Goal: Information Seeking & Learning: Learn about a topic

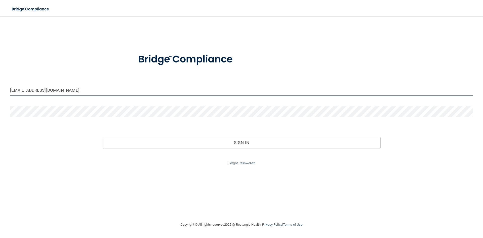
drag, startPoint x: 45, startPoint y: 90, endPoint x: 8, endPoint y: 97, distance: 37.5
click at [8, 97] on div "trw.tw67@gmail.com" at bounding box center [241, 92] width 471 height 15
type input "[EMAIL_ADDRESS][DOMAIN_NAME]"
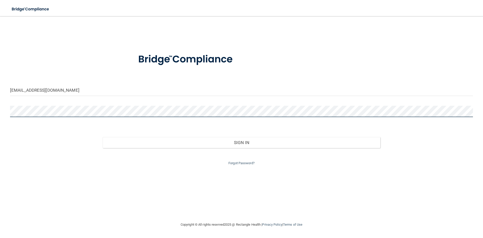
click at [5, 118] on main "hroesler@bresnan.net Invalid email/password. You don't have permission to acces…" at bounding box center [241, 127] width 483 height 222
click at [103, 137] on button "Sign In" at bounding box center [242, 142] width 278 height 11
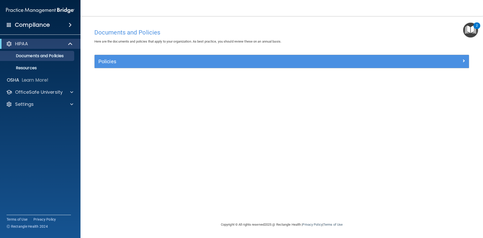
click at [472, 30] on img "Open Resource Center, 2 new notifications" at bounding box center [470, 30] width 15 height 15
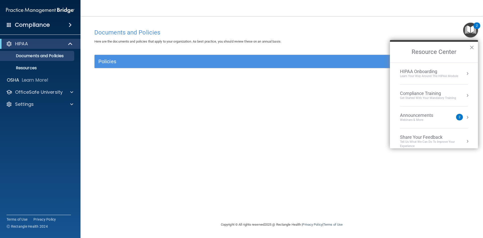
click at [431, 93] on div "Compliance Training" at bounding box center [428, 94] width 56 height 6
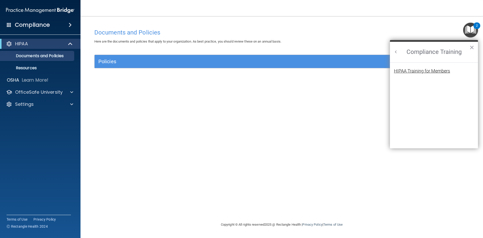
click at [410, 70] on div "HIPAA Training for Members" at bounding box center [422, 71] width 56 height 5
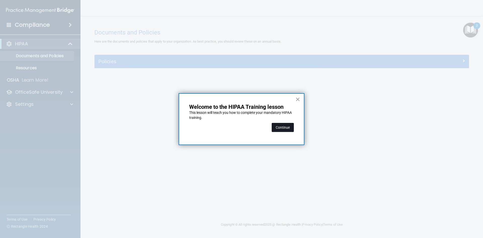
click at [287, 128] on button "Continue" at bounding box center [283, 127] width 22 height 9
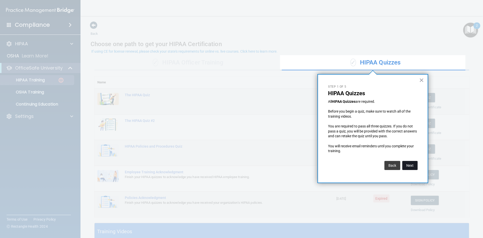
click at [409, 165] on button "Next" at bounding box center [410, 165] width 15 height 9
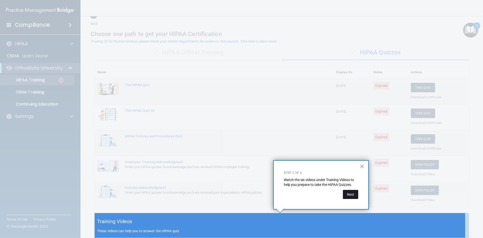
click at [352, 194] on button "Next" at bounding box center [350, 194] width 15 height 9
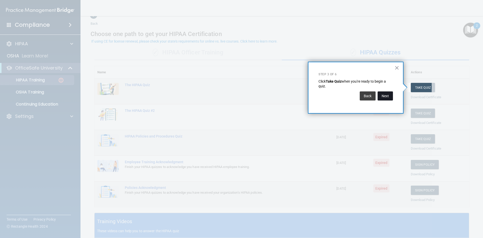
click at [388, 94] on button "Next" at bounding box center [385, 95] width 15 height 9
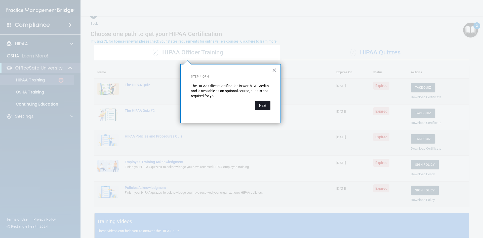
click at [265, 105] on button "Next" at bounding box center [262, 105] width 15 height 9
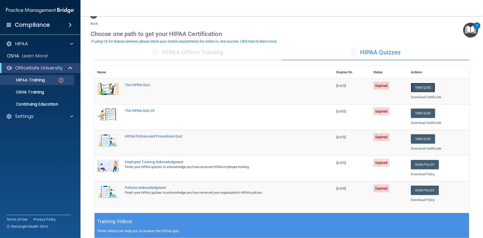
click at [422, 88] on button "Take Quiz" at bounding box center [423, 87] width 24 height 9
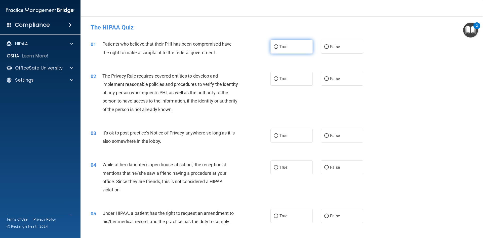
click at [276, 46] on input "True" at bounding box center [276, 47] width 5 height 4
radio input "true"
click at [275, 77] on input "True" at bounding box center [276, 79] width 5 height 4
radio input "true"
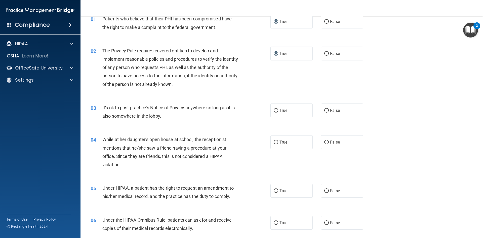
scroll to position [50, 0]
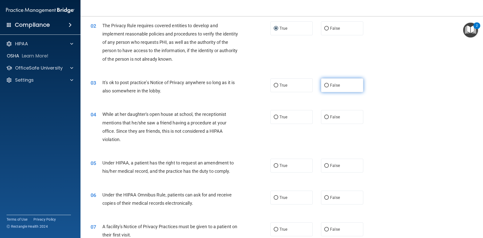
click at [325, 85] on input "False" at bounding box center [326, 86] width 5 height 4
radio input "true"
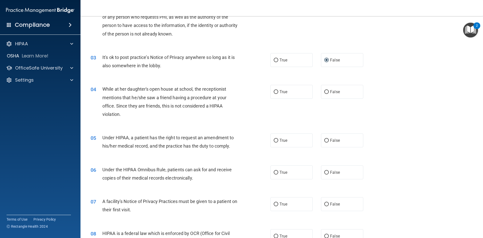
scroll to position [101, 0]
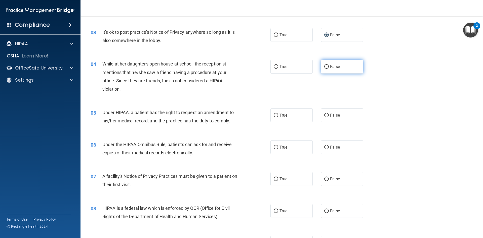
click at [324, 67] on input "False" at bounding box center [326, 67] width 5 height 4
radio input "true"
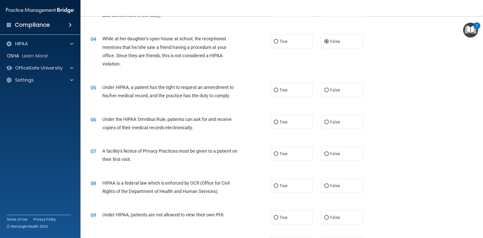
scroll to position [151, 0]
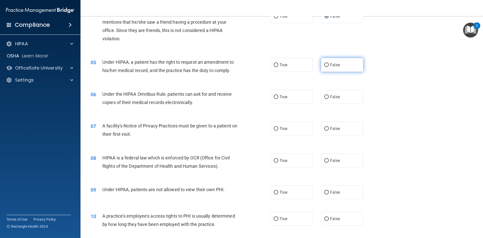
click at [325, 65] on input "False" at bounding box center [326, 65] width 5 height 4
radio input "true"
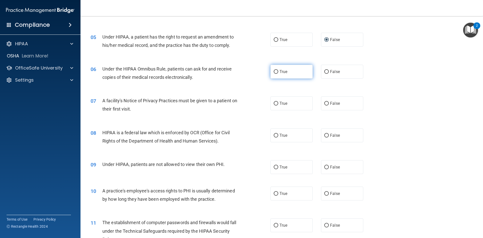
click at [275, 71] on input "True" at bounding box center [276, 72] width 5 height 4
radio input "true"
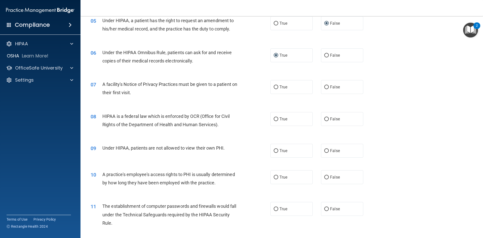
scroll to position [201, 0]
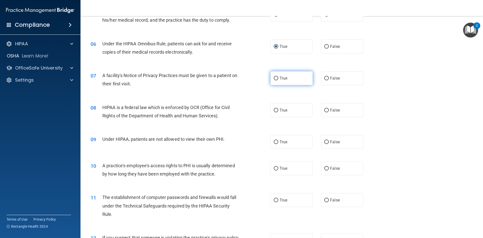
click at [275, 79] on input "True" at bounding box center [276, 79] width 5 height 4
radio input "true"
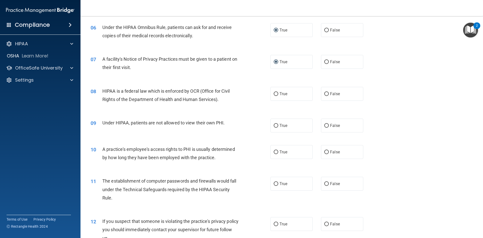
scroll to position [227, 0]
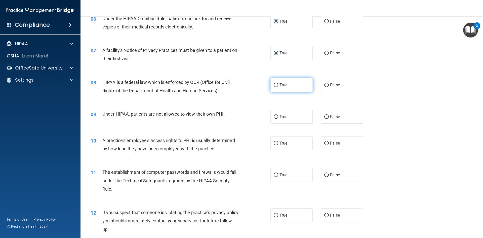
click at [274, 84] on input "True" at bounding box center [276, 85] width 5 height 4
radio input "true"
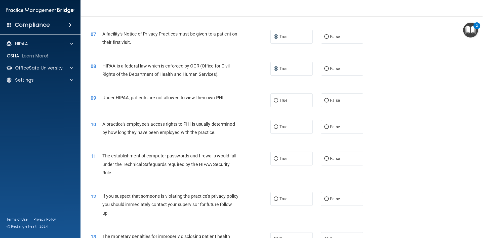
scroll to position [252, 0]
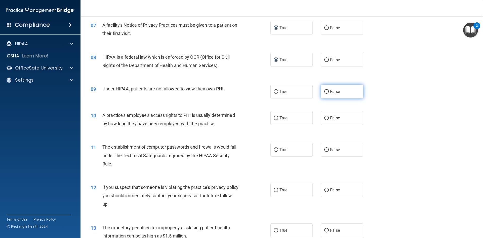
click at [324, 91] on input "False" at bounding box center [326, 92] width 5 height 4
radio input "true"
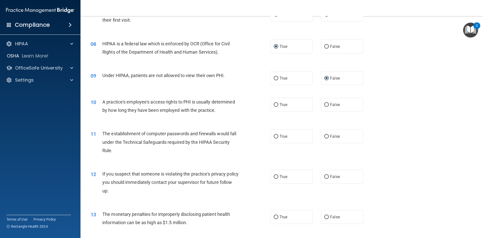
scroll to position [277, 0]
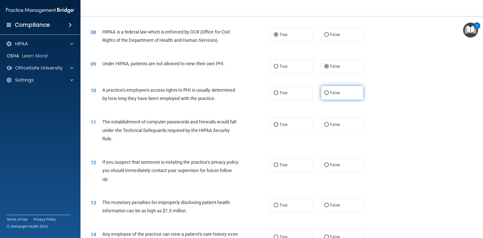
click at [325, 93] on input "False" at bounding box center [326, 93] width 5 height 4
radio input "true"
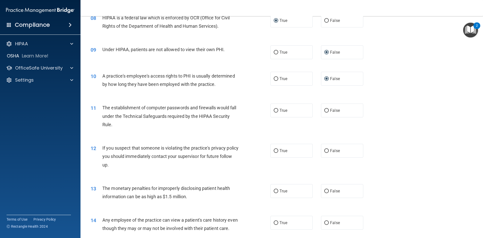
scroll to position [302, 0]
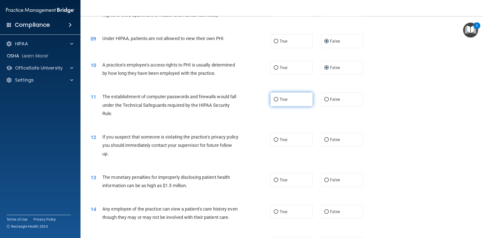
click at [275, 98] on input "True" at bounding box center [276, 100] width 5 height 4
radio input "true"
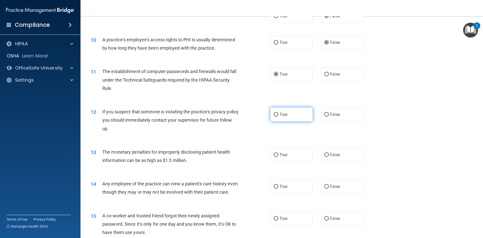
click at [274, 114] on input "True" at bounding box center [276, 115] width 5 height 4
radio input "true"
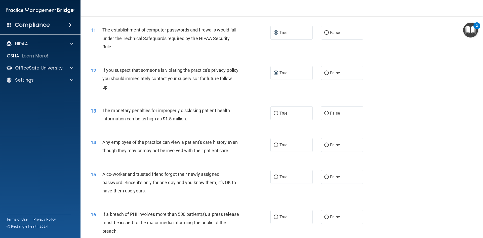
scroll to position [378, 0]
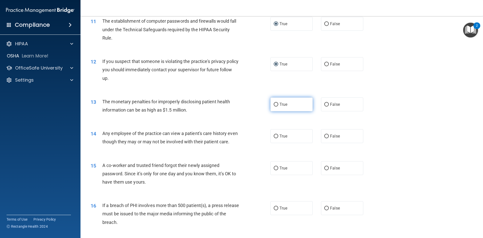
click at [275, 103] on input "True" at bounding box center [276, 105] width 5 height 4
radio input "true"
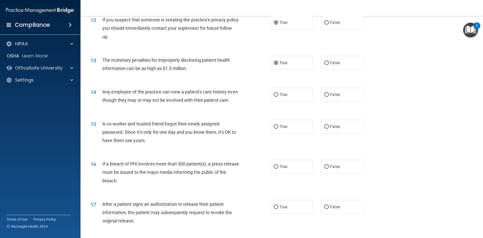
scroll to position [428, 0]
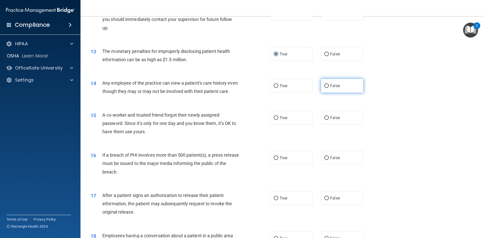
click at [324, 86] on input "False" at bounding box center [326, 86] width 5 height 4
radio input "true"
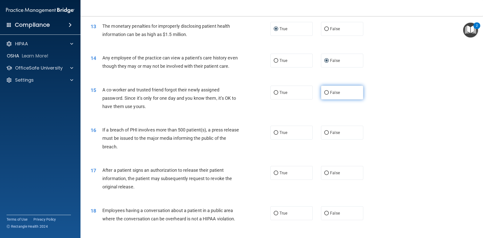
click at [325, 95] on input "False" at bounding box center [326, 93] width 5 height 4
radio input "true"
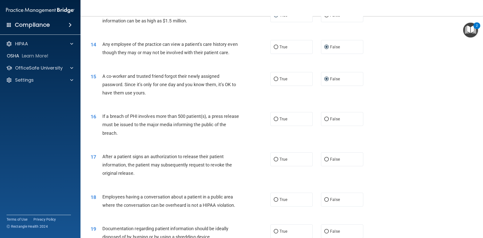
scroll to position [478, 0]
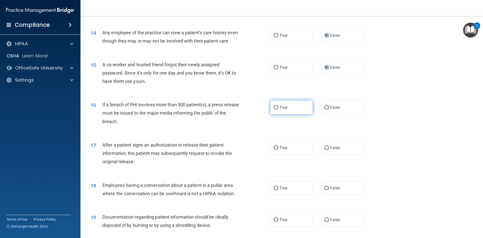
click at [275, 110] on input "True" at bounding box center [276, 108] width 5 height 4
radio input "true"
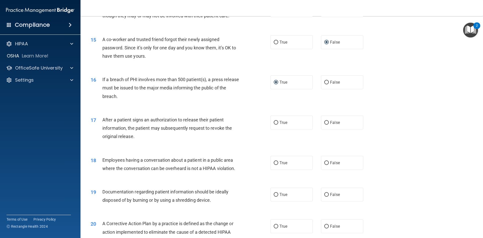
scroll to position [529, 0]
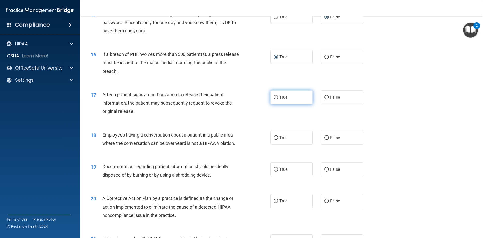
click at [275, 99] on input "True" at bounding box center [276, 98] width 5 height 4
radio input "true"
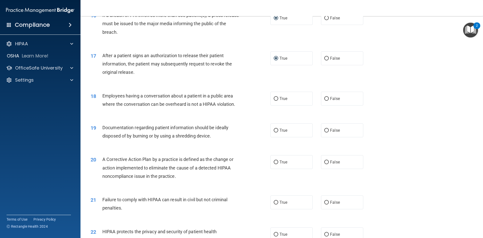
scroll to position [579, 0]
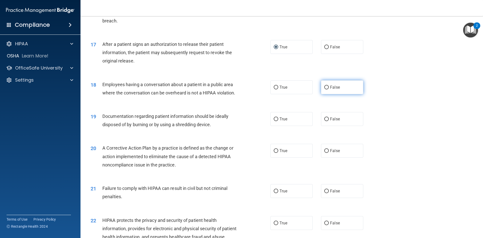
click at [324, 89] on input "False" at bounding box center [326, 88] width 5 height 4
radio input "true"
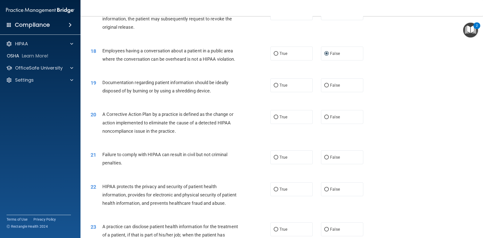
scroll to position [629, 0]
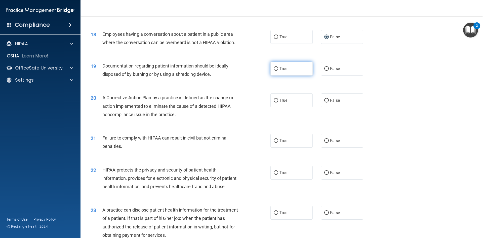
click at [275, 71] on input "True" at bounding box center [276, 69] width 5 height 4
radio input "true"
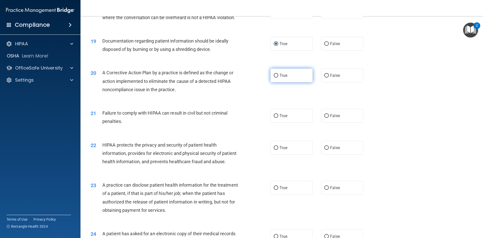
scroll to position [654, 0]
click at [274, 77] on input "True" at bounding box center [276, 76] width 5 height 4
radio input "true"
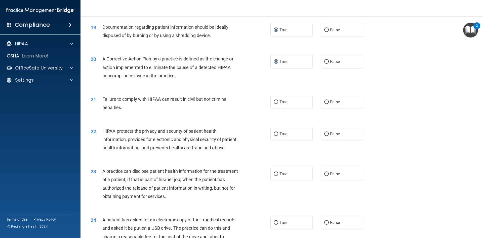
scroll to position [680, 0]
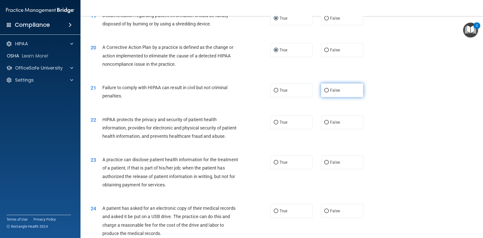
click at [324, 92] on input "False" at bounding box center [326, 91] width 5 height 4
radio input "true"
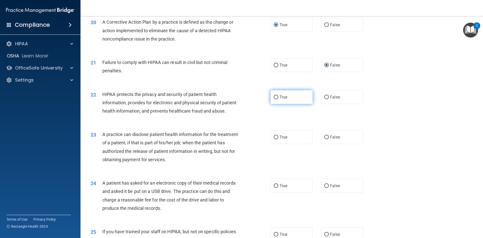
click at [275, 99] on input "True" at bounding box center [276, 97] width 5 height 4
radio input "true"
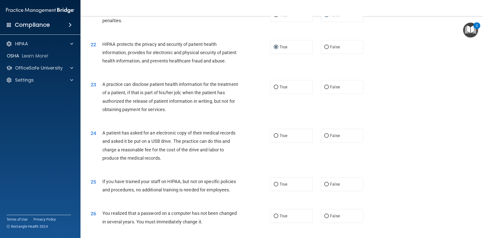
scroll to position [755, 0]
click at [324, 89] on input "False" at bounding box center [326, 87] width 5 height 4
radio input "true"
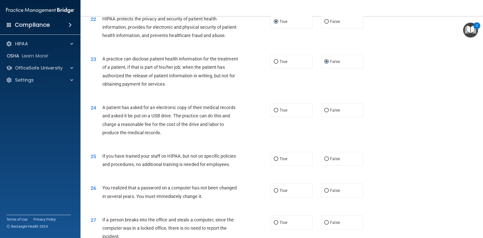
scroll to position [806, 0]
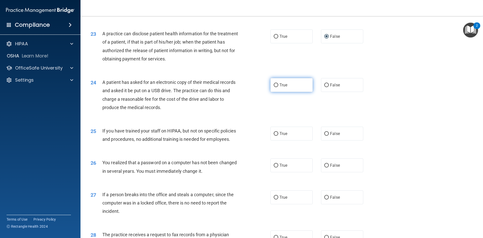
click at [276, 87] on input "True" at bounding box center [276, 85] width 5 height 4
radio input "true"
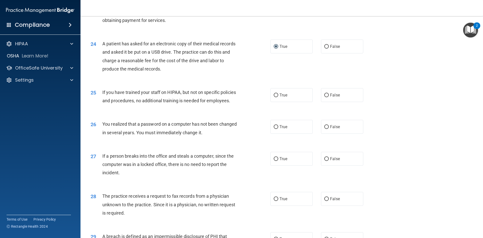
scroll to position [856, 0]
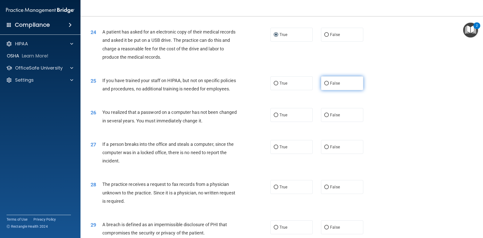
click at [324, 85] on input "False" at bounding box center [326, 84] width 5 height 4
radio input "true"
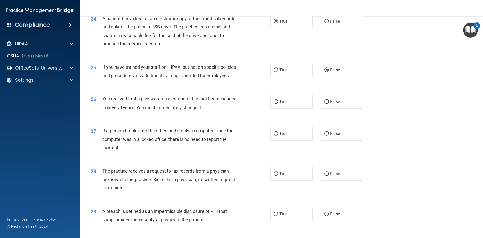
scroll to position [881, 0]
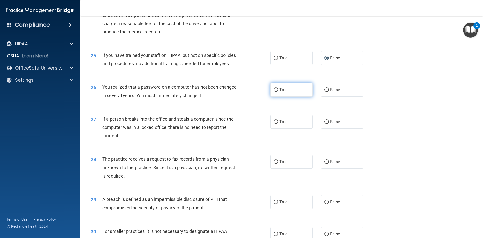
click at [274, 92] on input "True" at bounding box center [276, 90] width 5 height 4
radio input "true"
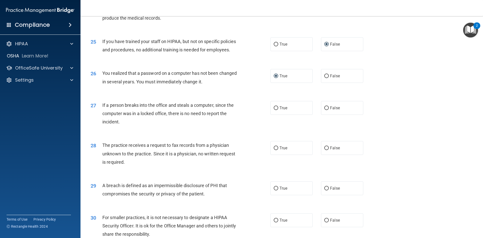
scroll to position [906, 0]
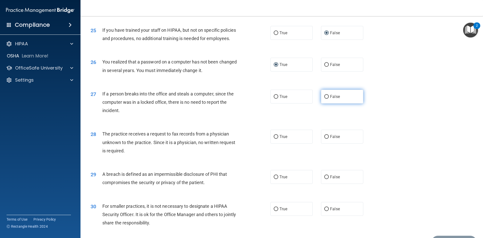
click at [324, 99] on input "False" at bounding box center [326, 97] width 5 height 4
radio input "true"
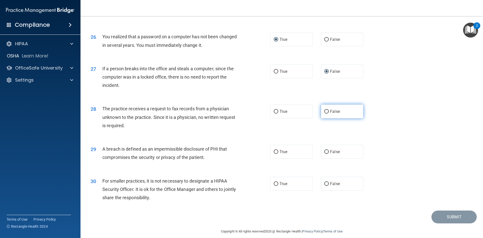
click at [325, 114] on input "False" at bounding box center [326, 112] width 5 height 4
radio input "true"
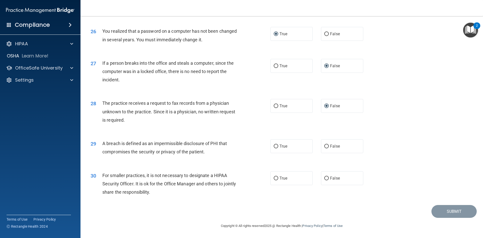
scroll to position [954, 0]
click at [274, 146] on input "True" at bounding box center [276, 146] width 5 height 4
radio input "true"
click at [324, 178] on input "False" at bounding box center [326, 178] width 5 height 4
radio input "true"
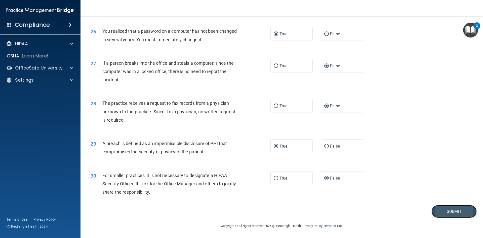
click at [451, 209] on button "Submit" at bounding box center [454, 211] width 45 height 13
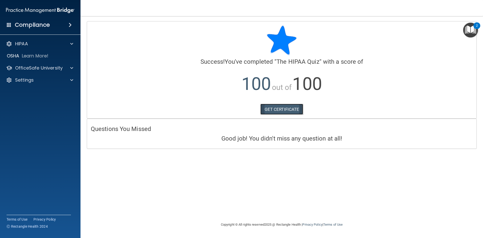
click at [294, 110] on link "GET CERTIFICATE" at bounding box center [282, 109] width 43 height 11
click at [470, 32] on img "Open Resource Center, 2 new notifications" at bounding box center [470, 30] width 15 height 15
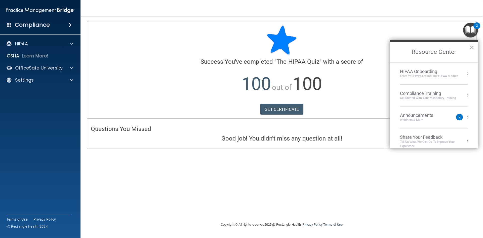
click at [432, 92] on div "Compliance Training" at bounding box center [428, 94] width 56 height 6
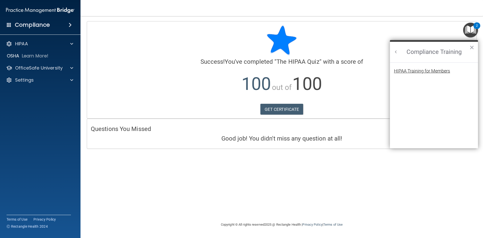
click at [419, 70] on div "HIPAA Training for Members" at bounding box center [422, 71] width 56 height 5
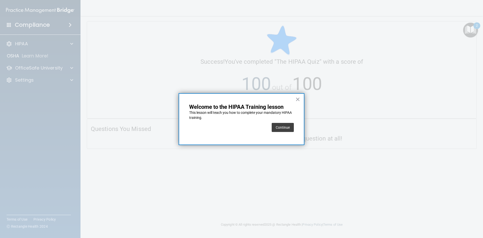
click at [281, 127] on button "Continue" at bounding box center [283, 127] width 22 height 9
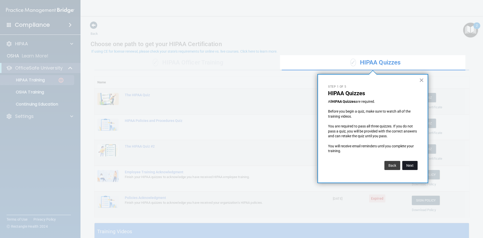
click at [408, 164] on button "Next" at bounding box center [410, 165] width 15 height 9
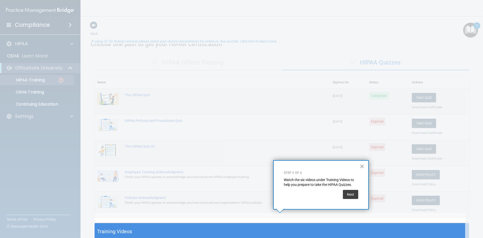
scroll to position [10, 0]
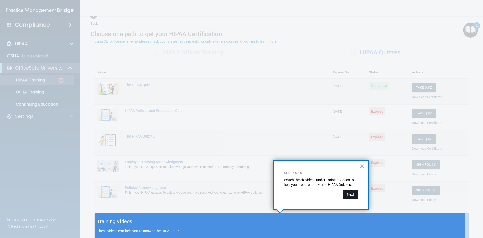
click at [351, 193] on button "Next" at bounding box center [350, 194] width 15 height 9
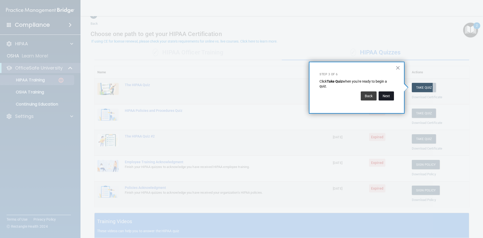
click at [385, 95] on button "Next" at bounding box center [386, 95] width 15 height 9
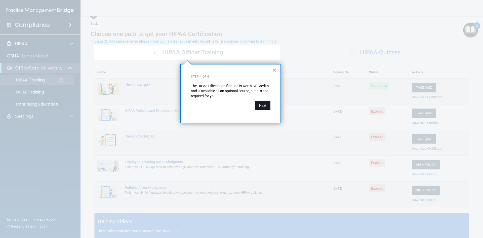
click at [265, 103] on button "Next" at bounding box center [262, 105] width 15 height 9
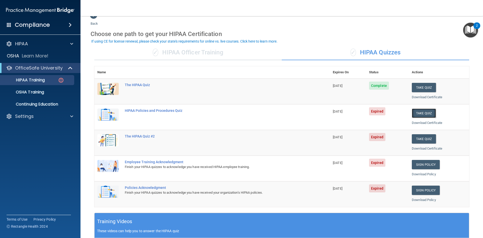
click at [418, 114] on button "Take Quiz" at bounding box center [424, 112] width 24 height 9
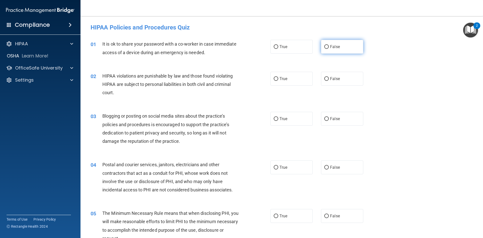
click at [324, 46] on input "False" at bounding box center [326, 47] width 5 height 4
radio input "true"
click at [274, 77] on input "True" at bounding box center [276, 79] width 5 height 4
radio input "true"
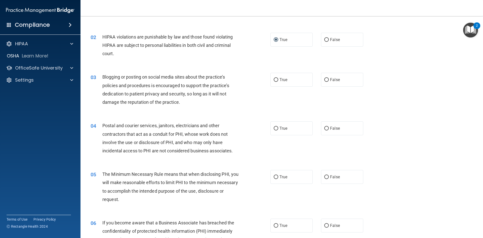
scroll to position [50, 0]
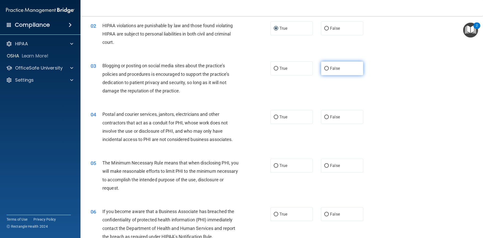
click at [325, 68] on input "False" at bounding box center [326, 69] width 5 height 4
radio input "true"
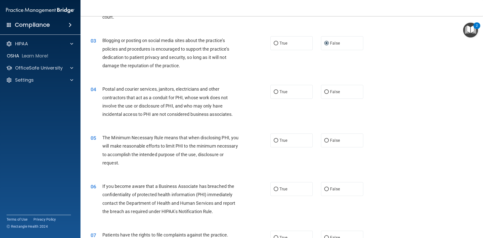
scroll to position [101, 0]
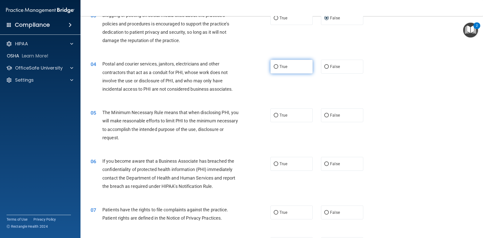
click at [274, 65] on input "True" at bounding box center [276, 67] width 5 height 4
radio input "true"
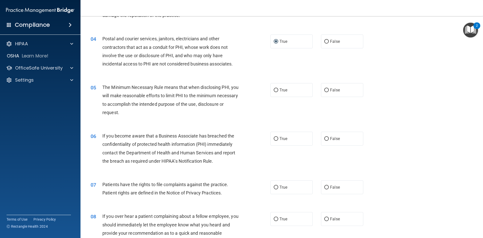
scroll to position [151, 0]
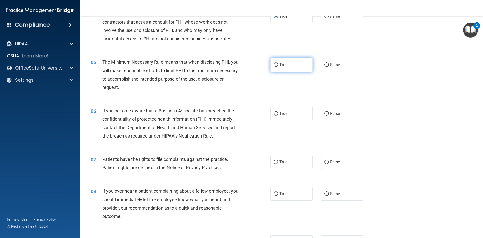
click at [275, 65] on input "True" at bounding box center [276, 65] width 5 height 4
radio input "true"
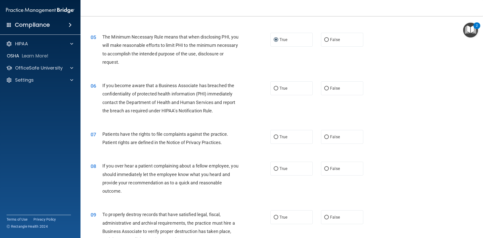
scroll to position [201, 0]
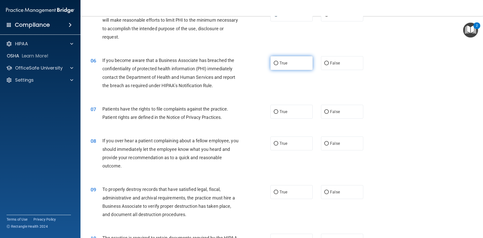
click at [275, 63] on input "True" at bounding box center [276, 63] width 5 height 4
radio input "true"
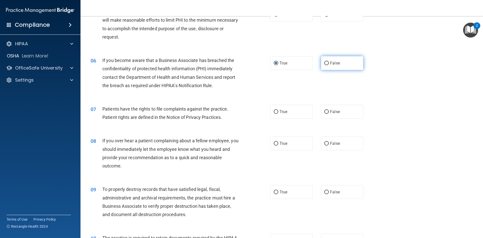
click at [324, 62] on input "False" at bounding box center [326, 63] width 5 height 4
radio input "true"
radio input "false"
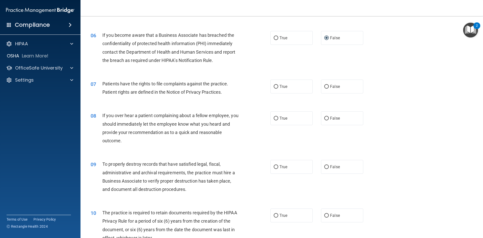
scroll to position [252, 0]
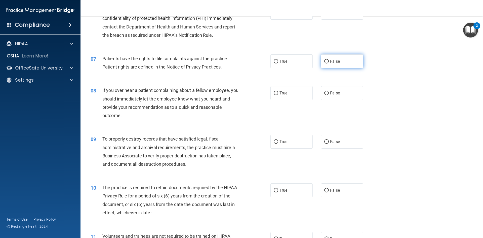
click at [325, 62] on input "False" at bounding box center [326, 62] width 5 height 4
radio input "true"
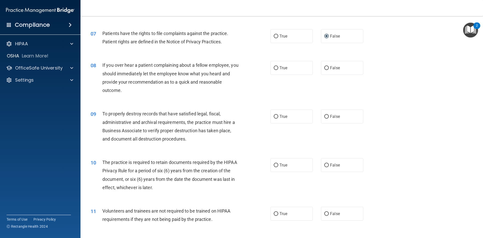
scroll to position [302, 0]
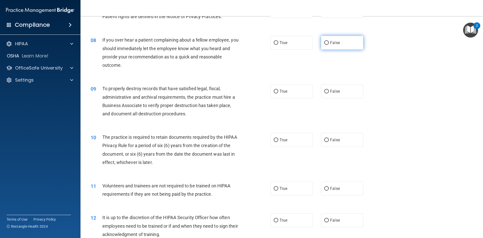
click at [324, 43] on input "False" at bounding box center [326, 43] width 5 height 4
radio input "true"
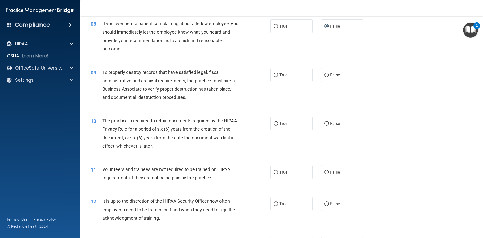
scroll to position [327, 0]
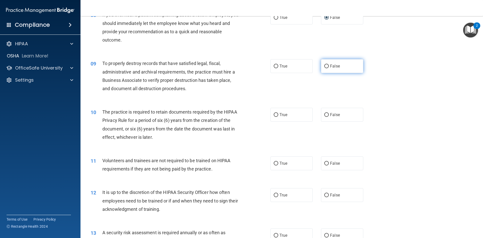
click at [325, 66] on input "False" at bounding box center [326, 66] width 5 height 4
radio input "true"
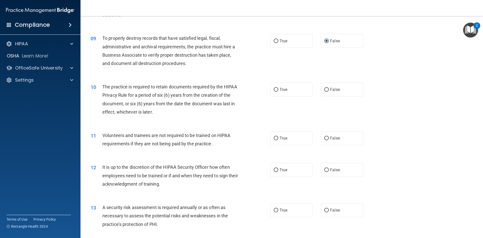
scroll to position [378, 0]
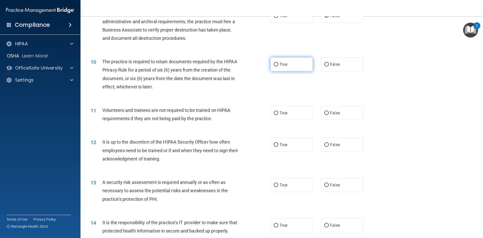
click at [275, 65] on input "True" at bounding box center [276, 65] width 5 height 4
radio input "true"
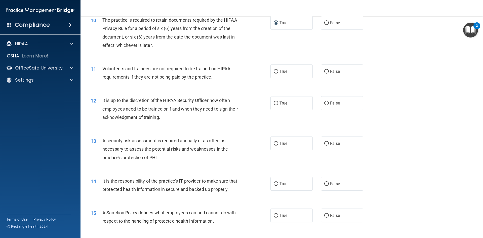
scroll to position [428, 0]
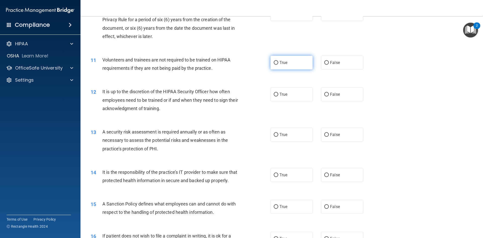
click at [275, 62] on input "True" at bounding box center [276, 63] width 5 height 4
radio input "true"
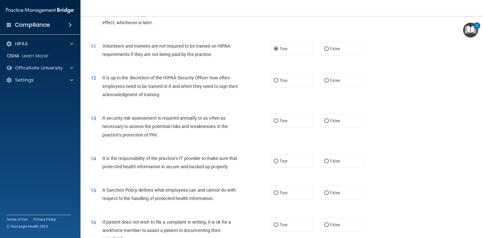
scroll to position [453, 0]
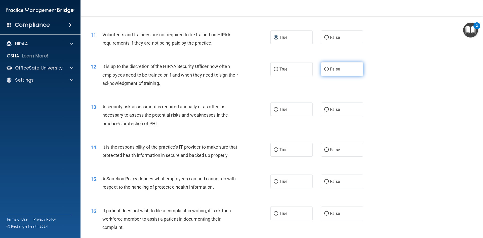
click at [324, 68] on input "False" at bounding box center [326, 69] width 5 height 4
radio input "true"
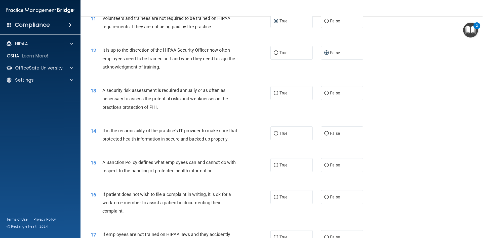
scroll to position [478, 0]
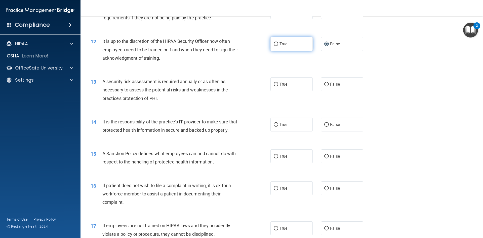
click at [274, 44] on input "True" at bounding box center [276, 44] width 5 height 4
radio input "true"
radio input "false"
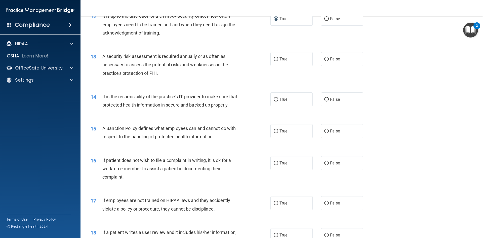
scroll to position [529, 0]
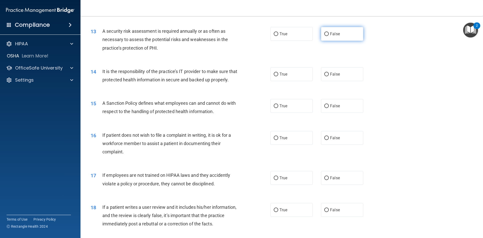
click at [324, 33] on input "False" at bounding box center [326, 34] width 5 height 4
radio input "true"
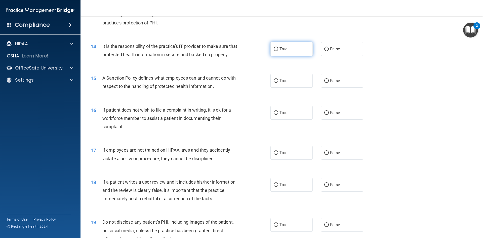
click at [276, 48] on input "True" at bounding box center [276, 49] width 5 height 4
radio input "true"
click at [276, 48] on input "True" at bounding box center [276, 49] width 5 height 4
click at [274, 49] on input "True" at bounding box center [276, 49] width 5 height 4
click at [325, 49] on input "False" at bounding box center [326, 49] width 5 height 4
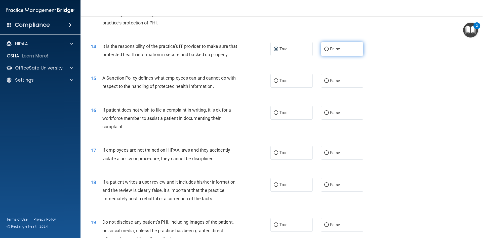
radio input "true"
radio input "false"
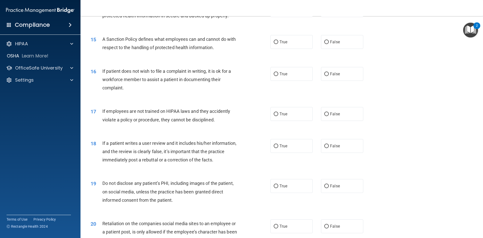
scroll to position [604, 0]
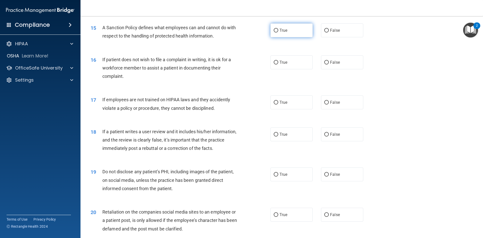
click at [274, 32] on input "True" at bounding box center [276, 31] width 5 height 4
radio input "true"
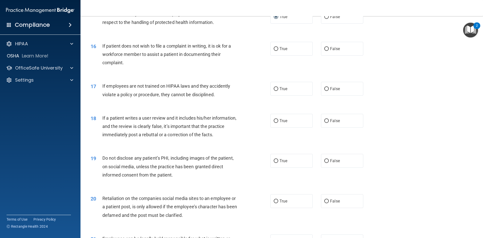
scroll to position [629, 0]
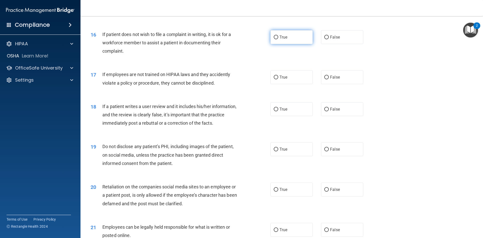
click at [274, 39] on input "True" at bounding box center [276, 37] width 5 height 4
radio input "true"
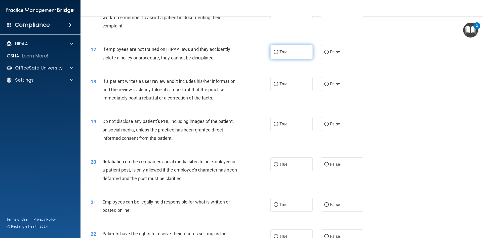
click at [276, 54] on input "True" at bounding box center [276, 52] width 5 height 4
radio input "true"
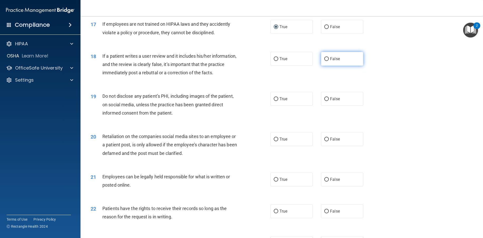
click at [324, 61] on input "False" at bounding box center [326, 59] width 5 height 4
radio input "true"
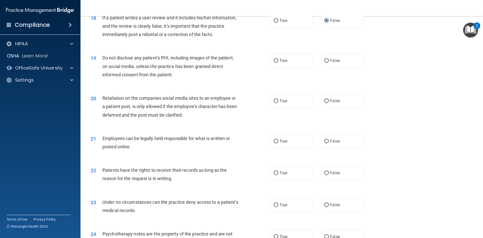
scroll to position [730, 0]
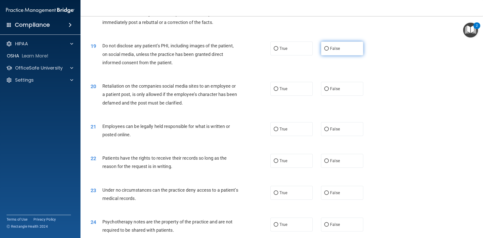
click at [325, 51] on input "False" at bounding box center [326, 49] width 5 height 4
radio input "true"
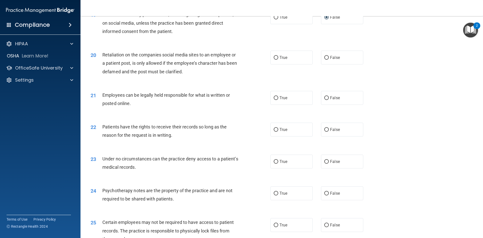
scroll to position [780, 0]
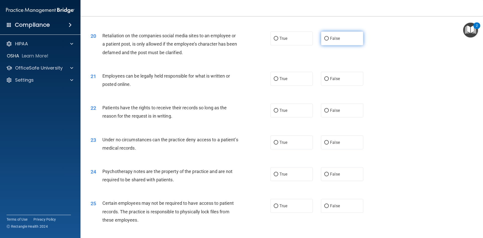
click at [324, 41] on input "False" at bounding box center [326, 39] width 5 height 4
radio input "true"
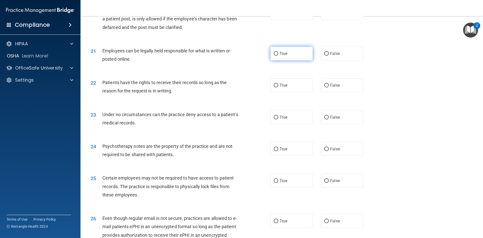
click at [275, 56] on input "True" at bounding box center [276, 54] width 5 height 4
radio input "true"
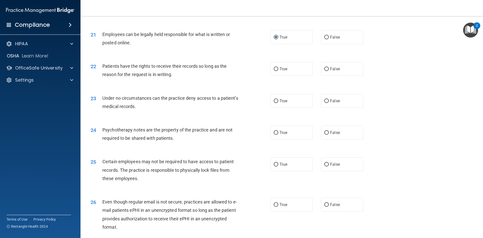
scroll to position [831, 0]
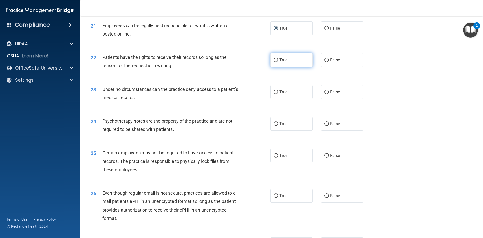
click at [274, 62] on input "True" at bounding box center [276, 60] width 5 height 4
radio input "true"
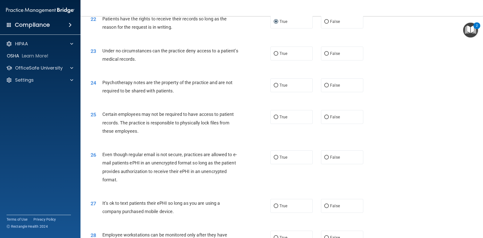
scroll to position [881, 0]
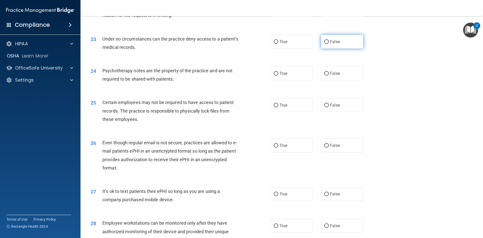
click at [324, 44] on input "False" at bounding box center [326, 42] width 5 height 4
radio input "true"
click at [325, 76] on input "False" at bounding box center [326, 74] width 5 height 4
radio input "true"
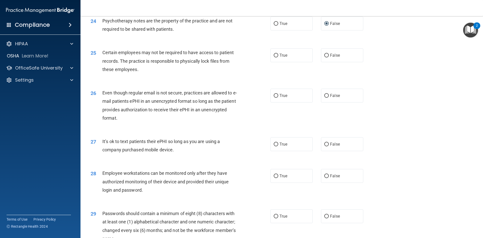
scroll to position [931, 0]
click at [275, 57] on input "True" at bounding box center [276, 55] width 5 height 4
radio input "true"
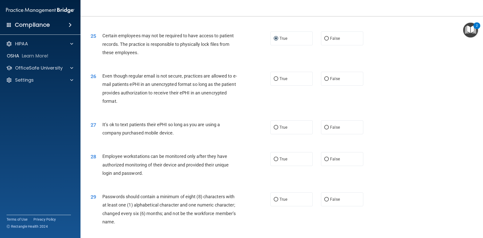
scroll to position [957, 0]
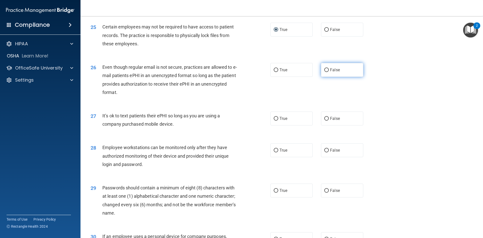
click at [324, 72] on input "False" at bounding box center [326, 70] width 5 height 4
radio input "true"
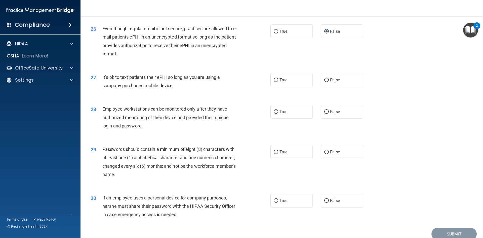
scroll to position [1007, 0]
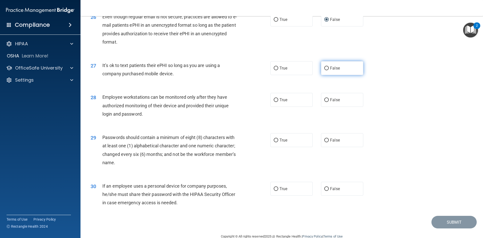
click at [325, 70] on input "False" at bounding box center [326, 68] width 5 height 4
radio input "true"
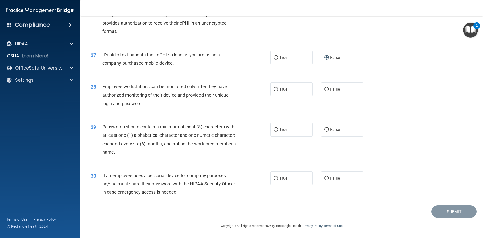
scroll to position [1026, 0]
click at [325, 89] on input "False" at bounding box center [326, 90] width 5 height 4
radio input "true"
click at [274, 90] on input "True" at bounding box center [276, 90] width 5 height 4
radio input "true"
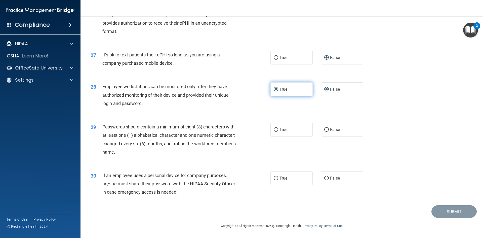
radio input "false"
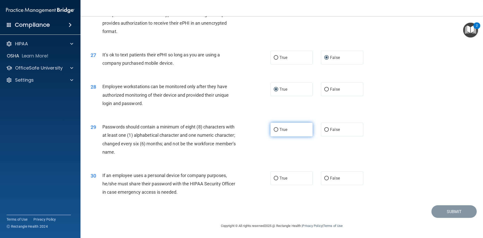
click at [275, 129] on input "True" at bounding box center [276, 130] width 5 height 4
radio input "true"
click at [274, 178] on input "True" at bounding box center [276, 178] width 5 height 4
radio input "true"
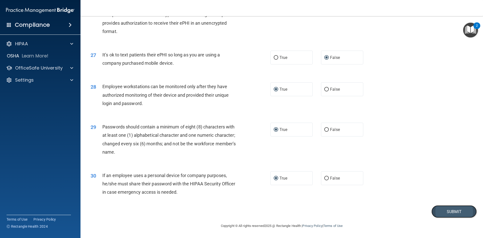
click at [455, 211] on button "Submit" at bounding box center [454, 211] width 45 height 13
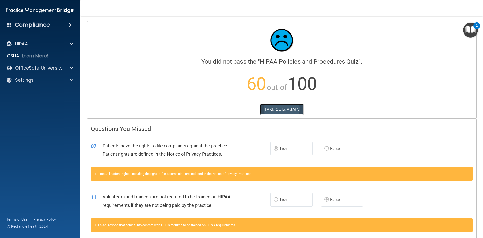
click at [276, 109] on button "TAKE QUIZ AGAIN" at bounding box center [282, 109] width 44 height 11
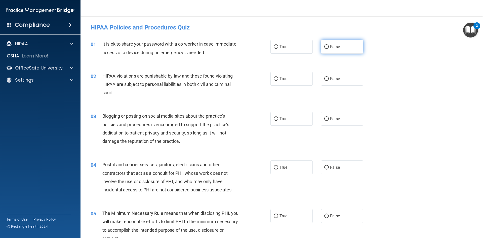
click at [324, 46] on input "False" at bounding box center [326, 47] width 5 height 4
radio input "true"
click at [274, 80] on input "True" at bounding box center [276, 79] width 5 height 4
radio input "true"
click at [324, 118] on input "False" at bounding box center [326, 119] width 5 height 4
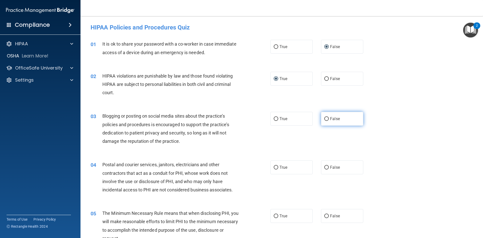
radio input "true"
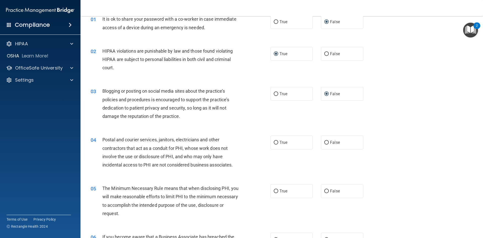
scroll to position [25, 0]
click at [274, 141] on input "True" at bounding box center [276, 142] width 5 height 4
radio input "true"
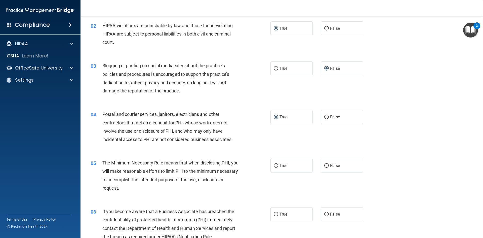
scroll to position [76, 0]
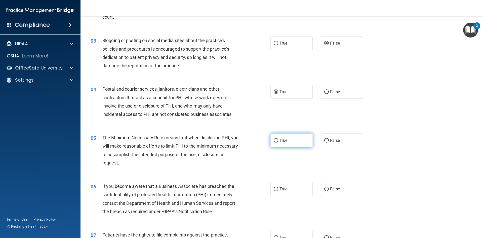
click at [274, 139] on input "True" at bounding box center [276, 141] width 5 height 4
radio input "true"
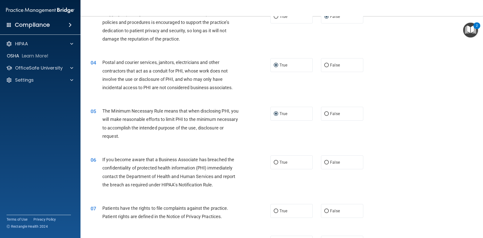
scroll to position [126, 0]
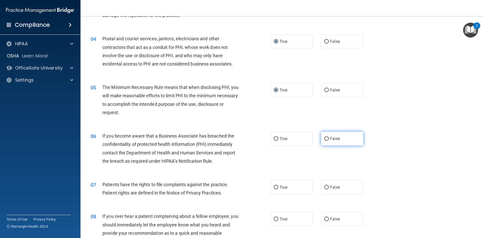
click at [325, 138] on input "False" at bounding box center [326, 139] width 5 height 4
radio input "true"
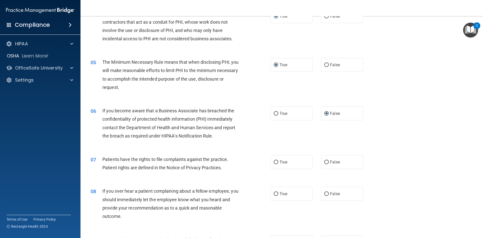
scroll to position [176, 0]
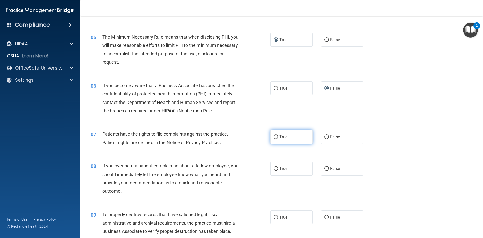
click at [274, 137] on input "True" at bounding box center [276, 137] width 5 height 4
radio input "true"
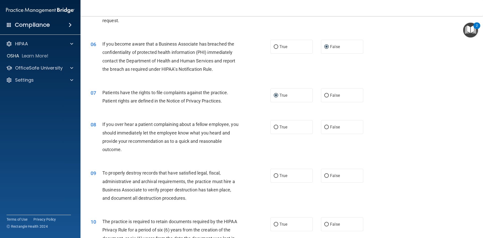
scroll to position [227, 0]
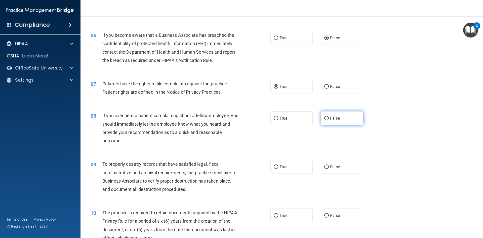
click at [326, 118] on input "False" at bounding box center [326, 119] width 5 height 4
radio input "true"
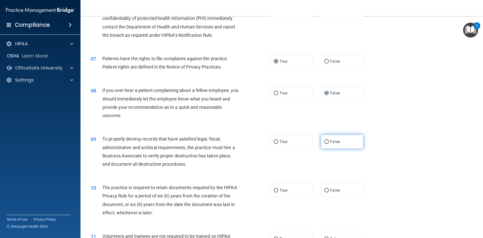
click at [325, 141] on input "False" at bounding box center [326, 142] width 5 height 4
radio input "true"
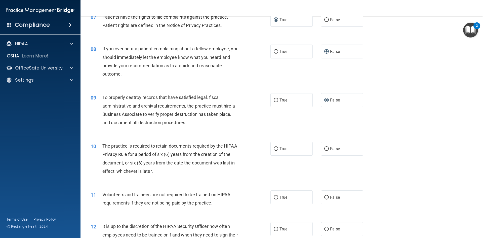
scroll to position [302, 0]
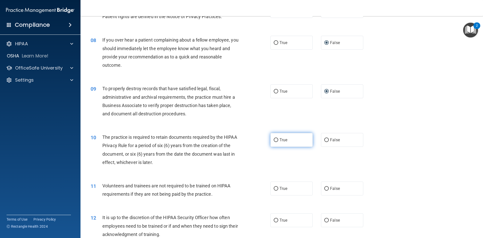
click at [274, 140] on input "True" at bounding box center [276, 140] width 5 height 4
radio input "true"
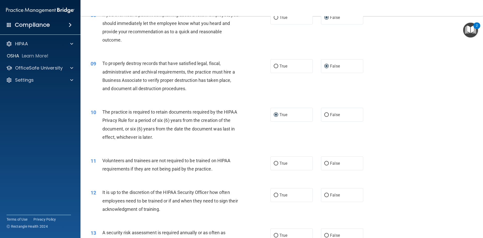
scroll to position [352, 0]
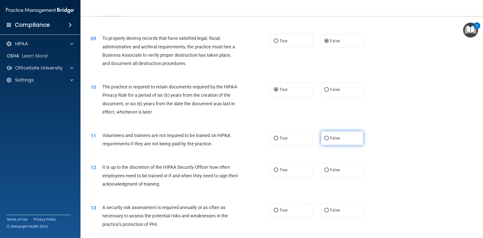
click at [325, 137] on input "False" at bounding box center [326, 138] width 5 height 4
radio input "true"
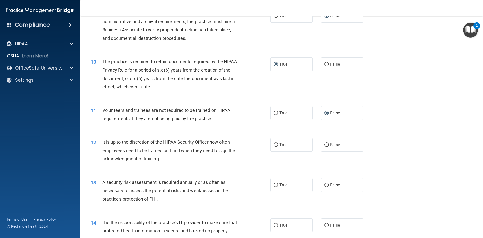
scroll to position [403, 0]
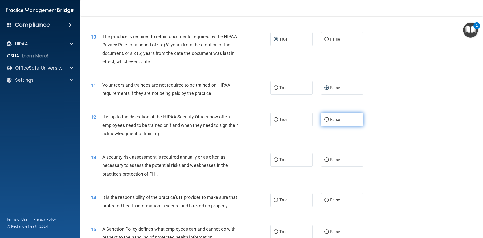
click at [325, 119] on input "False" at bounding box center [326, 120] width 5 height 4
radio input "true"
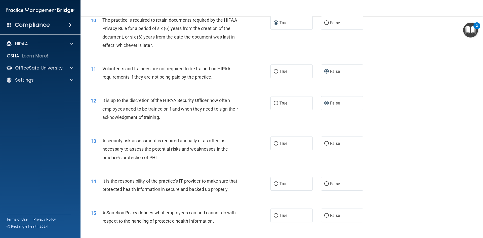
scroll to position [428, 0]
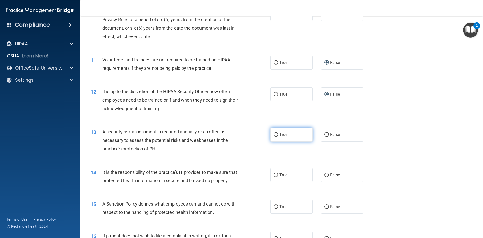
click at [274, 135] on input "True" at bounding box center [276, 135] width 5 height 4
radio input "true"
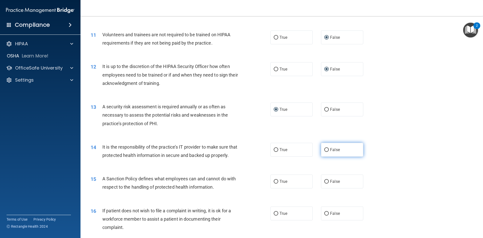
click at [324, 149] on input "False" at bounding box center [326, 150] width 5 height 4
radio input "true"
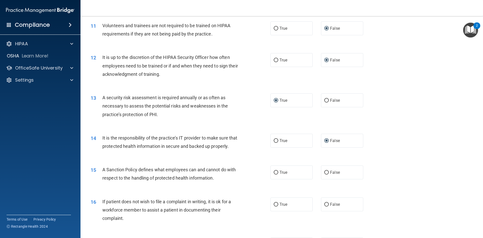
scroll to position [478, 0]
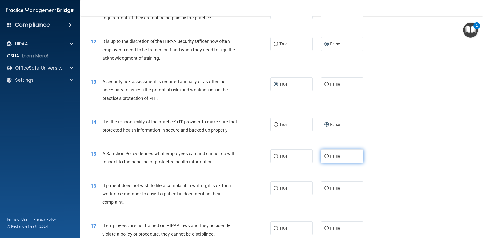
click at [324, 158] on input "False" at bounding box center [326, 157] width 5 height 4
radio input "true"
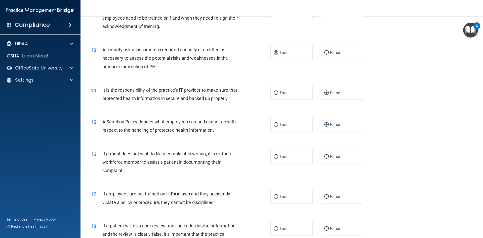
scroll to position [529, 0]
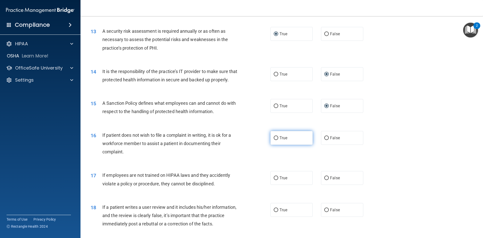
click at [274, 140] on input "True" at bounding box center [276, 138] width 5 height 4
radio input "true"
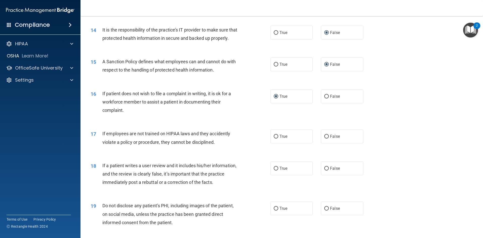
scroll to position [579, 0]
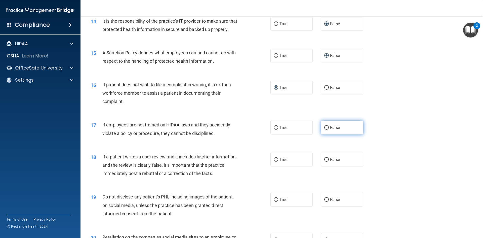
click at [324, 130] on input "False" at bounding box center [326, 128] width 5 height 4
radio input "true"
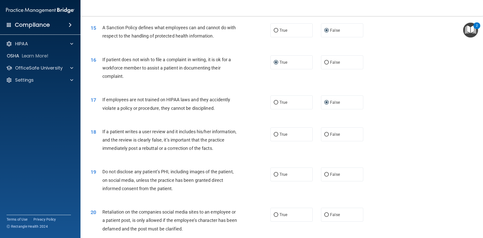
scroll to position [629, 0]
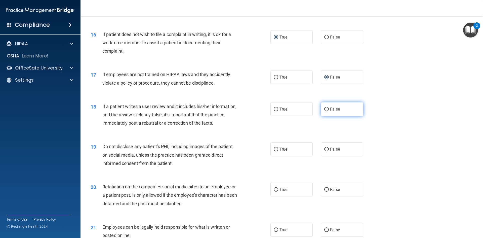
click at [324, 111] on input "False" at bounding box center [326, 109] width 5 height 4
radio input "true"
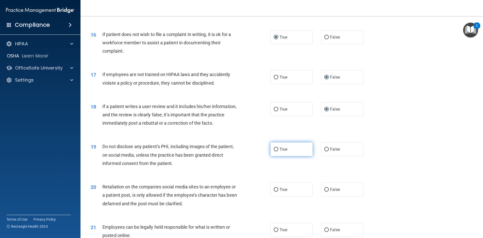
click at [275, 151] on input "True" at bounding box center [276, 150] width 5 height 4
radio input "true"
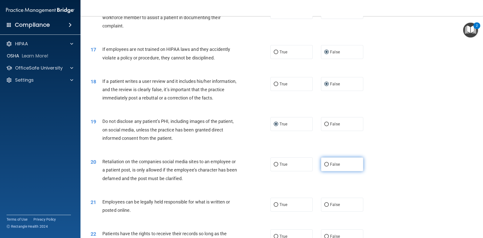
click at [324, 166] on input "False" at bounding box center [326, 165] width 5 height 4
radio input "true"
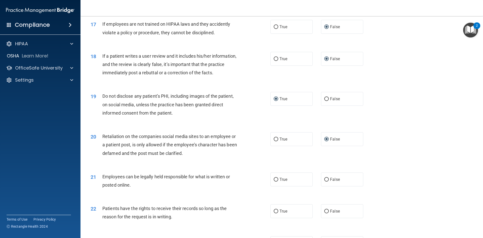
scroll to position [705, 0]
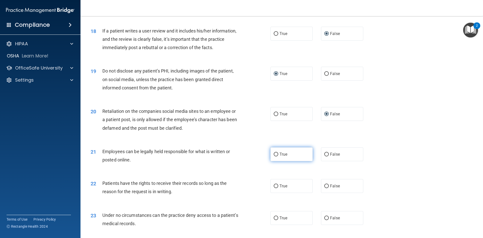
click at [275, 156] on input "True" at bounding box center [276, 155] width 5 height 4
radio input "true"
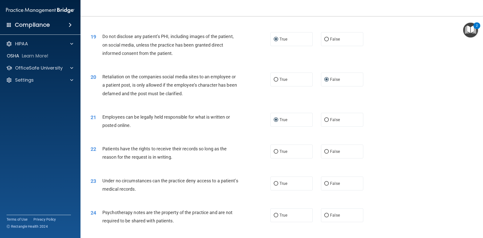
scroll to position [755, 0]
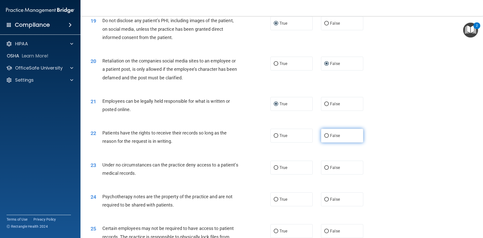
click at [324, 138] on input "False" at bounding box center [326, 136] width 5 height 4
radio input "true"
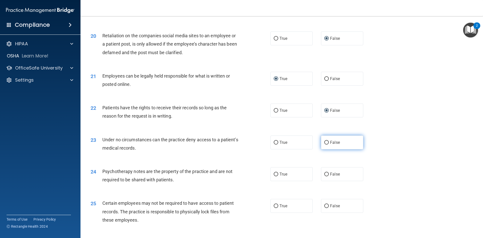
click at [324, 144] on input "False" at bounding box center [326, 143] width 5 height 4
radio input "true"
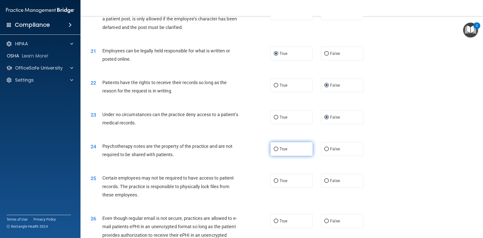
click at [274, 151] on input "True" at bounding box center [276, 149] width 5 height 4
radio input "true"
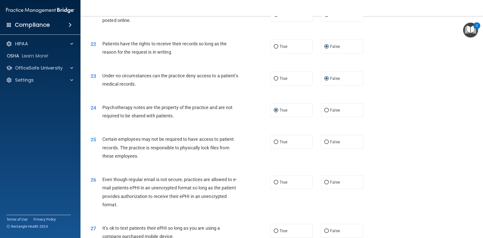
scroll to position [856, 0]
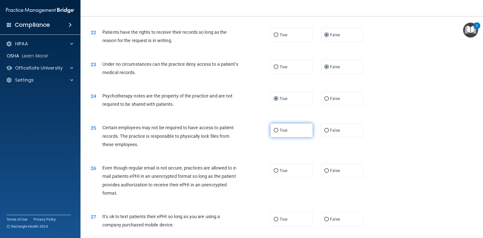
click at [274, 132] on input "True" at bounding box center [276, 131] width 5 height 4
radio input "true"
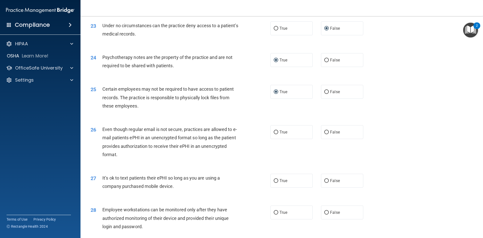
scroll to position [906, 0]
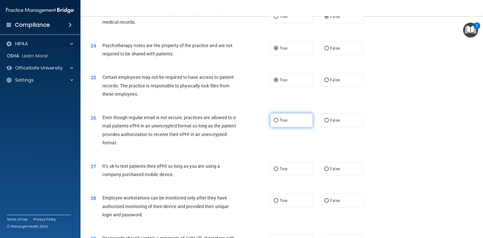
click at [274, 122] on input "True" at bounding box center [276, 121] width 5 height 4
radio input "true"
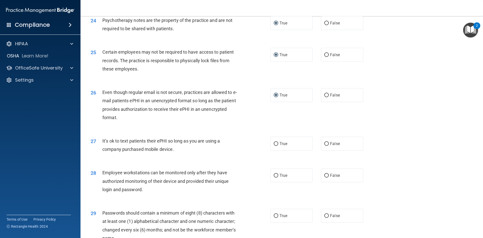
scroll to position [957, 0]
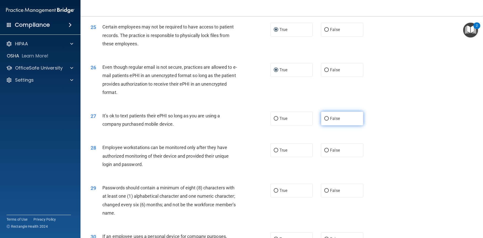
click at [324, 121] on input "False" at bounding box center [326, 119] width 5 height 4
radio input "true"
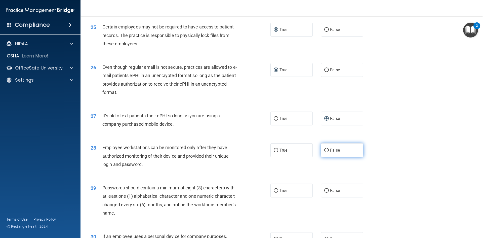
click at [326, 152] on input "False" at bounding box center [326, 151] width 5 height 4
radio input "true"
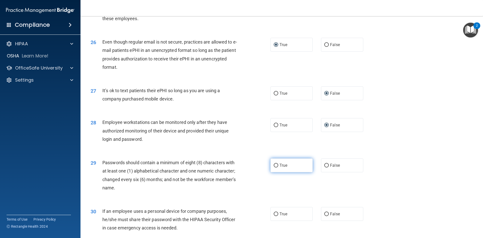
click at [274, 167] on input "True" at bounding box center [276, 166] width 5 height 4
radio input "true"
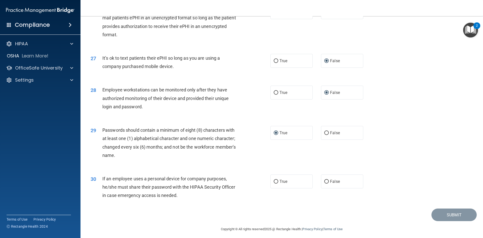
scroll to position [1026, 0]
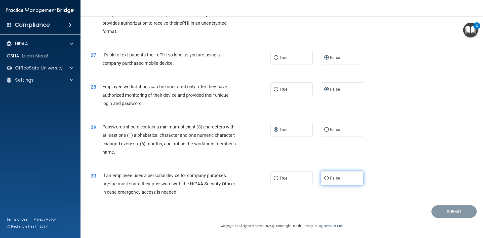
click at [324, 177] on input "False" at bounding box center [326, 178] width 5 height 4
radio input "true"
click at [462, 214] on button "Submit" at bounding box center [454, 211] width 45 height 13
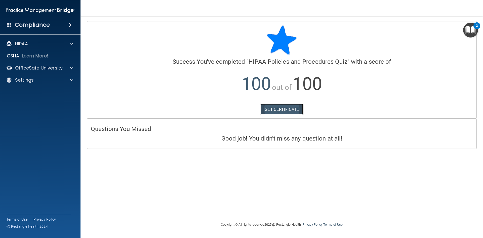
click at [281, 109] on link "GET CERTIFICATE" at bounding box center [282, 109] width 43 height 11
click at [44, 69] on p "OfficeSafe University" at bounding box center [39, 68] width 48 height 6
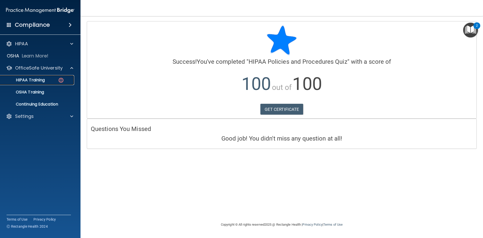
click at [42, 79] on p "HIPAA Training" at bounding box center [24, 80] width 42 height 5
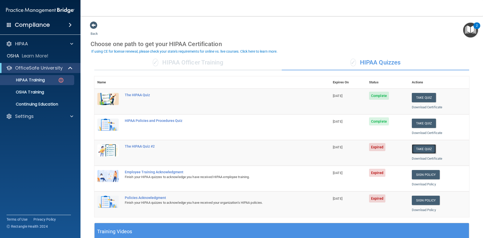
click at [422, 150] on button "Take Quiz" at bounding box center [424, 148] width 24 height 9
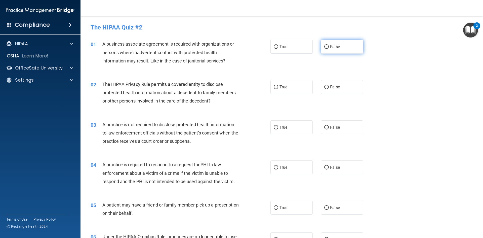
click at [325, 47] on input "False" at bounding box center [326, 47] width 5 height 4
radio input "true"
click at [275, 87] on input "True" at bounding box center [276, 87] width 5 height 4
radio input "true"
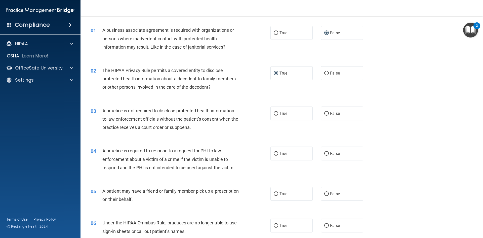
scroll to position [25, 0]
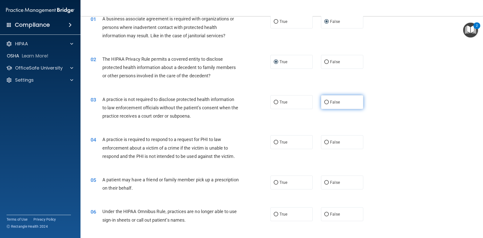
click at [325, 101] on input "False" at bounding box center [326, 102] width 5 height 4
radio input "true"
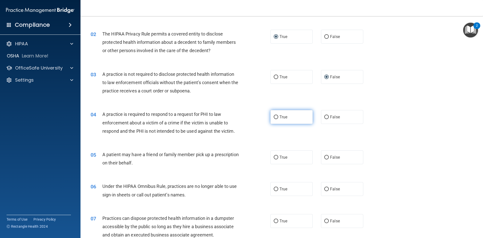
click at [275, 116] on input "True" at bounding box center [276, 117] width 5 height 4
radio input "true"
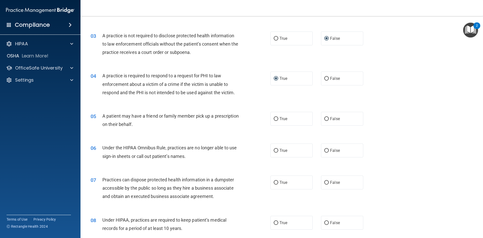
scroll to position [101, 0]
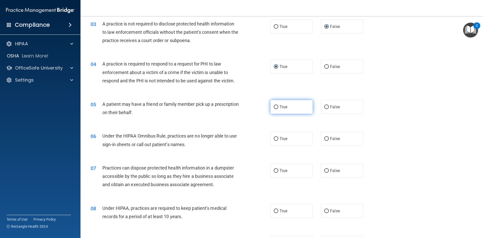
click at [275, 106] on input "True" at bounding box center [276, 107] width 5 height 4
radio input "true"
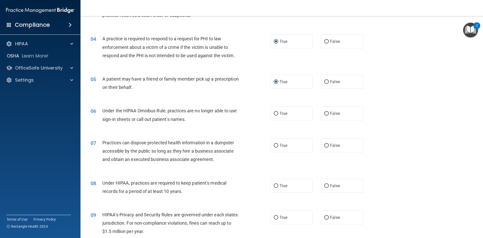
scroll to position [151, 0]
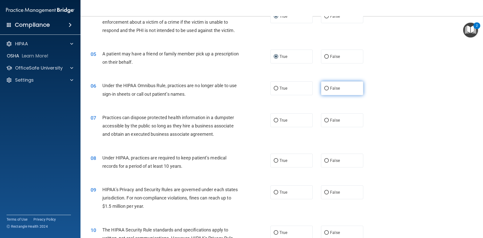
click at [326, 88] on input "False" at bounding box center [326, 89] width 5 height 4
radio input "true"
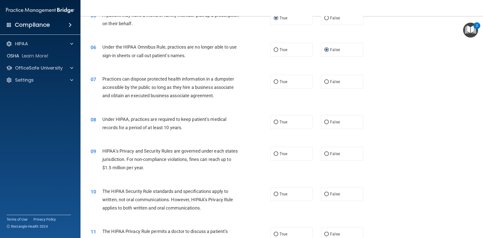
scroll to position [201, 0]
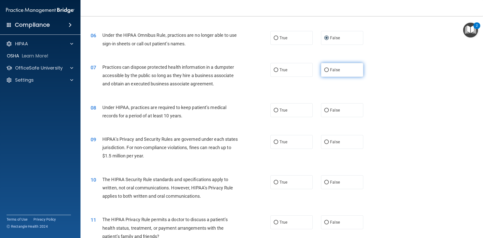
click at [325, 70] on input "False" at bounding box center [326, 70] width 5 height 4
radio input "true"
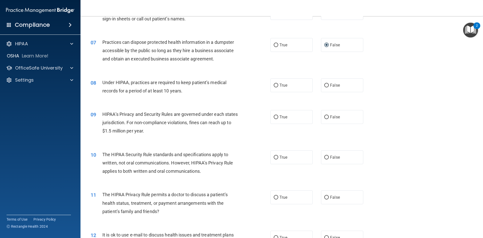
scroll to position [227, 0]
click at [325, 85] on input "False" at bounding box center [326, 85] width 5 height 4
radio input "true"
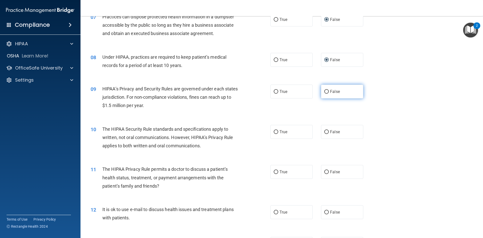
click at [325, 91] on input "False" at bounding box center [326, 92] width 5 height 4
radio input "true"
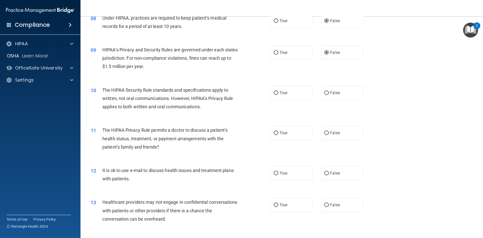
scroll to position [302, 0]
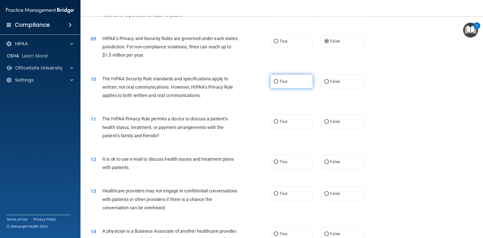
click at [274, 81] on input "True" at bounding box center [276, 82] width 5 height 4
radio input "true"
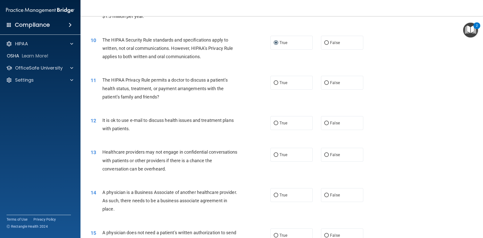
scroll to position [352, 0]
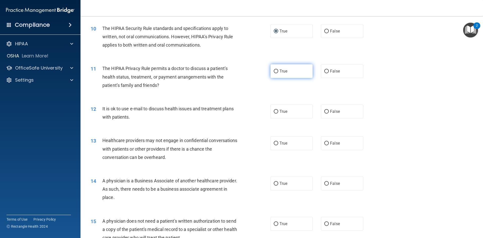
click at [275, 71] on input "True" at bounding box center [276, 71] width 5 height 4
radio input "true"
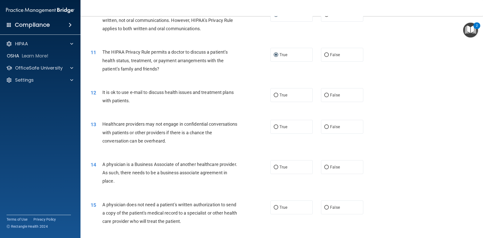
scroll to position [378, 0]
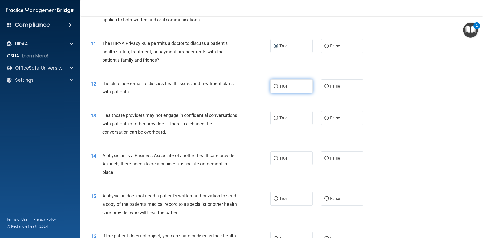
click at [274, 86] on input "True" at bounding box center [276, 87] width 5 height 4
radio input "true"
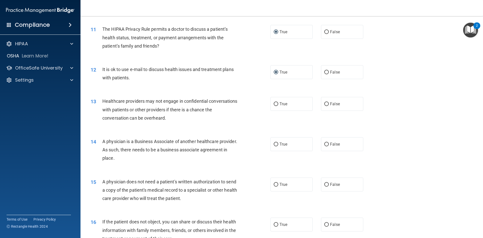
scroll to position [403, 0]
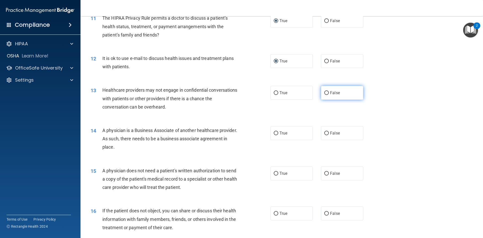
click at [325, 92] on input "False" at bounding box center [326, 93] width 5 height 4
radio input "true"
click at [325, 133] on input "False" at bounding box center [326, 133] width 5 height 4
radio input "true"
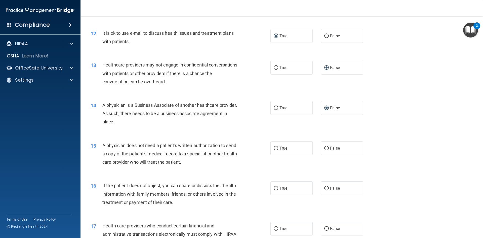
scroll to position [453, 0]
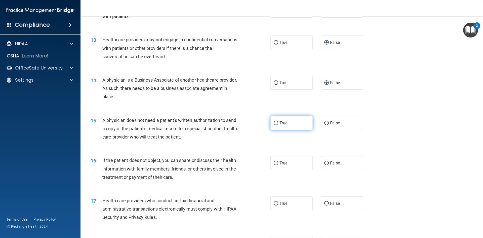
click at [275, 123] on input "True" at bounding box center [276, 123] width 5 height 4
radio input "true"
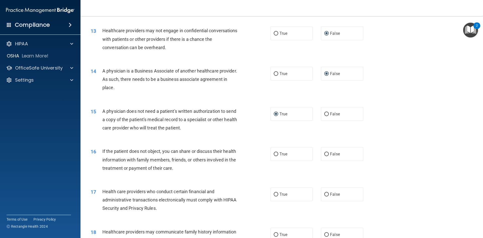
scroll to position [478, 0]
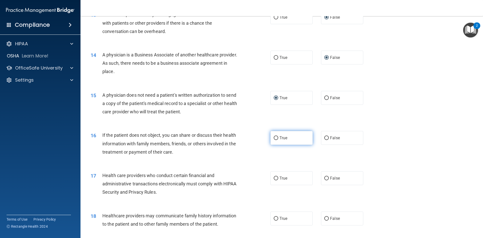
click at [275, 137] on input "True" at bounding box center [276, 138] width 5 height 4
radio input "true"
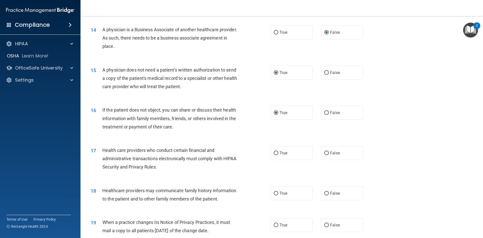
scroll to position [529, 0]
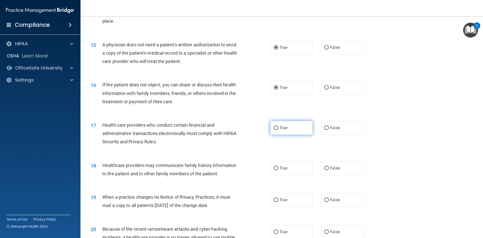
click at [275, 127] on input "True" at bounding box center [276, 128] width 5 height 4
radio input "true"
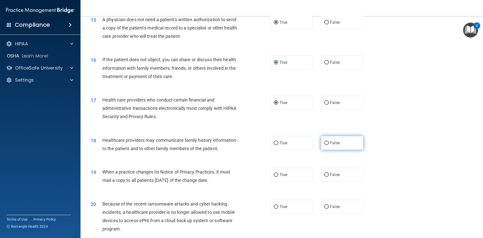
click at [325, 142] on input "False" at bounding box center [326, 143] width 5 height 4
radio input "true"
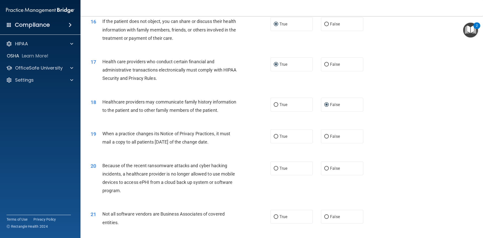
scroll to position [604, 0]
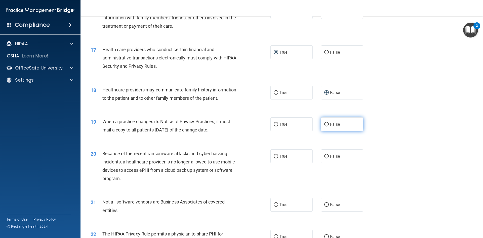
click at [324, 124] on input "False" at bounding box center [326, 125] width 5 height 4
radio input "true"
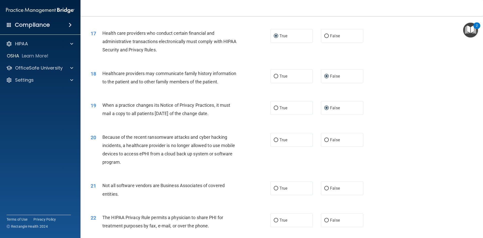
scroll to position [629, 0]
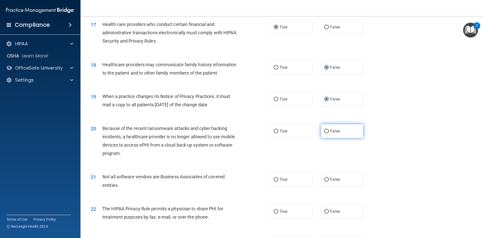
click at [326, 129] on input "False" at bounding box center [326, 131] width 5 height 4
radio input "true"
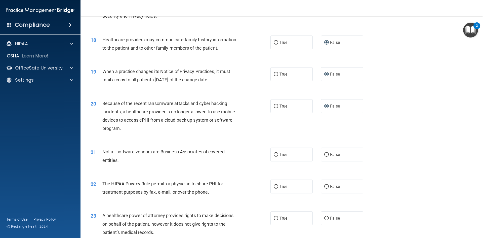
scroll to position [654, 0]
click at [276, 153] on input "True" at bounding box center [276, 155] width 5 height 4
radio input "true"
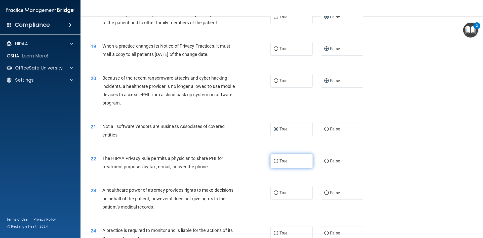
click at [275, 160] on input "True" at bounding box center [276, 161] width 5 height 4
radio input "true"
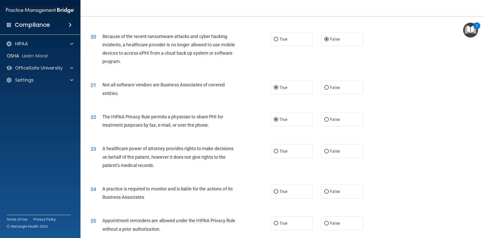
scroll to position [730, 0]
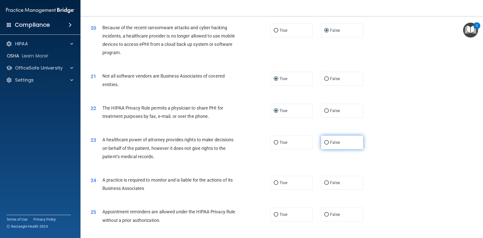
click at [324, 143] on input "False" at bounding box center [326, 143] width 5 height 4
radio input "true"
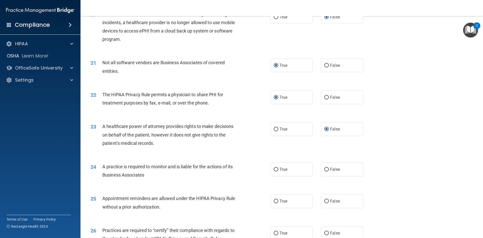
scroll to position [755, 0]
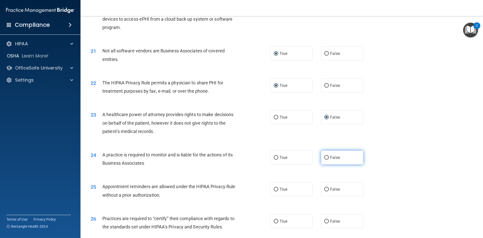
click at [325, 157] on input "False" at bounding box center [326, 158] width 5 height 4
radio input "true"
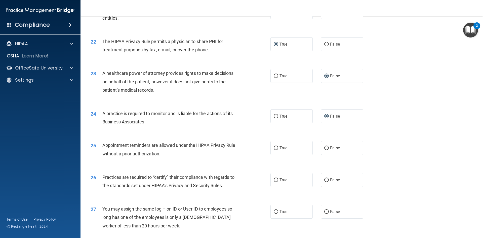
scroll to position [806, 0]
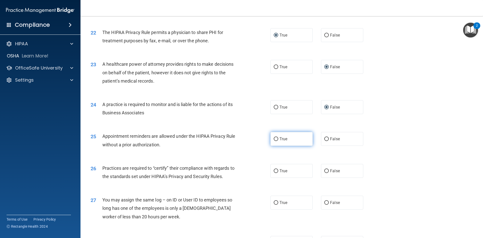
click at [275, 138] on input "True" at bounding box center [276, 139] width 5 height 4
radio input "true"
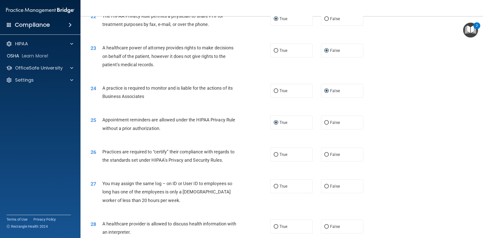
scroll to position [831, 0]
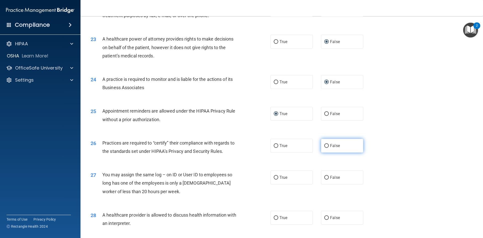
click at [325, 145] on input "False" at bounding box center [326, 146] width 5 height 4
radio input "true"
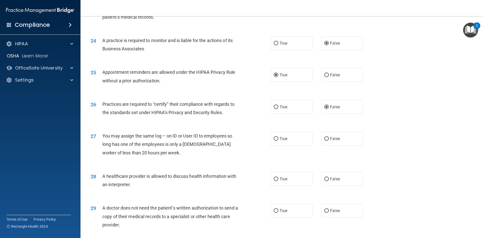
scroll to position [881, 0]
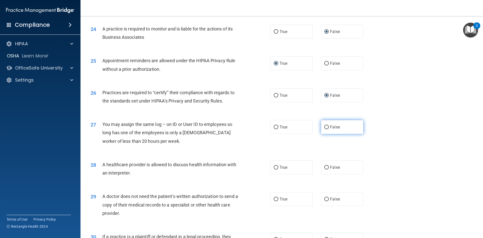
click at [325, 125] on input "False" at bounding box center [326, 127] width 5 height 4
radio input "true"
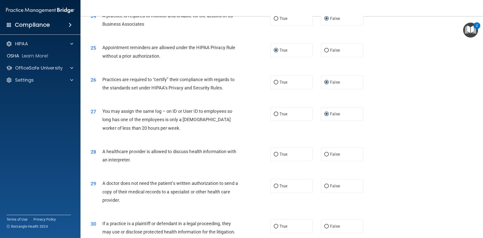
scroll to position [906, 0]
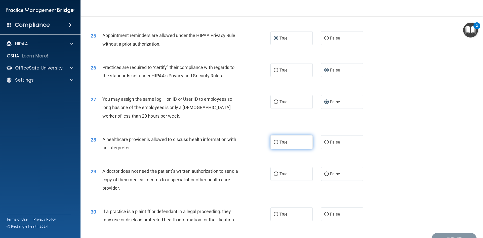
click at [274, 142] on input "True" at bounding box center [276, 142] width 5 height 4
radio input "true"
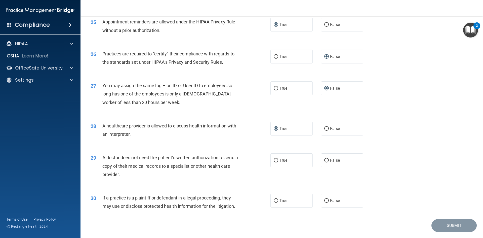
scroll to position [931, 0]
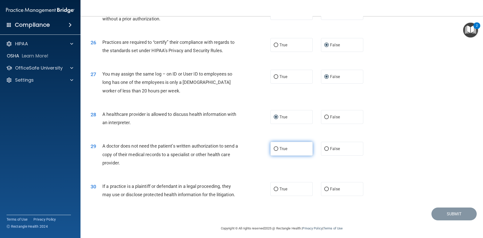
click at [275, 149] on input "True" at bounding box center [276, 149] width 5 height 4
radio input "true"
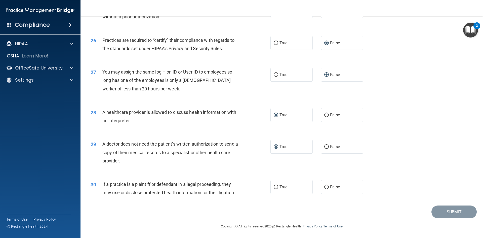
scroll to position [934, 0]
click at [275, 186] on input "True" at bounding box center [276, 187] width 5 height 4
radio input "true"
click at [450, 211] on button "Submit" at bounding box center [454, 211] width 45 height 13
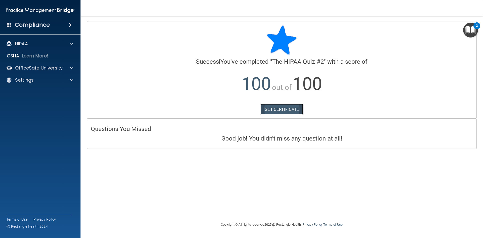
click at [291, 109] on link "GET CERTIFICATE" at bounding box center [282, 109] width 43 height 11
click at [58, 70] on p "OfficeSafe University" at bounding box center [39, 68] width 48 height 6
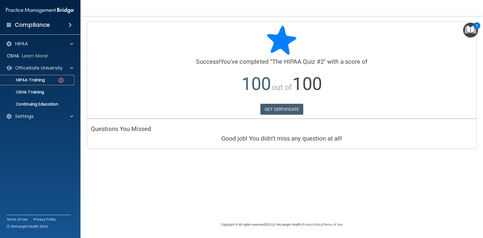
click at [38, 80] on p "HIPAA Training" at bounding box center [24, 80] width 42 height 5
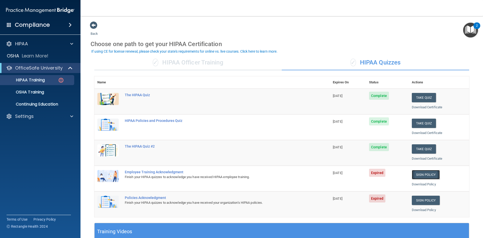
click at [424, 173] on link "Sign Policy" at bounding box center [426, 174] width 28 height 9
click at [43, 80] on p "HIPAA Training" at bounding box center [24, 80] width 42 height 5
click at [418, 174] on link "Sign Policy" at bounding box center [426, 174] width 28 height 9
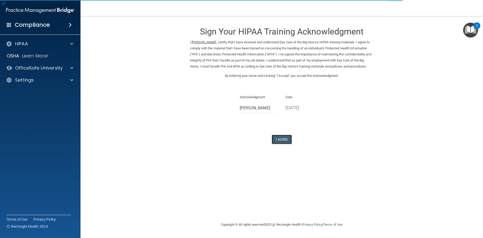
click at [283, 144] on button "I Agree" at bounding box center [282, 139] width 20 height 9
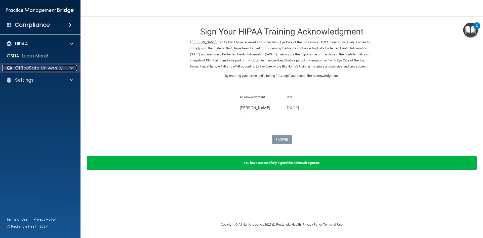
click at [66, 66] on div at bounding box center [71, 68] width 13 height 6
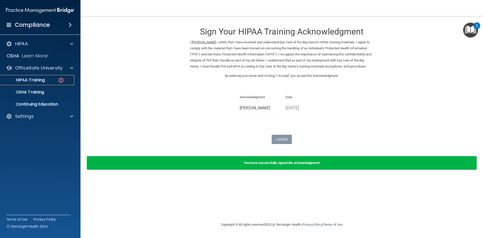
click at [44, 80] on p "HIPAA Training" at bounding box center [24, 80] width 42 height 5
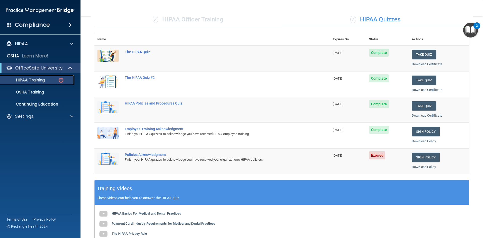
scroll to position [15, 0]
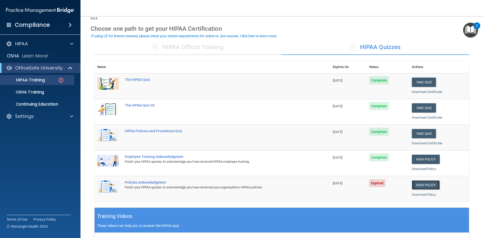
click at [423, 185] on link "Sign Policy" at bounding box center [426, 184] width 28 height 9
click at [34, 81] on p "HIPAA Training" at bounding box center [24, 80] width 42 height 5
click at [421, 186] on link "Sign Policy" at bounding box center [426, 184] width 28 height 9
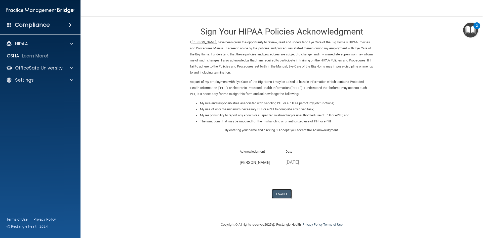
click at [285, 194] on button "I Agree" at bounding box center [282, 193] width 20 height 9
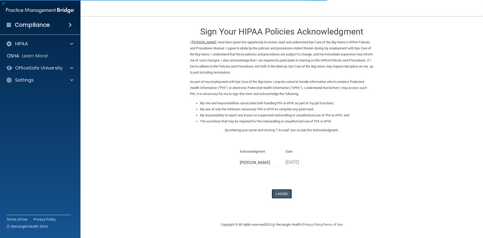
click at [280, 194] on button "I Agree" at bounding box center [282, 193] width 20 height 9
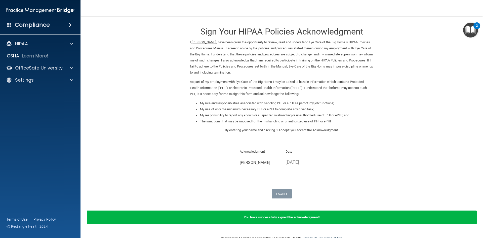
scroll to position [12, 0]
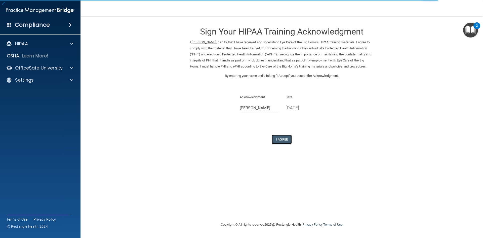
click at [284, 144] on button "I Agree" at bounding box center [282, 139] width 20 height 9
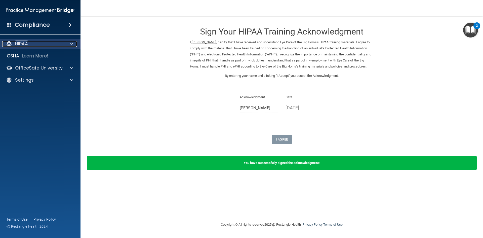
click at [74, 43] on div at bounding box center [71, 44] width 13 height 6
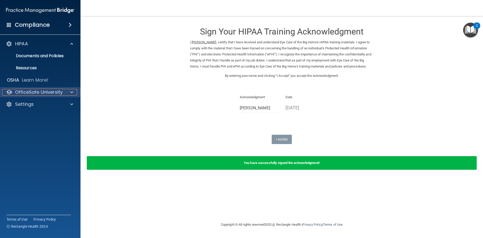
click at [47, 92] on p "OfficeSafe University" at bounding box center [39, 92] width 48 height 6
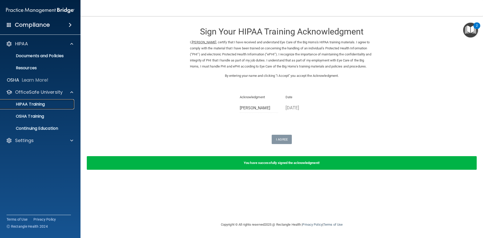
click at [37, 103] on p "HIPAA Training" at bounding box center [24, 104] width 42 height 5
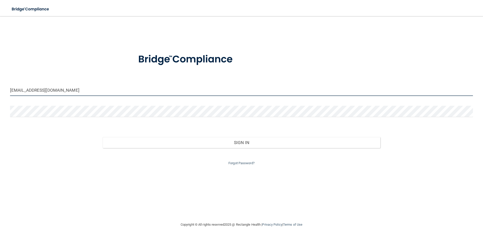
click at [52, 94] on input "[EMAIL_ADDRESS][DOMAIN_NAME]" at bounding box center [241, 90] width 463 height 11
drag, startPoint x: 61, startPoint y: 92, endPoint x: 13, endPoint y: 104, distance: 49.4
click at [13, 104] on form "[EMAIL_ADDRESS][DOMAIN_NAME] Invalid email/password. You don't have permission …" at bounding box center [241, 106] width 463 height 120
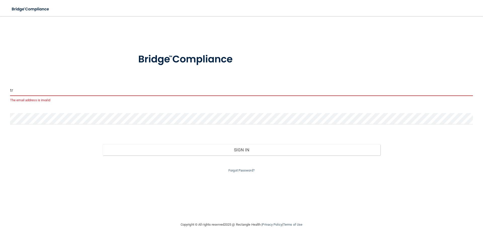
type input "t"
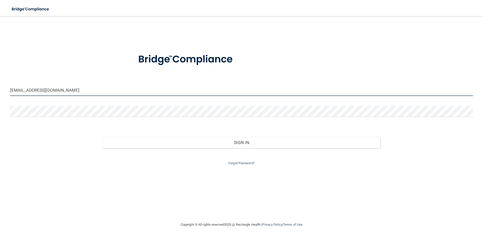
click at [24, 90] on input "lea_moly@me.com" at bounding box center [241, 90] width 463 height 11
type input "lea_molly@me.com"
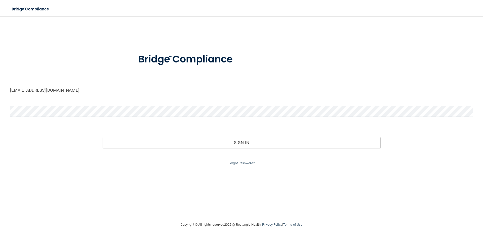
click at [5, 110] on main "lea_molly@me.com Invalid email/password. You don't have permission to access th…" at bounding box center [241, 127] width 483 height 222
click at [103, 137] on button "Sign In" at bounding box center [242, 142] width 278 height 11
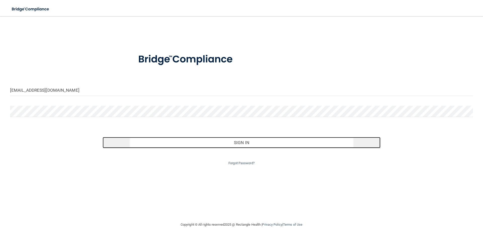
click at [245, 143] on button "Sign In" at bounding box center [242, 142] width 278 height 11
click at [233, 144] on button "Sign In" at bounding box center [242, 142] width 278 height 11
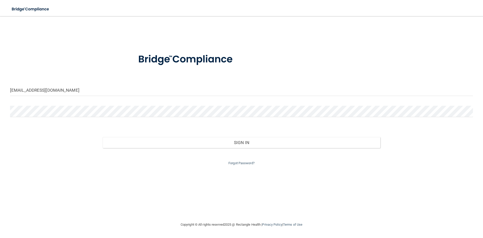
click at [23, 140] on div "Sign In" at bounding box center [241, 137] width 471 height 21
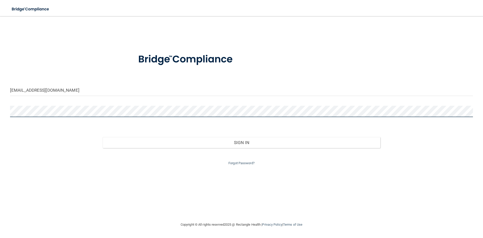
click at [4, 115] on main "[EMAIL_ADDRESS][DOMAIN_NAME] Invalid email/password. You don't have permission …" at bounding box center [241, 127] width 483 height 222
click at [103, 137] on button "Sign In" at bounding box center [242, 142] width 278 height 11
click at [0, 109] on main "[EMAIL_ADDRESS][DOMAIN_NAME] Invalid email/password. You don't have permission …" at bounding box center [241, 127] width 483 height 222
click at [103, 137] on button "Sign In" at bounding box center [242, 142] width 278 height 11
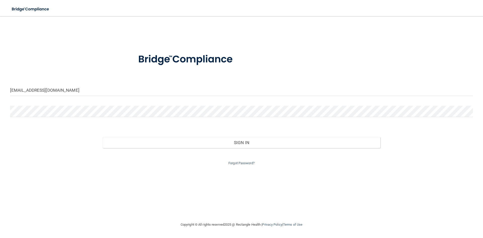
click at [226, 128] on div "Sign In" at bounding box center [241, 137] width 471 height 21
click at [334, 169] on div "lea_molly@me.com Invalid email/password. You don't have permission to access th…" at bounding box center [241, 118] width 463 height 195
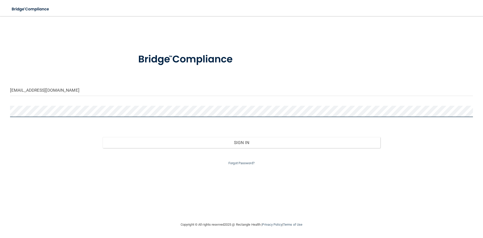
click at [0, 111] on main "[EMAIL_ADDRESS][DOMAIN_NAME] Invalid email/password. You don't have permission …" at bounding box center [241, 127] width 483 height 222
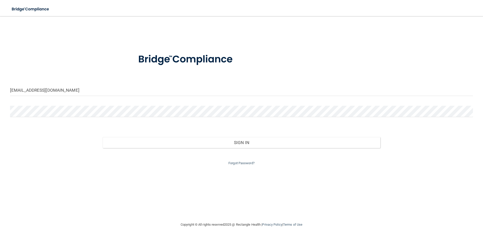
click at [11, 137] on div "Sign In" at bounding box center [241, 137] width 471 height 21
click at [32, 130] on div "Sign In" at bounding box center [241, 137] width 471 height 21
click at [32, 144] on div "Sign In" at bounding box center [241, 137] width 471 height 21
drag, startPoint x: 57, startPoint y: 153, endPoint x: 53, endPoint y: 148, distance: 6.8
click at [57, 152] on div "Forgot Password?" at bounding box center [241, 157] width 471 height 18
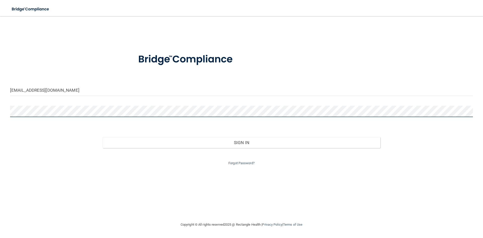
click at [0, 107] on main "[EMAIL_ADDRESS][DOMAIN_NAME] Invalid email/password. You don't have permission …" at bounding box center [241, 127] width 483 height 222
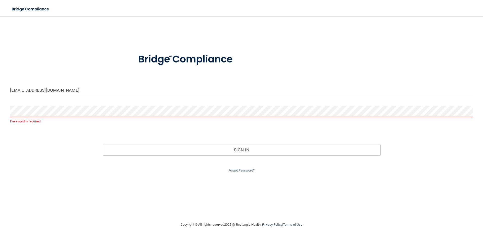
click at [15, 139] on div "Sign In" at bounding box center [241, 144] width 471 height 21
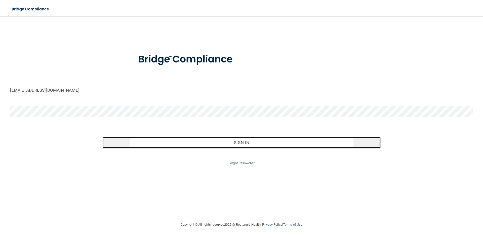
click at [203, 139] on button "Sign In" at bounding box center [242, 142] width 278 height 11
click at [229, 142] on button "Sign In" at bounding box center [242, 142] width 278 height 11
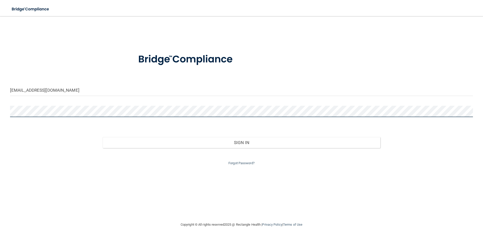
click at [0, 113] on main "lea_molly@me.com Invalid email/password. You don't have permission to access th…" at bounding box center [241, 127] width 483 height 222
click at [103, 137] on button "Sign In" at bounding box center [242, 142] width 278 height 11
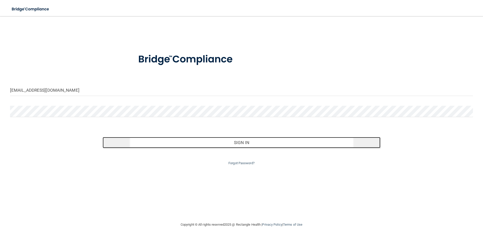
click at [225, 144] on button "Sign In" at bounding box center [242, 142] width 278 height 11
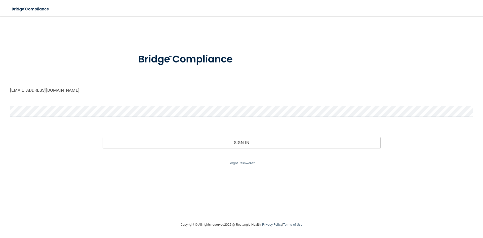
click at [1, 118] on main "lea_molly@me.com Invalid email/password. You don't have permission to access th…" at bounding box center [241, 127] width 483 height 222
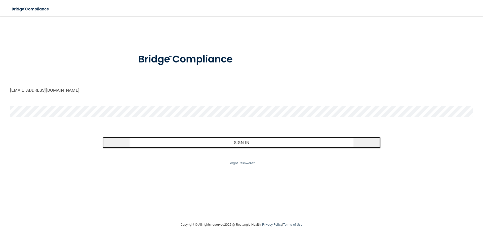
click at [228, 137] on button "Sign In" at bounding box center [242, 142] width 278 height 11
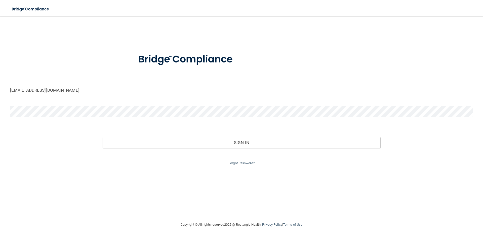
click at [171, 181] on div "lea_molly@me.com Invalid email/password. You don't have permission to access th…" at bounding box center [241, 118] width 463 height 195
click at [234, 163] on link "Forgot Password?" at bounding box center [242, 163] width 26 height 4
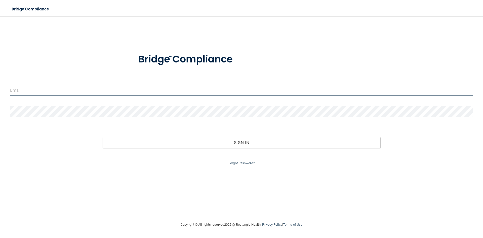
type input "trw.tw67@gmail.com"
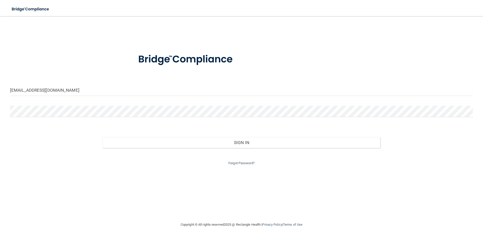
click at [87, 32] on div "trw.tw67@gmail.com Invalid email/password. You don't have permission to access …" at bounding box center [241, 118] width 463 height 195
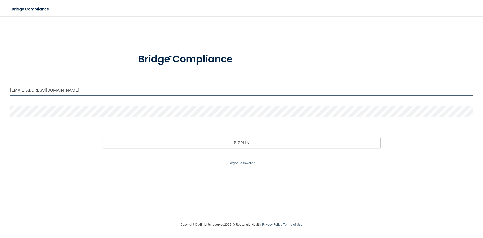
drag, startPoint x: 75, startPoint y: 86, endPoint x: 68, endPoint y: 88, distance: 6.5
click at [73, 86] on input "trw.tw67@gmail.com" at bounding box center [241, 90] width 463 height 11
drag, startPoint x: 63, startPoint y: 90, endPoint x: 7, endPoint y: 84, distance: 56.7
click at [8, 85] on div "trw.tw67@gmail.com" at bounding box center [241, 92] width 471 height 15
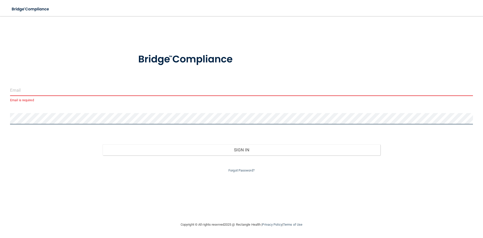
click at [0, 118] on main "Email is required Invalid email/password. You don't have permission to access t…" at bounding box center [241, 127] width 483 height 222
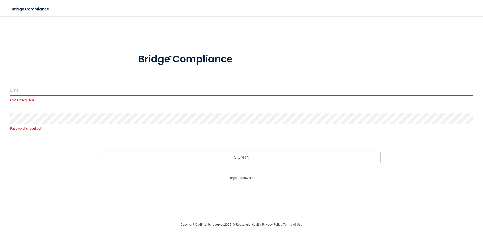
click at [48, 91] on input "email" at bounding box center [241, 90] width 463 height 11
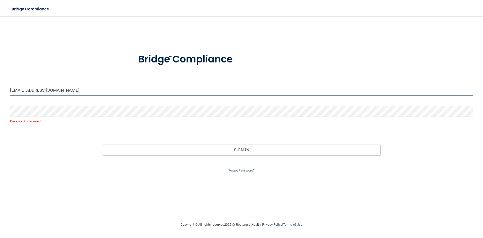
type input "[EMAIL_ADDRESS][DOMAIN_NAME]"
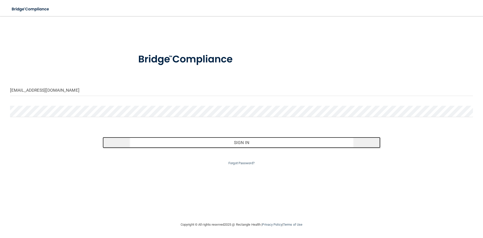
click at [259, 147] on button "Sign In" at bounding box center [242, 142] width 278 height 11
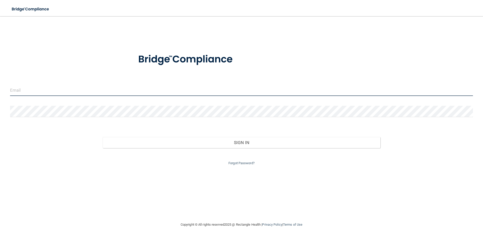
type input "[EMAIL_ADDRESS][DOMAIN_NAME]"
drag, startPoint x: 38, startPoint y: 91, endPoint x: 15, endPoint y: 88, distance: 22.6
click at [13, 90] on input "[EMAIL_ADDRESS][DOMAIN_NAME]" at bounding box center [241, 90] width 463 height 11
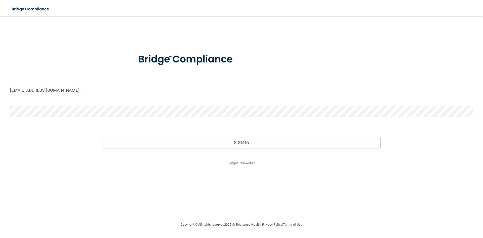
click at [50, 77] on form "[EMAIL_ADDRESS][DOMAIN_NAME] Invalid email/password. You don't have permission …" at bounding box center [241, 106] width 463 height 120
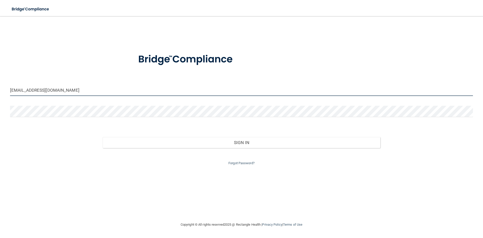
drag, startPoint x: 50, startPoint y: 86, endPoint x: 5, endPoint y: 84, distance: 45.1
click at [5, 84] on main "[EMAIL_ADDRESS][DOMAIN_NAME] Invalid email/password. You don't have permission …" at bounding box center [241, 127] width 483 height 222
type input "[EMAIL_ADDRESS][DOMAIN_NAME]"
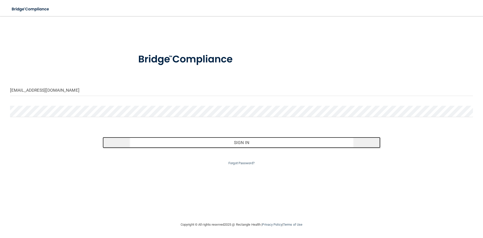
click at [260, 141] on button "Sign In" at bounding box center [242, 142] width 278 height 11
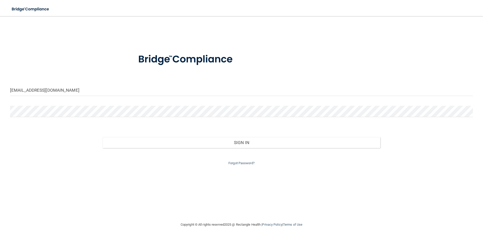
click at [209, 58] on img at bounding box center [186, 59] width 117 height 26
click at [78, 129] on div "Sign In" at bounding box center [241, 137] width 471 height 21
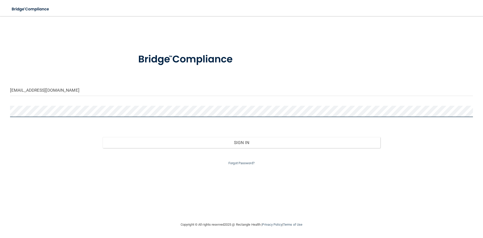
click at [3, 104] on main "lea_molly@me.com Invalid email/password. You don't have permission to access th…" at bounding box center [241, 127] width 483 height 222
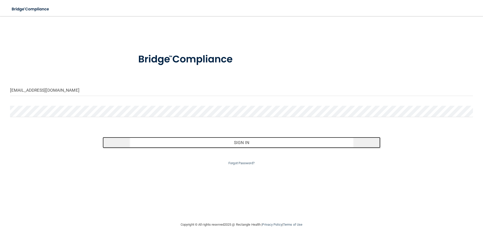
click at [245, 142] on button "Sign In" at bounding box center [242, 142] width 278 height 11
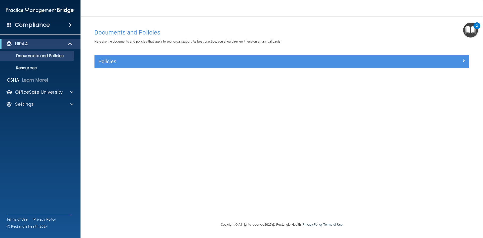
click at [468, 27] on img "Open Resource Center, 2 new notifications" at bounding box center [470, 30] width 15 height 15
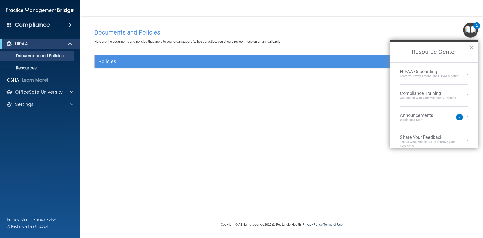
click at [312, 96] on div "Documents and Policies Here are the documents and policies that apply to your o…" at bounding box center [282, 123] width 383 height 195
click at [138, 66] on div "Policies" at bounding box center [282, 61] width 375 height 13
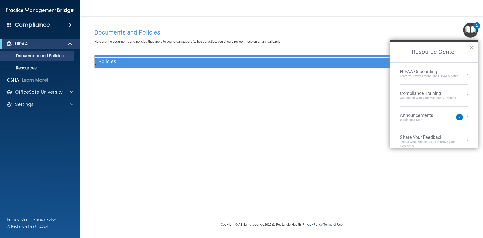
click at [111, 58] on div "Policies" at bounding box center [235, 61] width 281 height 8
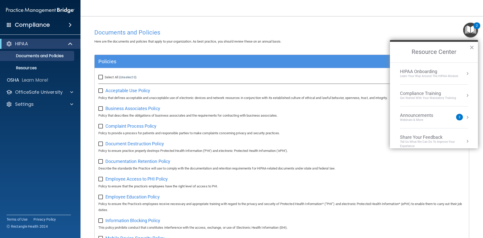
click at [87, 65] on main "Documents and Policies Here are the documents and policies that apply to your o…" at bounding box center [282, 127] width 403 height 222
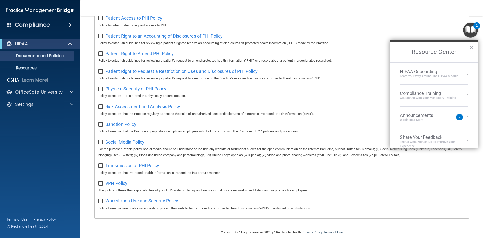
scroll to position [267, 0]
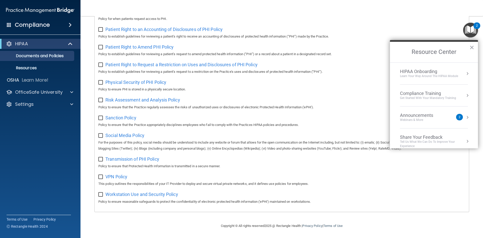
click at [470, 28] on img "Open Resource Center, 2 new notifications" at bounding box center [470, 30] width 15 height 15
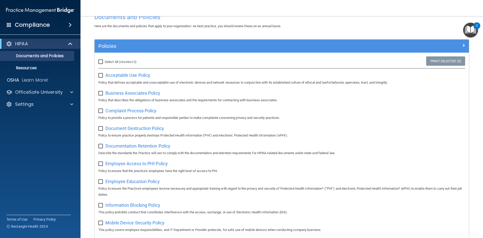
scroll to position [0, 0]
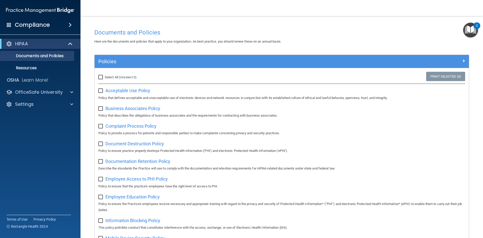
click at [65, 28] on div "Compliance" at bounding box center [40, 24] width 81 height 11
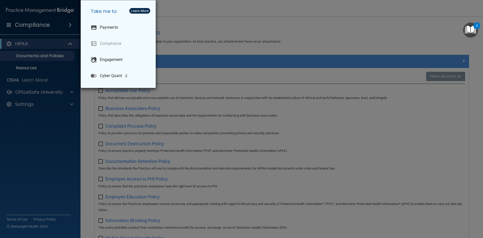
click at [65, 107] on div "Take me to: Payments Compliance Engagement Cyber Quant" at bounding box center [241, 119] width 483 height 238
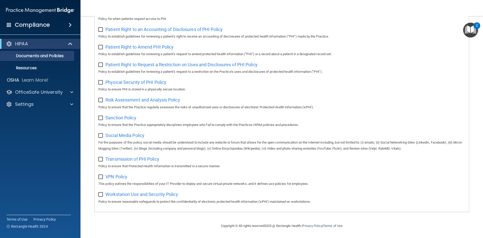
scroll to position [267, 0]
click at [60, 91] on p "OfficeSafe University" at bounding box center [39, 92] width 48 height 6
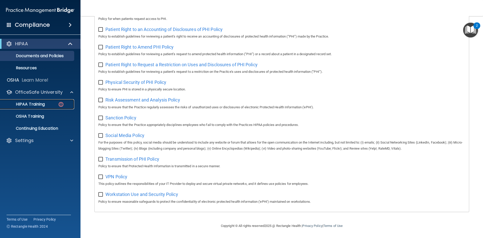
click at [46, 102] on div "HIPAA Training" at bounding box center [37, 104] width 69 height 5
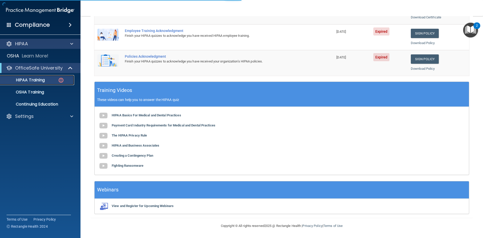
scroll to position [141, 0]
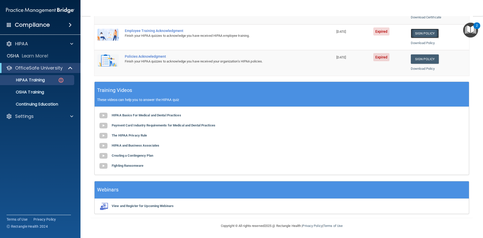
click at [423, 32] on link "Sign Policy" at bounding box center [425, 33] width 28 height 9
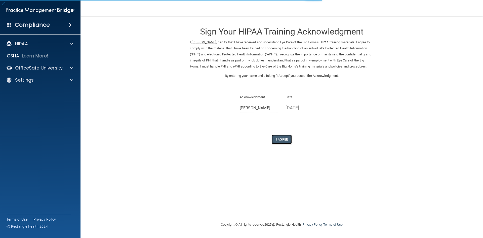
click at [280, 143] on button "I Agree" at bounding box center [282, 139] width 20 height 9
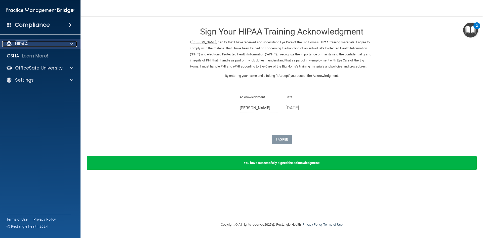
click at [51, 44] on div "HIPAA" at bounding box center [33, 44] width 62 height 6
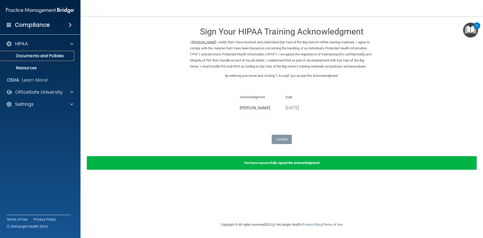
click at [50, 55] on p "Documents and Policies" at bounding box center [37, 55] width 69 height 5
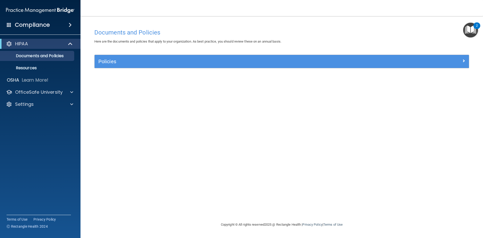
click at [61, 29] on div "Compliance" at bounding box center [40, 24] width 81 height 11
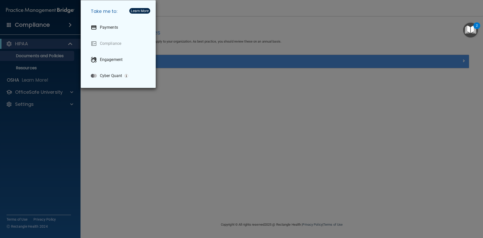
click at [66, 23] on div "Take me to: Payments Compliance Engagement Cyber Quant" at bounding box center [241, 119] width 483 height 238
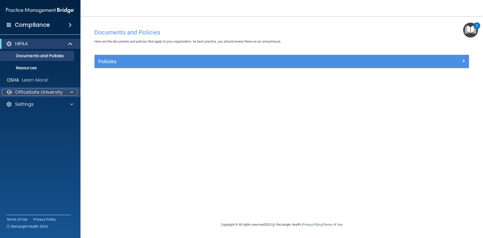
click at [62, 92] on div "OfficeSafe University" at bounding box center [33, 92] width 62 height 6
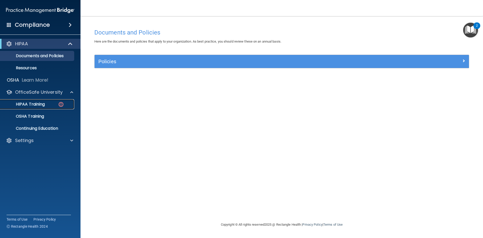
click at [40, 104] on p "HIPAA Training" at bounding box center [24, 104] width 42 height 5
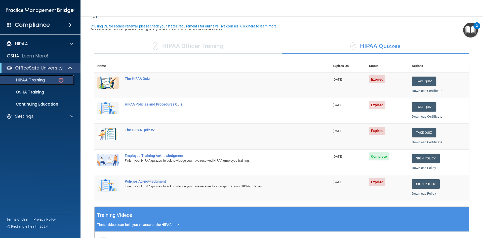
scroll to position [25, 0]
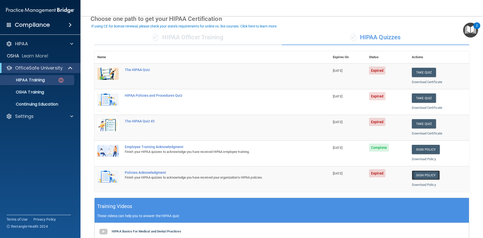
click at [428, 175] on link "Sign Policy" at bounding box center [426, 174] width 28 height 9
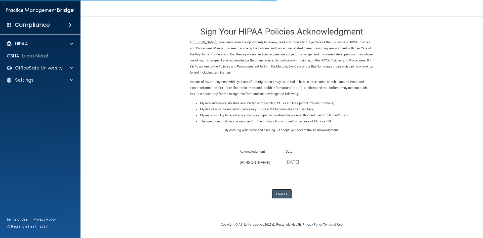
drag, startPoint x: 276, startPoint y: 193, endPoint x: 260, endPoint y: 181, distance: 20.0
click at [274, 191] on button "I Agree" at bounding box center [282, 193] width 20 height 9
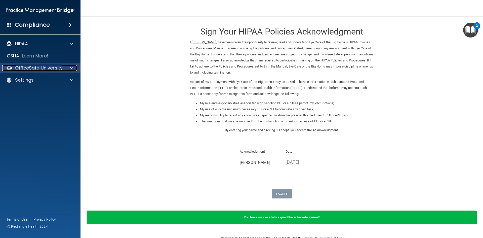
click at [43, 69] on p "OfficeSafe University" at bounding box center [39, 68] width 48 height 6
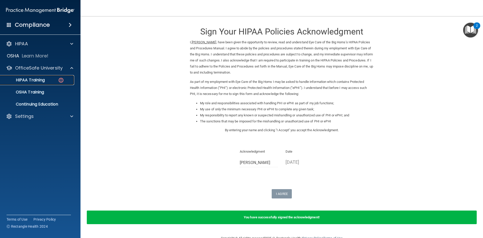
click at [51, 80] on div "HIPAA Training" at bounding box center [37, 80] width 69 height 5
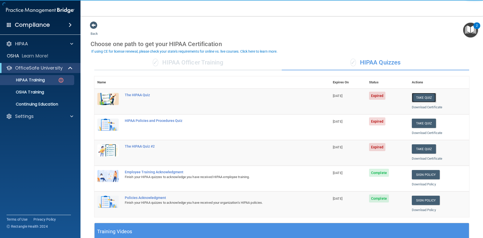
click at [420, 94] on button "Take Quiz" at bounding box center [424, 97] width 24 height 9
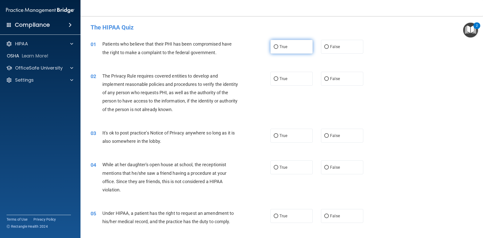
click at [275, 46] on input "True" at bounding box center [276, 47] width 5 height 4
radio input "true"
click at [277, 75] on label "True" at bounding box center [292, 79] width 42 height 14
click at [277, 77] on input "True" at bounding box center [276, 79] width 5 height 4
radio input "true"
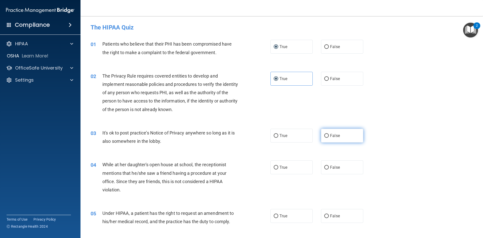
click at [326, 138] on label "False" at bounding box center [342, 136] width 42 height 14
click at [326, 138] on input "False" at bounding box center [326, 136] width 5 height 4
radio input "true"
click at [329, 161] on label "False" at bounding box center [342, 167] width 42 height 14
click at [329, 166] on input "False" at bounding box center [326, 168] width 5 height 4
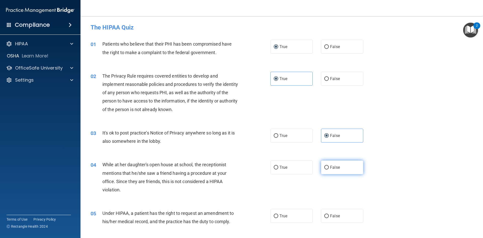
radio input "true"
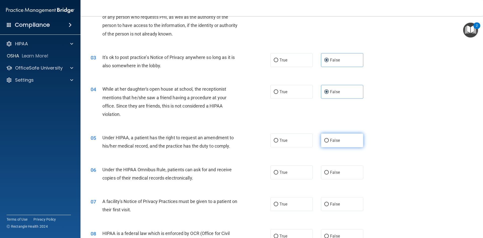
click at [334, 142] on span "False" at bounding box center [335, 140] width 10 height 5
click at [329, 142] on input "False" at bounding box center [326, 141] width 5 height 4
radio input "true"
click at [284, 170] on span "True" at bounding box center [284, 172] width 8 height 5
click at [278, 171] on input "True" at bounding box center [276, 173] width 5 height 4
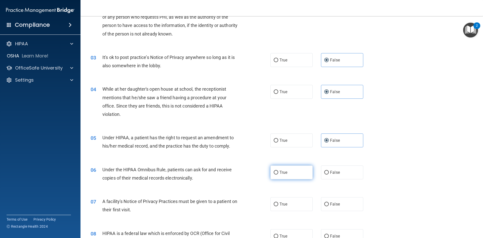
radio input "true"
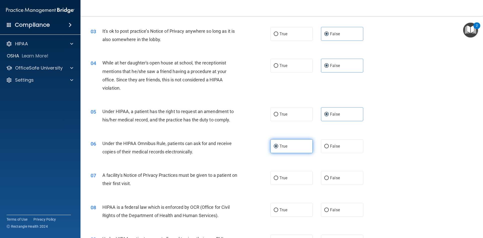
scroll to position [126, 0]
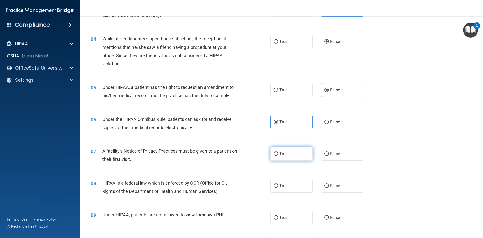
click at [282, 158] on label "True" at bounding box center [292, 154] width 42 height 14
click at [278, 156] on input "True" at bounding box center [276, 154] width 5 height 4
radio input "true"
click at [280, 181] on label "True" at bounding box center [292, 186] width 42 height 14
click at [278, 184] on input "True" at bounding box center [276, 186] width 5 height 4
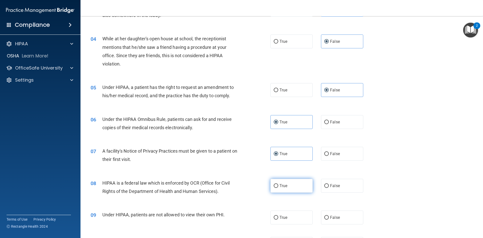
radio input "true"
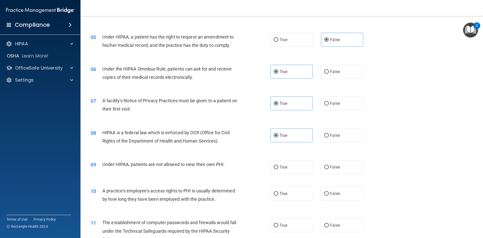
scroll to position [201, 0]
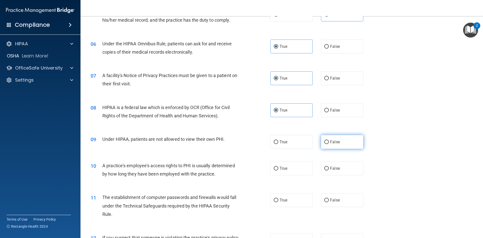
click at [336, 146] on label "False" at bounding box center [342, 142] width 42 height 14
click at [329, 144] on input "False" at bounding box center [326, 142] width 5 height 4
radio input "true"
click at [333, 169] on span "False" at bounding box center [335, 168] width 10 height 5
click at [329, 169] on input "False" at bounding box center [326, 169] width 5 height 4
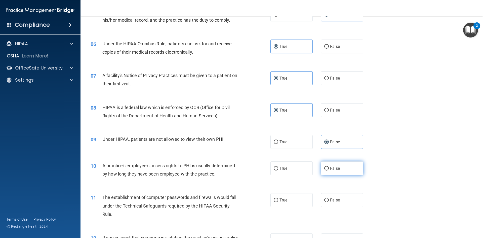
radio input "true"
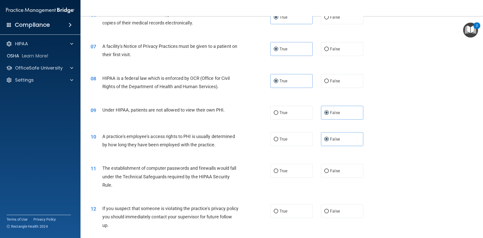
scroll to position [302, 0]
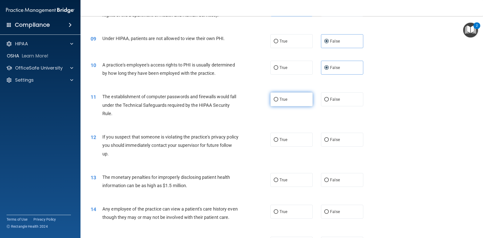
click at [297, 100] on label "True" at bounding box center [292, 99] width 42 height 14
click at [278, 100] on input "True" at bounding box center [276, 100] width 5 height 4
radio input "true"
click at [290, 141] on label "True" at bounding box center [292, 140] width 42 height 14
click at [278, 141] on input "True" at bounding box center [276, 140] width 5 height 4
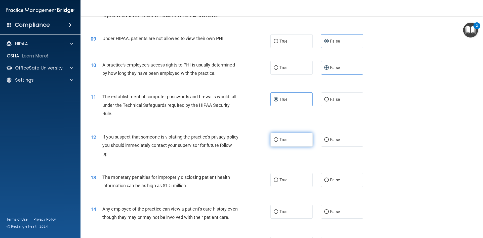
radio input "true"
drag, startPoint x: 281, startPoint y: 175, endPoint x: 282, endPoint y: 171, distance: 4.6
click at [281, 175] on label "True" at bounding box center [292, 180] width 42 height 14
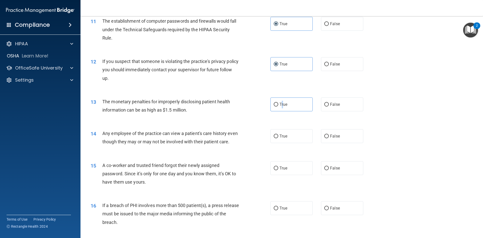
scroll to position [403, 0]
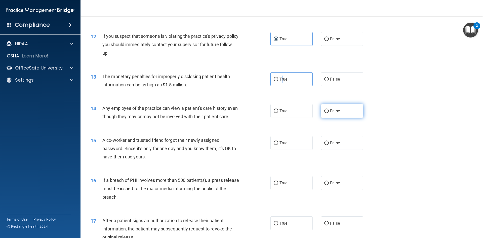
click at [325, 109] on input "False" at bounding box center [326, 111] width 5 height 4
radio input "true"
click at [338, 148] on label "False" at bounding box center [342, 143] width 42 height 14
click at [329, 145] on input "False" at bounding box center [326, 143] width 5 height 4
radio input "true"
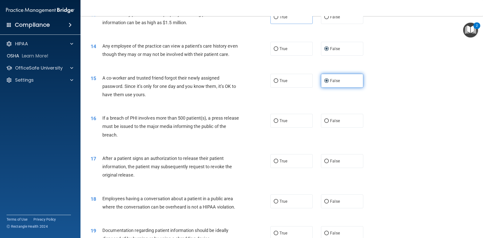
scroll to position [478, 0]
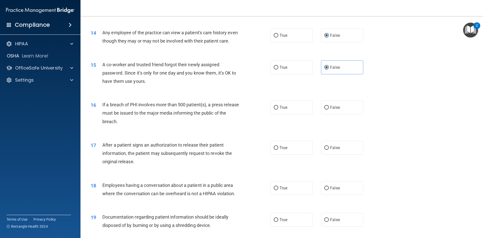
click at [295, 127] on div "16 If a breach of PHI involves more than 500 patient(s), a press release must b…" at bounding box center [282, 114] width 390 height 40
click at [293, 114] on label "True" at bounding box center [292, 107] width 42 height 14
click at [278, 110] on input "True" at bounding box center [276, 108] width 5 height 4
radio input "true"
click at [288, 152] on label "True" at bounding box center [292, 148] width 42 height 14
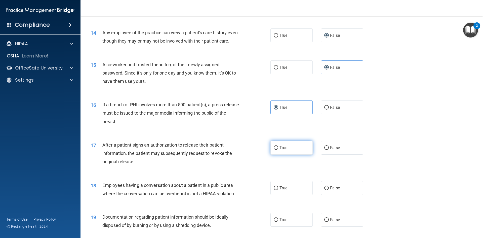
click at [278, 150] on input "True" at bounding box center [276, 148] width 5 height 4
radio input "true"
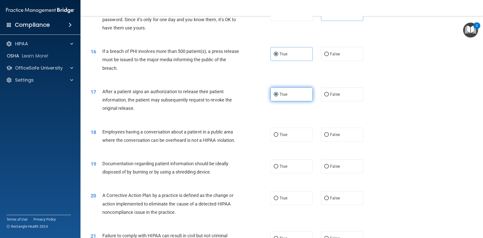
scroll to position [554, 0]
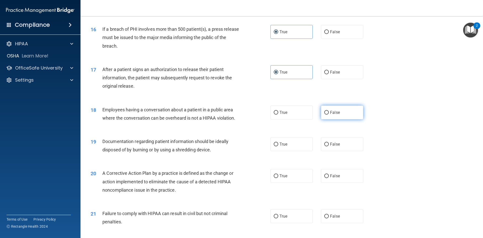
click at [327, 119] on label "False" at bounding box center [342, 112] width 42 height 14
click at [327, 115] on input "False" at bounding box center [326, 113] width 5 height 4
radio input "true"
click at [278, 151] on label "True" at bounding box center [292, 144] width 42 height 14
click at [278, 146] on input "True" at bounding box center [276, 144] width 5 height 4
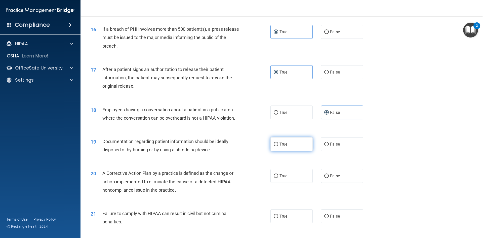
radio input "true"
click at [274, 183] on label "True" at bounding box center [292, 176] width 42 height 14
click at [274, 178] on input "True" at bounding box center [276, 176] width 5 height 4
radio input "true"
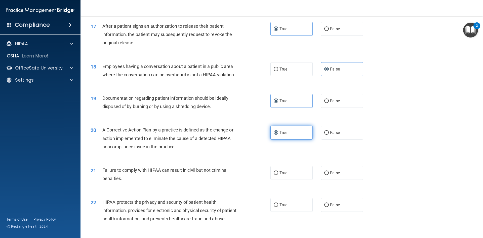
scroll to position [629, 0]
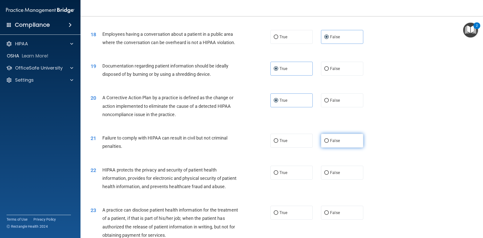
click at [324, 143] on input "False" at bounding box center [326, 141] width 5 height 4
radio input "true"
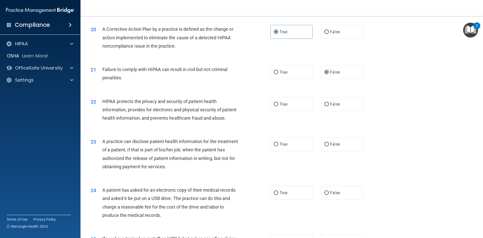
scroll to position [705, 0]
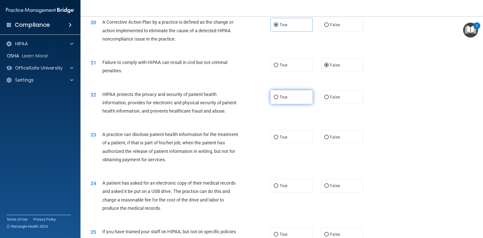
click at [298, 104] on label "True" at bounding box center [292, 97] width 42 height 14
click at [278, 99] on input "True" at bounding box center [276, 97] width 5 height 4
radio input "true"
click at [337, 144] on label "False" at bounding box center [342, 137] width 42 height 14
click at [329, 139] on input "False" at bounding box center [326, 137] width 5 height 4
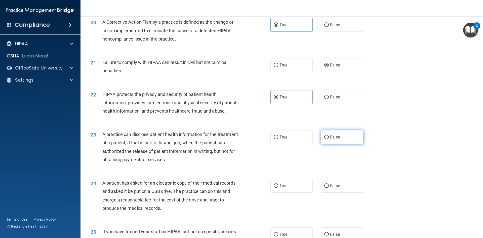
radio input "true"
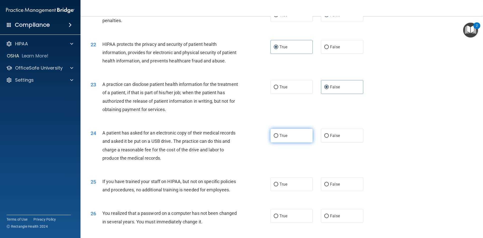
scroll to position [755, 0]
click at [289, 142] on label "True" at bounding box center [292, 135] width 42 height 14
click at [278, 137] on input "True" at bounding box center [276, 136] width 5 height 4
radio input "true"
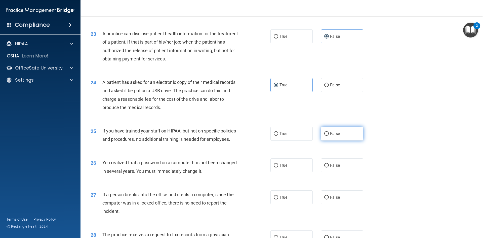
click at [336, 136] on span "False" at bounding box center [335, 133] width 10 height 5
click at [329, 136] on input "False" at bounding box center [326, 134] width 5 height 4
radio input "true"
click at [291, 172] on label "True" at bounding box center [292, 165] width 42 height 14
click at [278, 167] on input "True" at bounding box center [276, 166] width 5 height 4
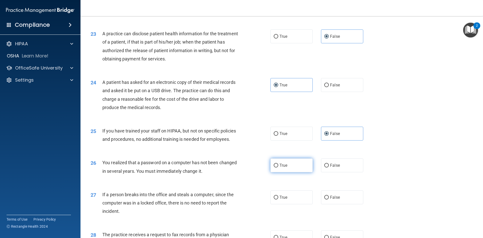
radio input "true"
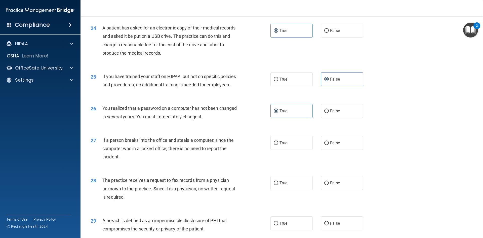
scroll to position [881, 0]
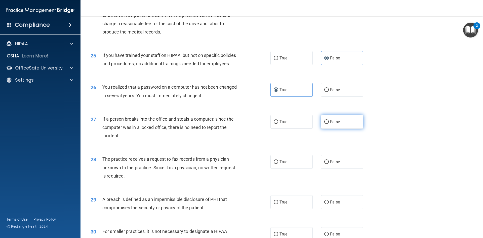
click at [326, 129] on label "False" at bounding box center [342, 122] width 42 height 14
click at [326, 124] on input "False" at bounding box center [326, 122] width 5 height 4
radio input "true"
click at [326, 169] on label "False" at bounding box center [342, 162] width 42 height 14
click at [326, 164] on input "False" at bounding box center [326, 162] width 5 height 4
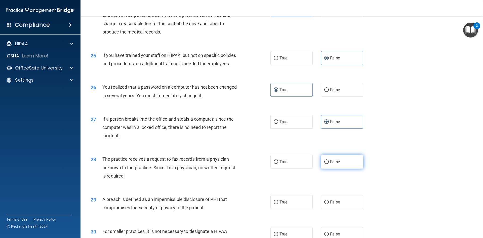
radio input "true"
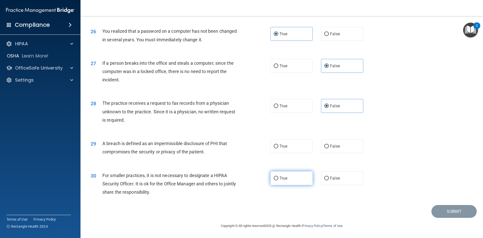
scroll to position [954, 0]
click at [283, 149] on label "True" at bounding box center [292, 146] width 42 height 14
click at [278, 148] on input "True" at bounding box center [276, 146] width 5 height 4
radio input "true"
click at [324, 174] on label "False" at bounding box center [342, 178] width 42 height 14
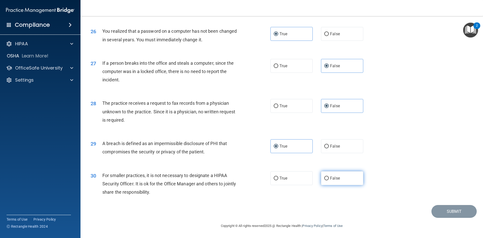
click at [324, 176] on input "False" at bounding box center [326, 178] width 5 height 4
radio input "true"
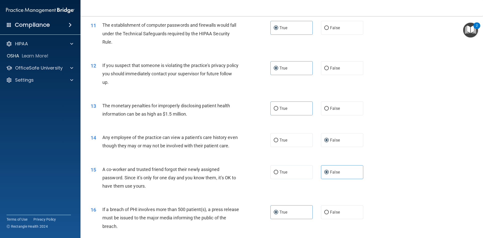
scroll to position [375, 0]
click at [274, 109] on input "True" at bounding box center [276, 108] width 5 height 4
radio input "true"
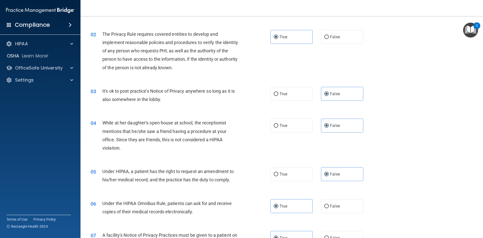
scroll to position [0, 0]
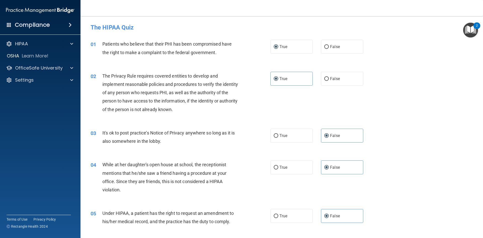
click at [293, 105] on div "02 The Privacy Rule requires covered entities to develop and implement reasonab…" at bounding box center [282, 93] width 390 height 57
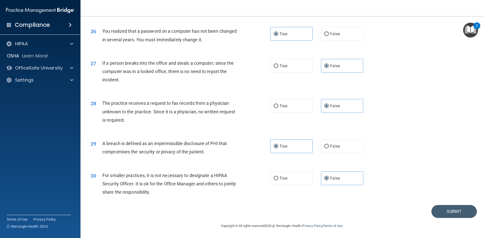
scroll to position [954, 0]
click at [446, 212] on button "Submit" at bounding box center [454, 211] width 45 height 13
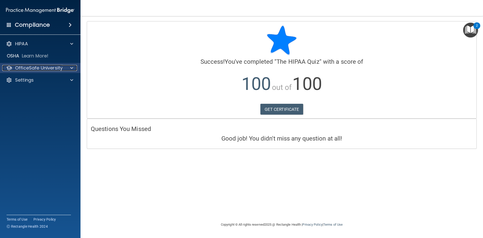
click at [65, 65] on div at bounding box center [71, 68] width 13 height 6
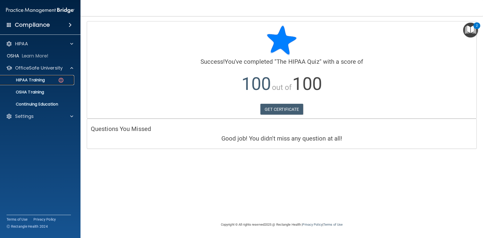
click at [51, 79] on div "HIPAA Training" at bounding box center [37, 80] width 69 height 5
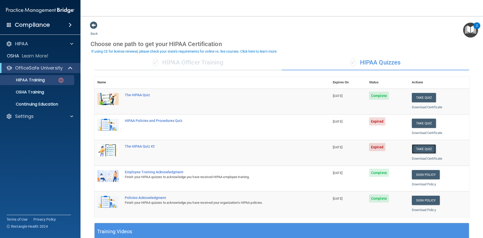
click at [421, 149] on button "Take Quiz" at bounding box center [424, 148] width 24 height 9
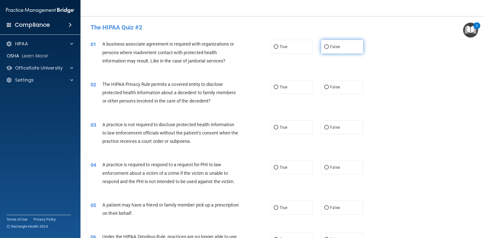
click at [327, 47] on label "False" at bounding box center [342, 47] width 42 height 14
click at [327, 47] on input "False" at bounding box center [326, 47] width 5 height 4
radio input "true"
click at [284, 88] on span "True" at bounding box center [284, 87] width 8 height 5
click at [278, 88] on input "True" at bounding box center [276, 87] width 5 height 4
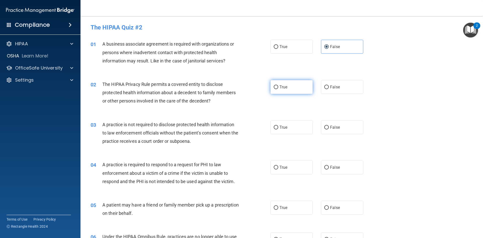
radio input "true"
click at [335, 128] on span "False" at bounding box center [335, 127] width 10 height 5
click at [329, 128] on input "False" at bounding box center [326, 128] width 5 height 4
radio input "true"
click at [298, 163] on label "True" at bounding box center [292, 167] width 42 height 14
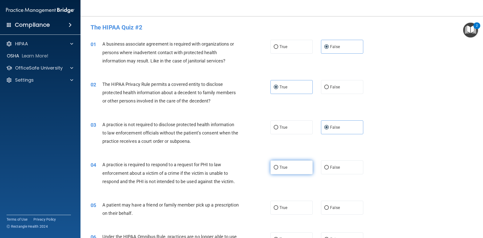
click at [278, 166] on input "True" at bounding box center [276, 168] width 5 height 4
radio input "true"
drag, startPoint x: 285, startPoint y: 209, endPoint x: 306, endPoint y: 196, distance: 25.0
click at [285, 208] on span "True" at bounding box center [284, 207] width 8 height 5
click at [278, 208] on input "True" at bounding box center [276, 208] width 5 height 4
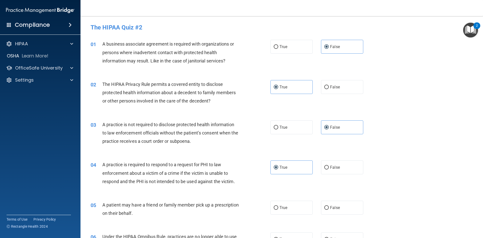
radio input "true"
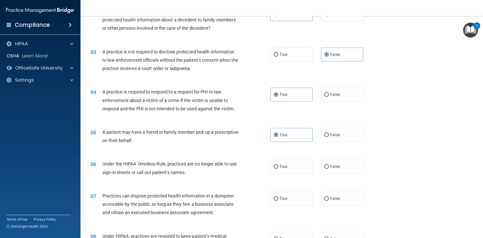
scroll to position [76, 0]
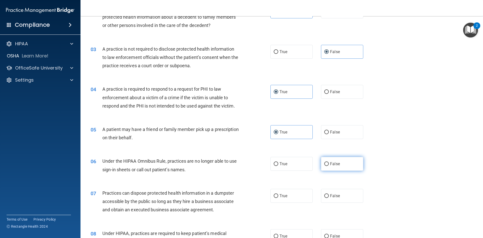
click at [339, 164] on label "False" at bounding box center [342, 164] width 42 height 14
click at [329, 164] on input "False" at bounding box center [326, 164] width 5 height 4
radio input "true"
click at [342, 193] on label "False" at bounding box center [342, 196] width 42 height 14
click at [329, 194] on input "False" at bounding box center [326, 196] width 5 height 4
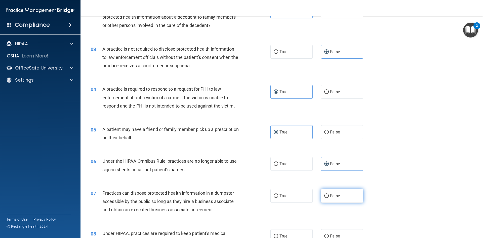
radio input "true"
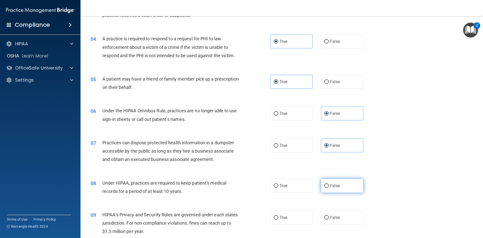
click at [341, 184] on label "False" at bounding box center [342, 186] width 42 height 14
click at [329, 184] on input "False" at bounding box center [326, 186] width 5 height 4
radio input "true"
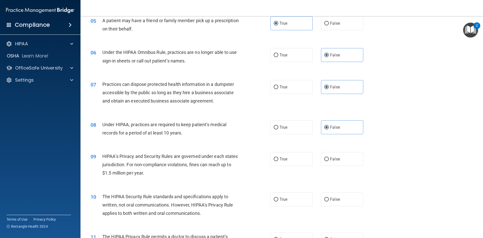
scroll to position [201, 0]
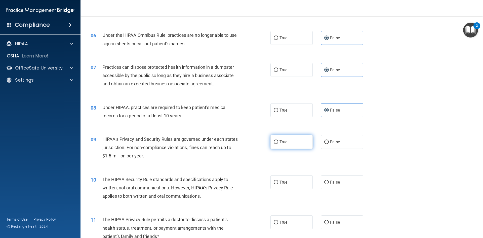
click at [290, 142] on label "True" at bounding box center [292, 142] width 42 height 14
click at [278, 142] on input "True" at bounding box center [276, 142] width 5 height 4
radio input "true"
click at [295, 185] on label "True" at bounding box center [292, 182] width 42 height 14
click at [278, 184] on input "True" at bounding box center [276, 182] width 5 height 4
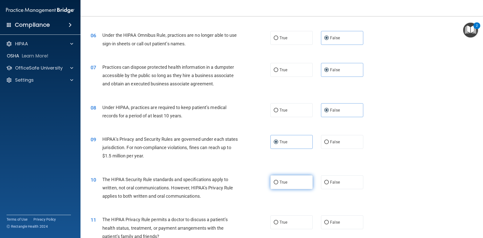
radio input "true"
click at [291, 217] on label "True" at bounding box center [292, 222] width 42 height 14
click at [278, 221] on input "True" at bounding box center [276, 223] width 5 height 4
radio input "true"
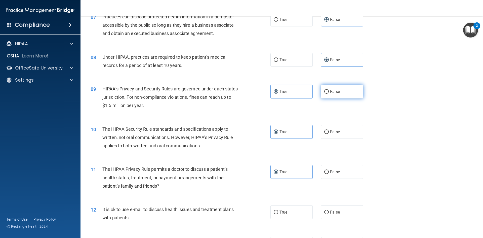
click at [330, 91] on span "False" at bounding box center [335, 91] width 10 height 5
click at [329, 91] on input "False" at bounding box center [326, 92] width 5 height 4
radio input "true"
radio input "false"
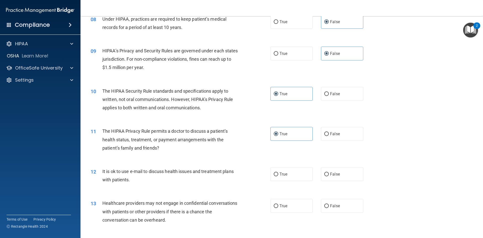
scroll to position [302, 0]
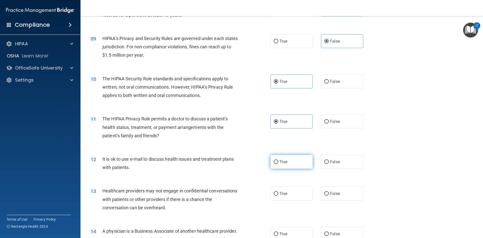
drag, startPoint x: 290, startPoint y: 163, endPoint x: 293, endPoint y: 162, distance: 3.5
click at [291, 163] on label "True" at bounding box center [292, 162] width 42 height 14
click at [278, 163] on input "True" at bounding box center [276, 162] width 5 height 4
radio input "true"
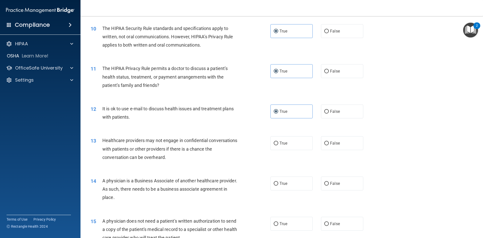
scroll to position [378, 0]
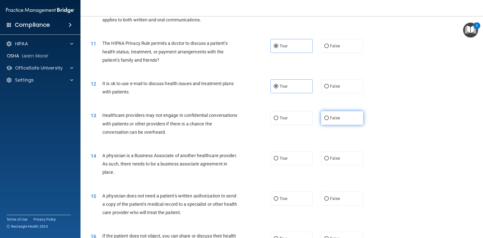
click at [340, 117] on label "False" at bounding box center [342, 118] width 42 height 14
click at [329, 117] on input "False" at bounding box center [326, 118] width 5 height 4
radio input "true"
drag, startPoint x: 340, startPoint y: 159, endPoint x: 342, endPoint y: 156, distance: 4.0
click at [340, 159] on label "False" at bounding box center [342, 158] width 42 height 14
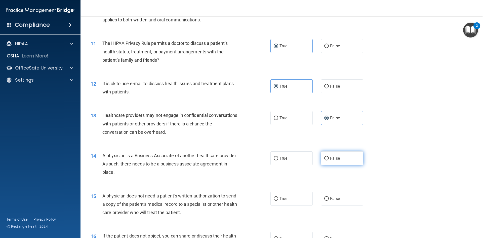
click at [329, 159] on input "False" at bounding box center [326, 159] width 5 height 4
radio input "true"
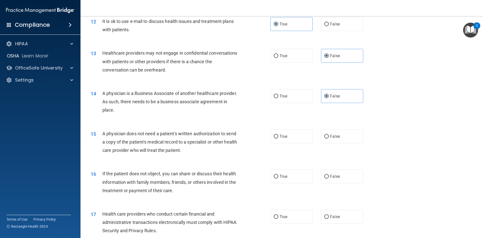
scroll to position [453, 0]
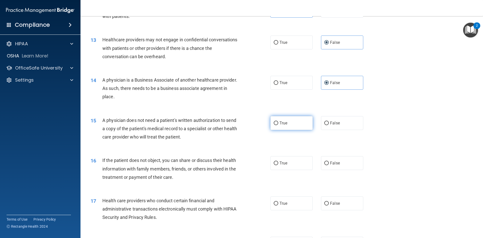
click at [298, 126] on label "True" at bounding box center [292, 123] width 42 height 14
click at [278, 125] on input "True" at bounding box center [276, 123] width 5 height 4
radio input "true"
click at [294, 167] on label "True" at bounding box center [292, 163] width 42 height 14
click at [278, 165] on input "True" at bounding box center [276, 163] width 5 height 4
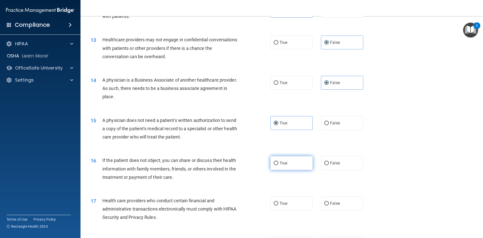
radio input "true"
click at [285, 201] on span "True" at bounding box center [284, 203] width 8 height 5
click at [278, 202] on input "True" at bounding box center [276, 204] width 5 height 4
radio input "true"
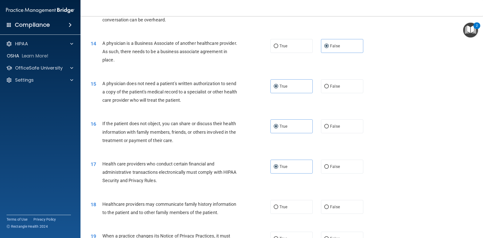
scroll to position [529, 0]
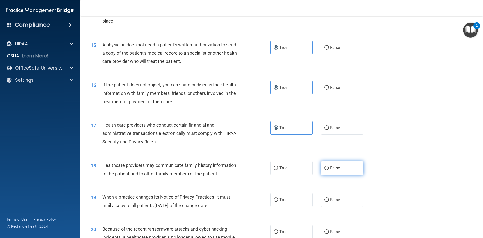
click at [338, 166] on label "False" at bounding box center [342, 168] width 42 height 14
click at [329, 166] on input "False" at bounding box center [326, 168] width 5 height 4
radio input "true"
click at [336, 203] on label "False" at bounding box center [342, 200] width 42 height 14
click at [329, 202] on input "False" at bounding box center [326, 200] width 5 height 4
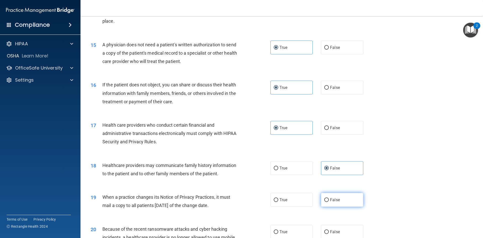
radio input "true"
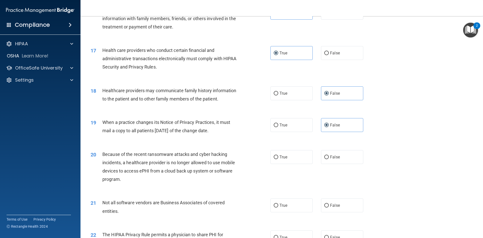
scroll to position [604, 0]
click at [347, 159] on label "False" at bounding box center [342, 156] width 42 height 14
click at [329, 158] on input "False" at bounding box center [326, 157] width 5 height 4
radio input "true"
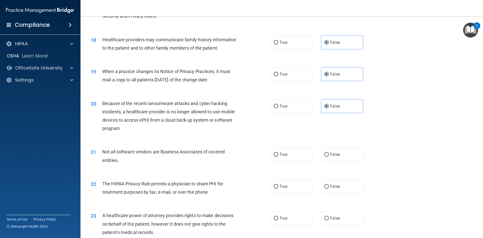
scroll to position [654, 0]
click at [296, 160] on label "True" at bounding box center [292, 154] width 42 height 14
click at [278, 156] on input "True" at bounding box center [276, 155] width 5 height 4
radio input "true"
click at [291, 183] on label "True" at bounding box center [292, 186] width 42 height 14
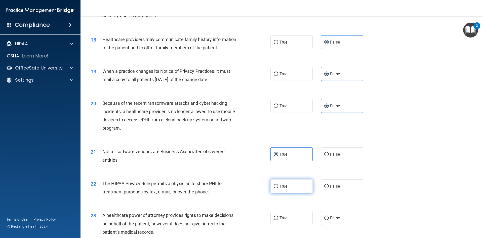
click at [278, 185] on input "True" at bounding box center [276, 187] width 5 height 4
radio input "true"
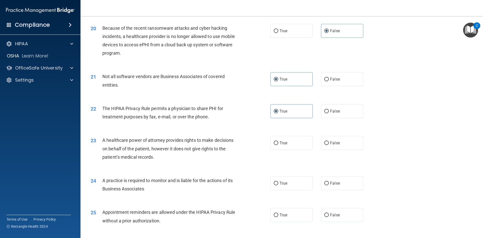
scroll to position [730, 0]
click at [334, 140] on span "False" at bounding box center [335, 142] width 10 height 5
click at [329, 141] on input "False" at bounding box center [326, 143] width 5 height 4
radio input "true"
click at [335, 183] on span "False" at bounding box center [335, 182] width 10 height 5
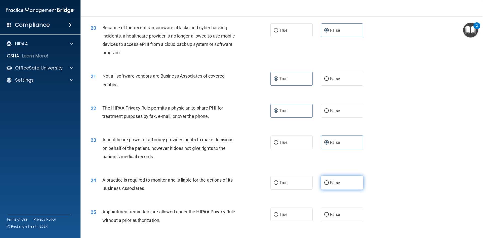
click at [329, 183] on input "False" at bounding box center [326, 183] width 5 height 4
radio input "true"
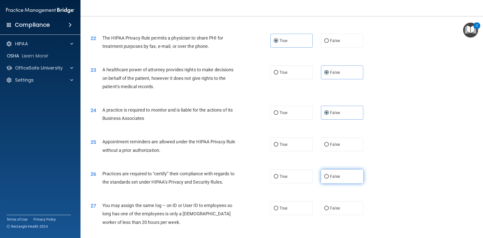
scroll to position [806, 0]
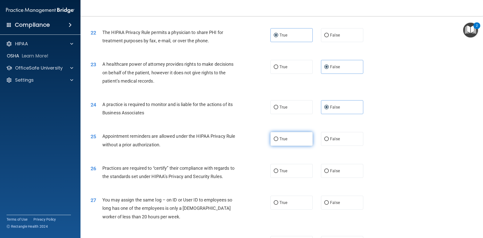
click at [296, 140] on label "True" at bounding box center [292, 139] width 42 height 14
click at [278, 140] on input "True" at bounding box center [276, 139] width 5 height 4
radio input "true"
click at [332, 167] on label "False" at bounding box center [342, 171] width 42 height 14
click at [329, 169] on input "False" at bounding box center [326, 171] width 5 height 4
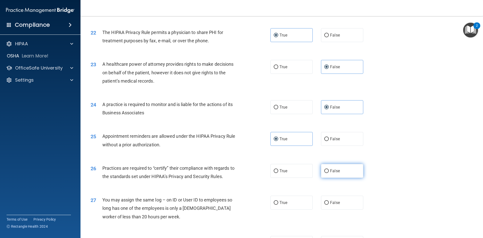
radio input "true"
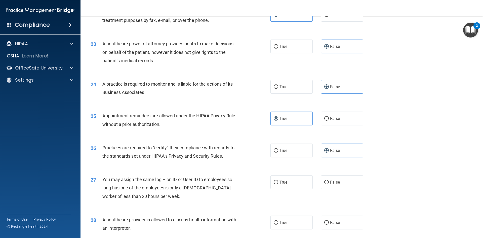
scroll to position [881, 0]
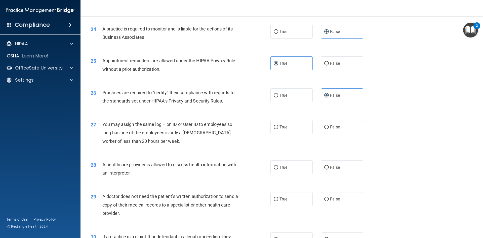
click at [329, 106] on div "26 Practices are required to “certify” their compliance with regards to the sta…" at bounding box center [282, 98] width 390 height 32
click at [335, 123] on label "False" at bounding box center [342, 127] width 42 height 14
click at [329, 125] on input "False" at bounding box center [326, 127] width 5 height 4
radio input "true"
click at [294, 168] on label "True" at bounding box center [292, 167] width 42 height 14
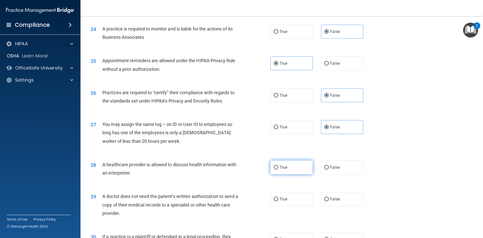
click at [278, 168] on input "True" at bounding box center [276, 168] width 5 height 4
radio input "true"
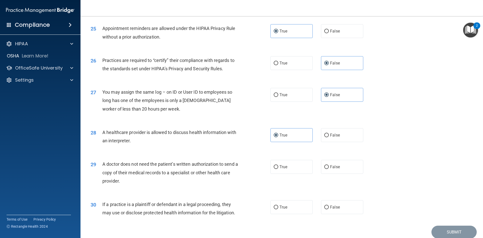
scroll to position [934, 0]
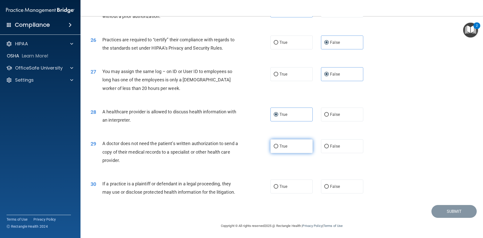
drag, startPoint x: 298, startPoint y: 154, endPoint x: 296, endPoint y: 151, distance: 3.6
click at [298, 154] on div "29 A doctor does not need the patient’s written authorization to send a copy of…" at bounding box center [282, 153] width 390 height 40
click at [295, 150] on label "True" at bounding box center [292, 146] width 42 height 14
click at [278, 148] on input "True" at bounding box center [276, 146] width 5 height 4
radio input "true"
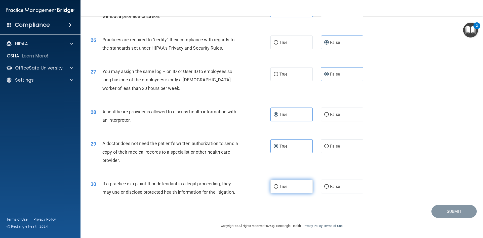
click at [287, 188] on label "True" at bounding box center [292, 186] width 42 height 14
click at [278, 188] on input "True" at bounding box center [276, 187] width 5 height 4
radio input "true"
click at [436, 208] on button "Submit" at bounding box center [454, 211] width 45 height 13
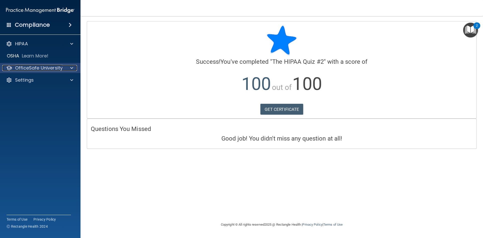
click at [64, 71] on div "OfficeSafe University" at bounding box center [33, 68] width 62 height 6
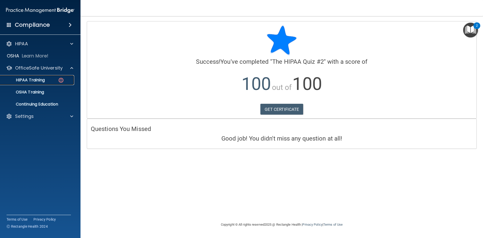
click at [58, 79] on img at bounding box center [61, 80] width 6 height 6
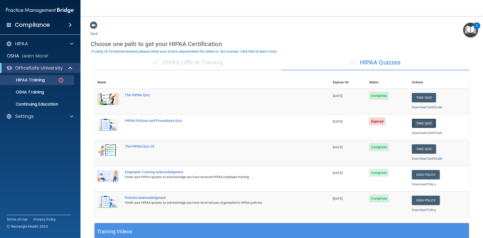
click at [423, 124] on button "Take Quiz" at bounding box center [424, 123] width 24 height 9
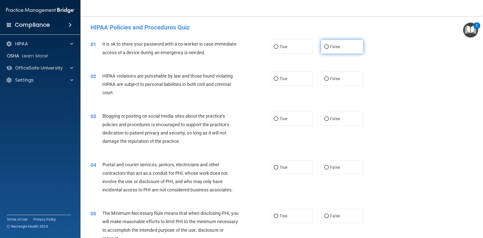
click at [333, 50] on label "False" at bounding box center [342, 47] width 42 height 14
click at [329, 49] on input "False" at bounding box center [326, 47] width 5 height 4
radio input "true"
click at [292, 86] on div "02 HIPAA violations are punishable by law and those found violating HIPAA are s…" at bounding box center [282, 85] width 390 height 40
click at [293, 81] on label "True" at bounding box center [292, 79] width 42 height 14
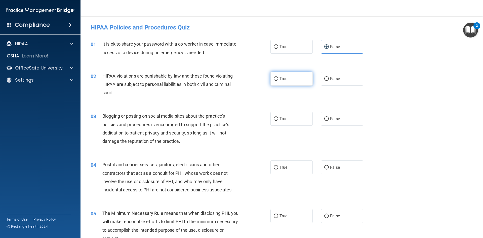
click at [278, 81] on input "True" at bounding box center [276, 79] width 5 height 4
radio input "true"
click at [324, 119] on input "False" at bounding box center [326, 119] width 5 height 4
radio input "true"
click at [287, 166] on label "True" at bounding box center [292, 167] width 42 height 14
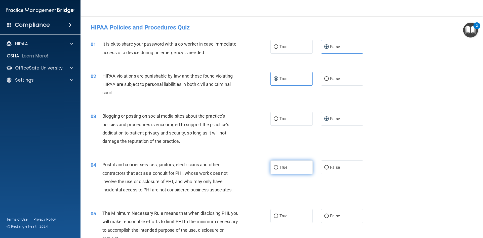
click at [278, 166] on input "True" at bounding box center [276, 168] width 5 height 4
radio input "true"
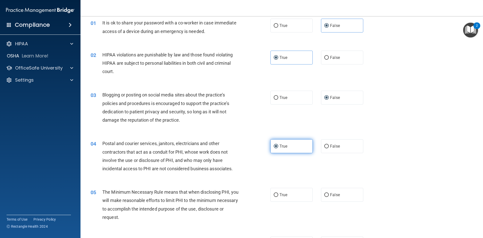
scroll to position [50, 0]
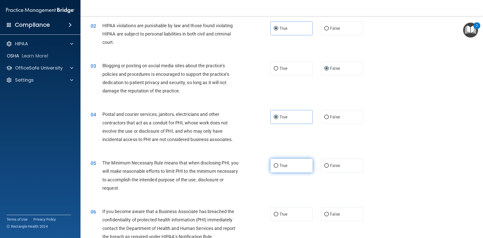
click at [285, 166] on span "True" at bounding box center [284, 165] width 8 height 5
click at [278, 166] on input "True" at bounding box center [276, 166] width 5 height 4
radio input "true"
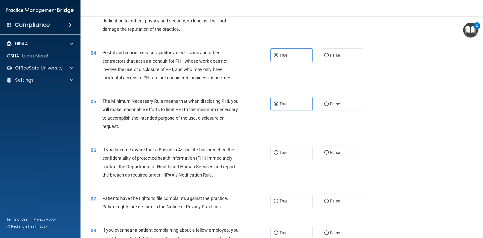
scroll to position [126, 0]
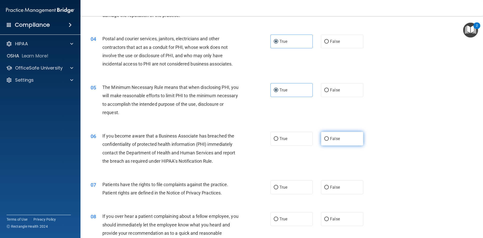
click at [324, 144] on label "False" at bounding box center [342, 139] width 42 height 14
click at [324, 141] on input "False" at bounding box center [326, 139] width 5 height 4
radio input "true"
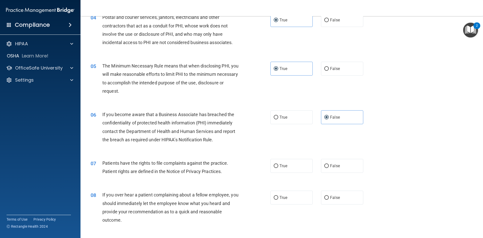
scroll to position [176, 0]
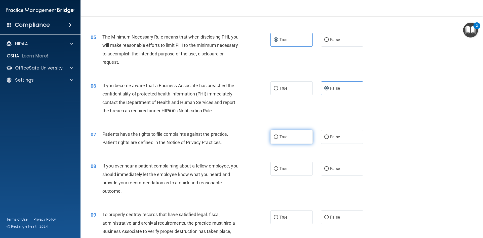
click at [295, 141] on label "True" at bounding box center [292, 137] width 42 height 14
click at [278, 139] on input "True" at bounding box center [276, 137] width 5 height 4
radio input "true"
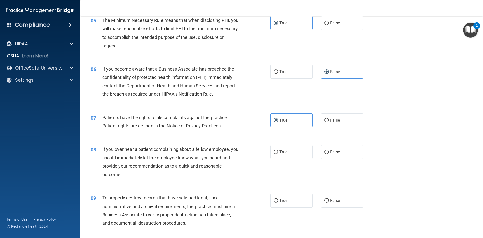
scroll to position [227, 0]
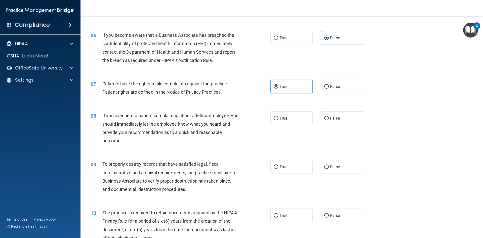
drag, startPoint x: 334, startPoint y: 131, endPoint x: 334, endPoint y: 126, distance: 4.3
click at [334, 130] on div "08 If you over hear a patient complaining about a fellow employee, you should i…" at bounding box center [282, 129] width 390 height 49
click at [335, 121] on label "False" at bounding box center [342, 118] width 42 height 14
click at [329, 120] on input "False" at bounding box center [326, 119] width 5 height 4
radio input "true"
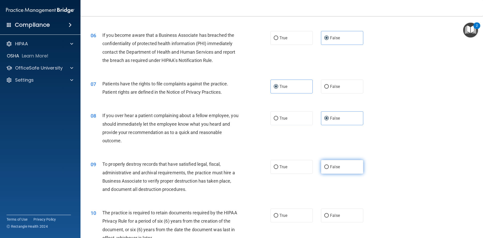
click at [335, 168] on span "False" at bounding box center [335, 166] width 10 height 5
click at [329, 168] on input "False" at bounding box center [326, 167] width 5 height 4
radio input "true"
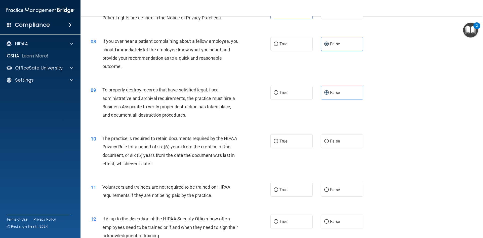
scroll to position [302, 0]
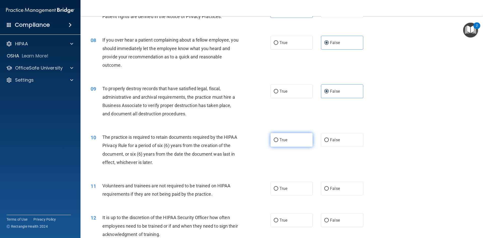
click at [287, 143] on label "True" at bounding box center [292, 140] width 42 height 14
click at [278, 142] on input "True" at bounding box center [276, 140] width 5 height 4
radio input "true"
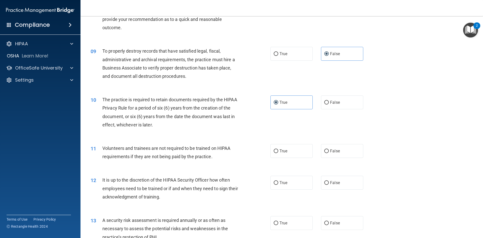
scroll to position [378, 0]
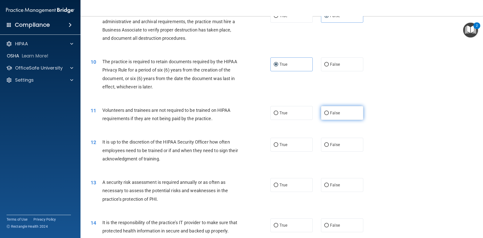
click at [341, 117] on label "False" at bounding box center [342, 113] width 42 height 14
click at [329, 115] on input "False" at bounding box center [326, 113] width 5 height 4
radio input "true"
click at [336, 139] on label "False" at bounding box center [342, 145] width 42 height 14
click at [329, 143] on input "False" at bounding box center [326, 145] width 5 height 4
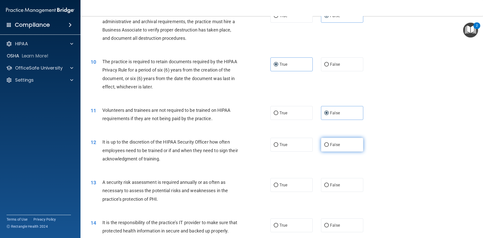
radio input "true"
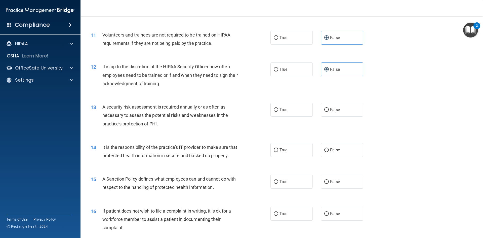
scroll to position [453, 0]
click at [290, 110] on label "True" at bounding box center [292, 109] width 42 height 14
click at [278, 110] on input "True" at bounding box center [276, 110] width 5 height 4
radio input "true"
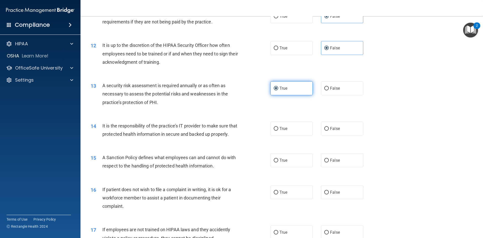
scroll to position [503, 0]
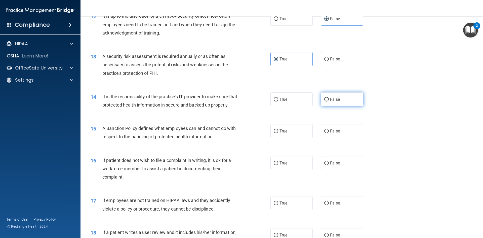
click at [326, 98] on input "False" at bounding box center [326, 100] width 5 height 4
radio input "true"
click at [330, 133] on span "False" at bounding box center [335, 131] width 10 height 5
click at [329, 133] on input "False" at bounding box center [326, 131] width 5 height 4
radio input "true"
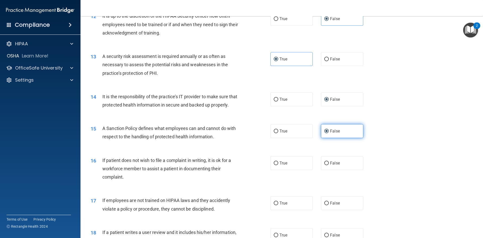
scroll to position [554, 0]
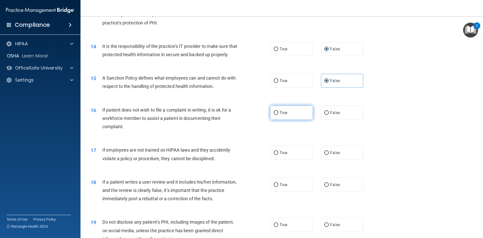
click at [297, 120] on label "True" at bounding box center [292, 113] width 42 height 14
click at [278, 115] on input "True" at bounding box center [276, 113] width 5 height 4
radio input "true"
drag, startPoint x: 334, startPoint y: 153, endPoint x: 336, endPoint y: 160, distance: 6.6
click at [334, 153] on div "17 If employees are not trained on HIPAA laws and they accidently violate a pol…" at bounding box center [282, 155] width 390 height 32
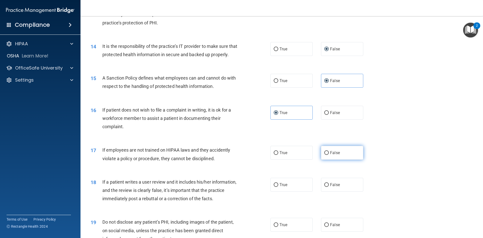
click at [336, 155] on span "False" at bounding box center [335, 152] width 10 height 5
click at [329, 155] on input "False" at bounding box center [326, 153] width 5 height 4
radio input "true"
click at [335, 189] on label "False" at bounding box center [342, 185] width 42 height 14
click at [329, 187] on input "False" at bounding box center [326, 185] width 5 height 4
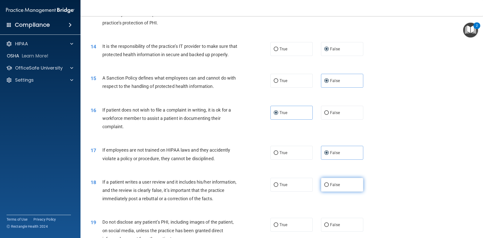
radio input "true"
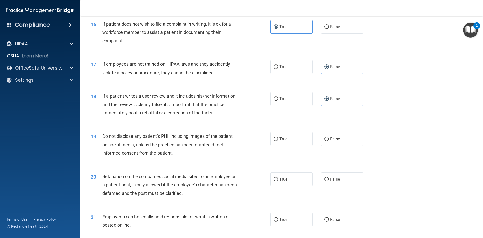
scroll to position [654, 0]
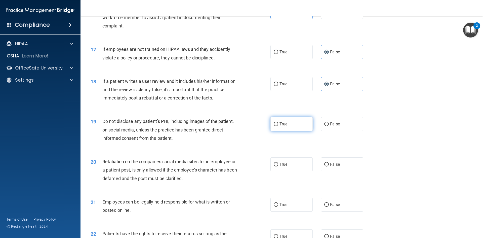
click at [289, 131] on label "True" at bounding box center [292, 124] width 42 height 14
click at [278, 126] on input "True" at bounding box center [276, 124] width 5 height 4
radio input "true"
click at [334, 168] on label "False" at bounding box center [342, 164] width 42 height 14
click at [329, 166] on input "False" at bounding box center [326, 165] width 5 height 4
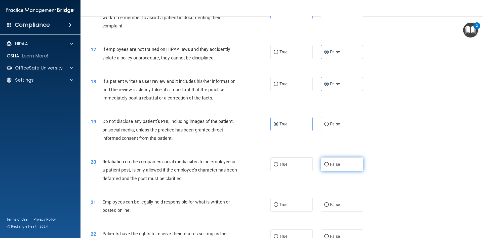
radio input "true"
click at [295, 211] on label "True" at bounding box center [292, 205] width 42 height 14
click at [278, 207] on input "True" at bounding box center [276, 205] width 5 height 4
radio input "true"
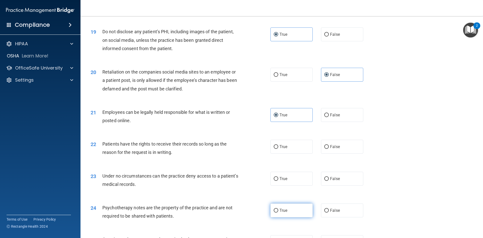
scroll to position [755, 0]
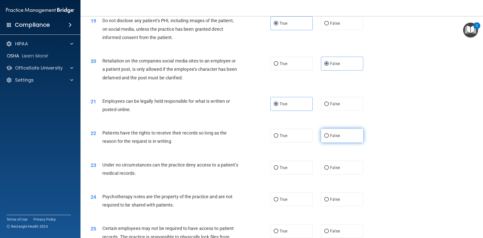
click at [330, 138] on span "False" at bounding box center [335, 135] width 10 height 5
click at [329, 138] on input "False" at bounding box center [326, 136] width 5 height 4
radio input "true"
click at [331, 170] on span "False" at bounding box center [335, 167] width 10 height 5
click at [329, 170] on input "False" at bounding box center [326, 168] width 5 height 4
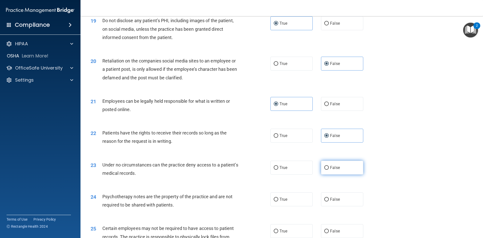
radio input "true"
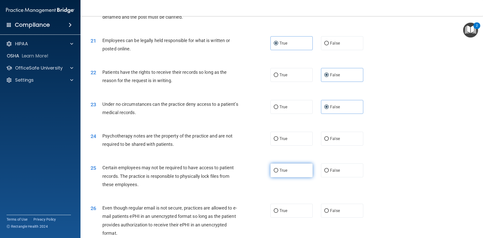
scroll to position [831, 0]
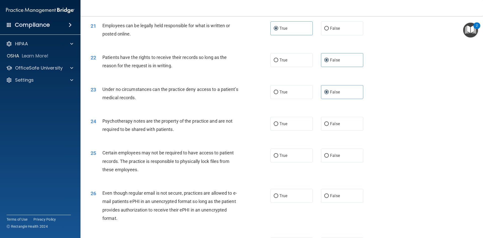
click at [294, 140] on div "24 Psychotherapy notes are the property of the practice and are not required to…" at bounding box center [282, 127] width 390 height 32
click at [293, 131] on label "True" at bounding box center [292, 124] width 42 height 14
click at [278, 126] on input "True" at bounding box center [276, 124] width 5 height 4
radio input "true"
click at [294, 157] on label "True" at bounding box center [292, 156] width 42 height 14
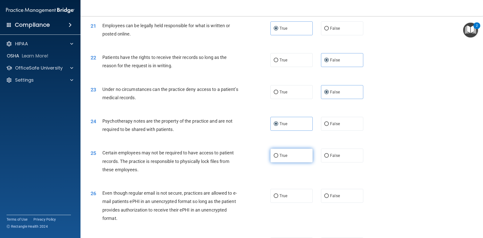
click at [278, 157] on input "True" at bounding box center [276, 156] width 5 height 4
radio input "true"
click at [283, 198] on span "True" at bounding box center [284, 195] width 8 height 5
click at [278, 198] on input "True" at bounding box center [276, 196] width 5 height 4
radio input "true"
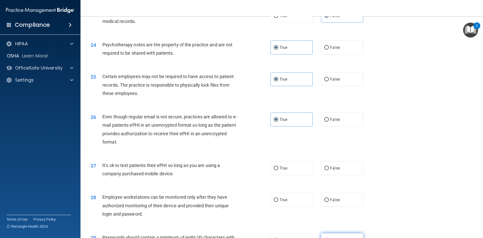
scroll to position [982, 0]
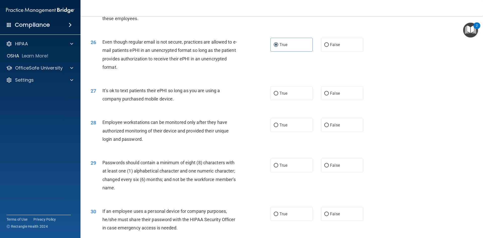
click at [344, 110] on div "27 It’s ok to text patients their ePHI so long as you are using a company purch…" at bounding box center [282, 96] width 390 height 32
click at [342, 100] on label "False" at bounding box center [342, 93] width 42 height 14
click at [329, 95] on input "False" at bounding box center [326, 94] width 5 height 4
radio input "true"
click at [338, 127] on label "False" at bounding box center [342, 125] width 42 height 14
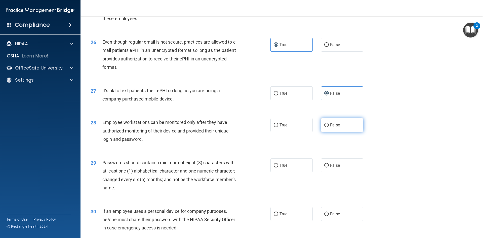
click at [329, 127] on input "False" at bounding box center [326, 125] width 5 height 4
radio input "true"
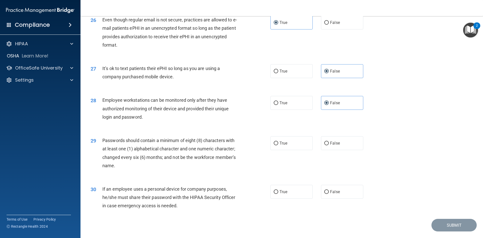
scroll to position [1026, 0]
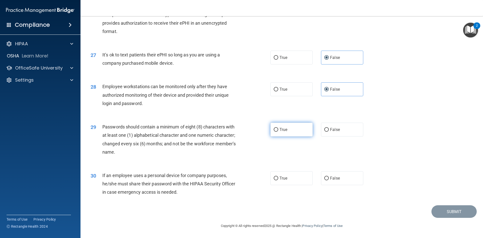
click at [302, 132] on label "True" at bounding box center [292, 130] width 42 height 14
click at [278, 132] on input "True" at bounding box center [276, 130] width 5 height 4
radio input "true"
click at [333, 177] on span "False" at bounding box center [335, 178] width 10 height 5
click at [329, 177] on input "False" at bounding box center [326, 178] width 5 height 4
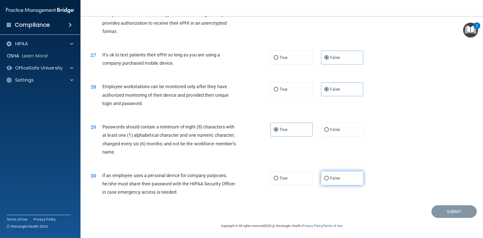
radio input "true"
click at [444, 209] on button "Submit" at bounding box center [454, 211] width 45 height 13
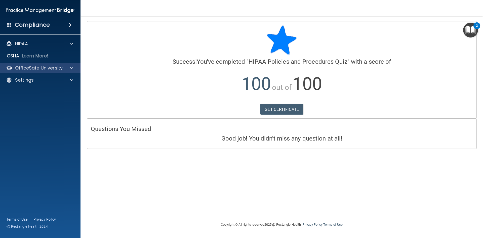
drag, startPoint x: 76, startPoint y: 72, endPoint x: 73, endPoint y: 70, distance: 3.9
click at [74, 71] on div "OfficeSafe University" at bounding box center [40, 68] width 81 height 10
click at [67, 70] on div at bounding box center [71, 68] width 13 height 6
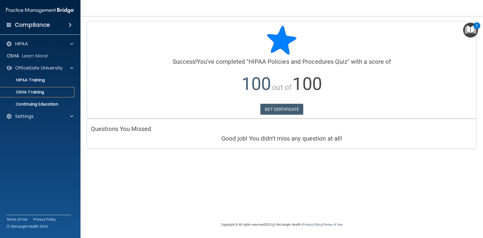
click at [37, 95] on link "OSHA Training" at bounding box center [34, 92] width 79 height 10
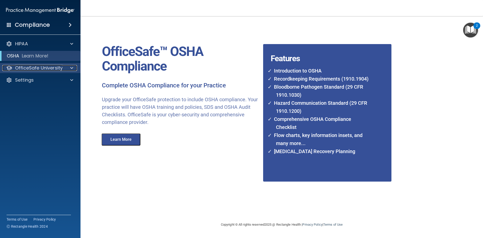
click at [54, 66] on p "OfficeSafe University" at bounding box center [39, 68] width 48 height 6
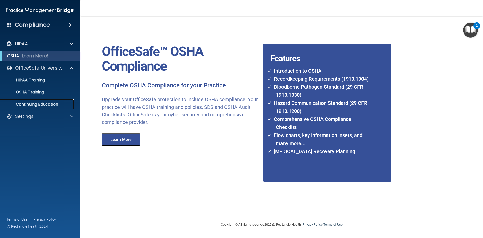
click at [43, 103] on p "Continuing Education" at bounding box center [37, 104] width 69 height 5
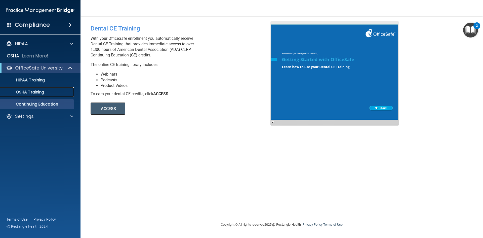
click at [49, 92] on div "OSHA Training" at bounding box center [37, 92] width 69 height 5
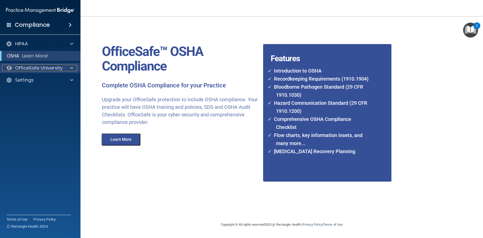
click at [43, 66] on p "OfficeSafe University" at bounding box center [39, 68] width 48 height 6
click at [63, 65] on div "OfficeSafe University" at bounding box center [33, 68] width 62 height 6
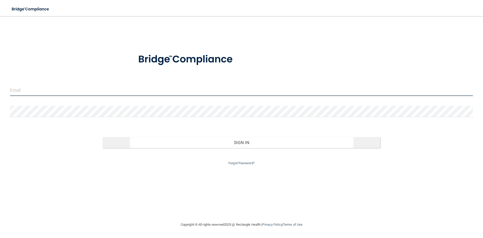
type input "trw.tw67@gmail.com"
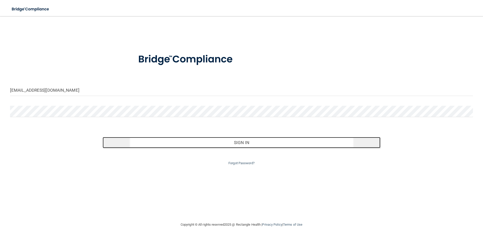
click at [247, 141] on button "Sign In" at bounding box center [242, 142] width 278 height 11
click at [241, 143] on button "Sign In" at bounding box center [242, 142] width 278 height 11
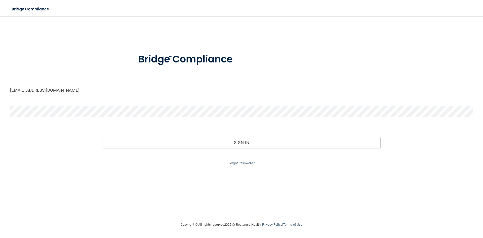
click at [49, 104] on form "trw.tw67@gmail.com Invalid email/password. You don't have permission to access …" at bounding box center [241, 106] width 463 height 120
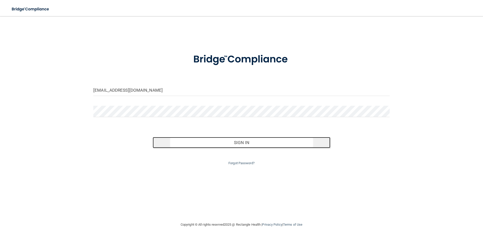
click at [244, 144] on button "Sign In" at bounding box center [242, 142] width 178 height 11
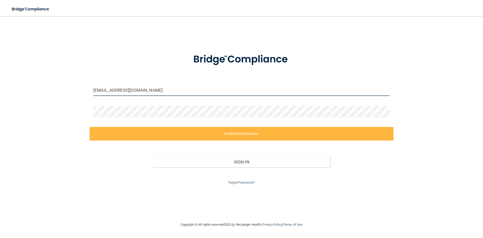
drag, startPoint x: 143, startPoint y: 89, endPoint x: 31, endPoint y: 76, distance: 113.1
click at [41, 78] on div "[EMAIL_ADDRESS][DOMAIN_NAME] Invalid email/password. You don't have permission …" at bounding box center [241, 118] width 463 height 195
type input "[EMAIL_ADDRESS][DOMAIN_NAME]"
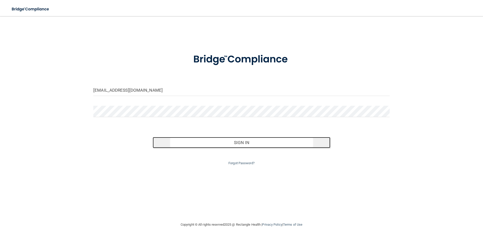
click at [244, 143] on button "Sign In" at bounding box center [242, 142] width 178 height 11
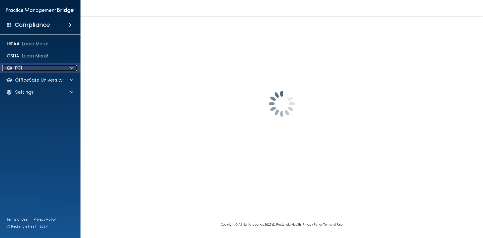
click at [72, 70] on span at bounding box center [71, 68] width 3 height 6
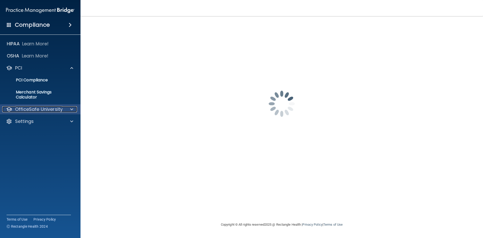
click at [73, 108] on span at bounding box center [71, 109] width 3 height 6
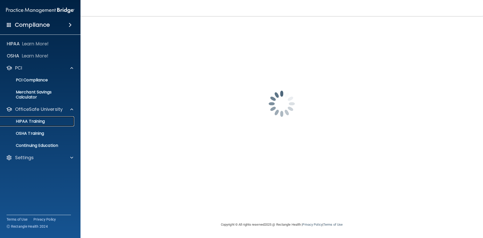
click at [54, 121] on div "HIPAA Training" at bounding box center [37, 121] width 69 height 5
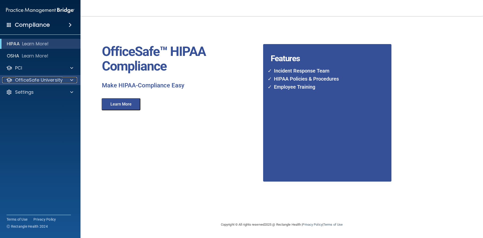
click at [70, 79] on span at bounding box center [71, 80] width 3 height 6
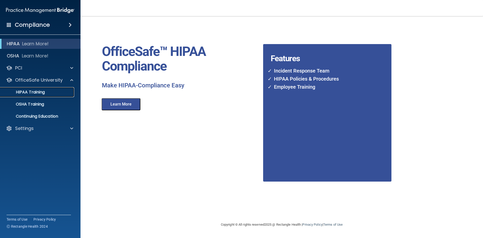
click at [63, 91] on div "HIPAA Training" at bounding box center [37, 92] width 69 height 5
click at [296, 90] on li "Employee Training" at bounding box center [321, 87] width 101 height 8
click at [117, 101] on button "Learn More" at bounding box center [121, 104] width 39 height 12
click at [68, 129] on div at bounding box center [71, 128] width 13 height 6
click at [39, 94] on p "HIPAA Training" at bounding box center [24, 92] width 42 height 5
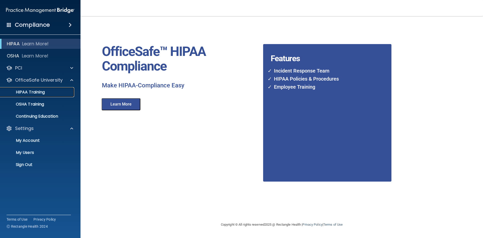
click at [38, 94] on p "HIPAA Training" at bounding box center [24, 92] width 42 height 5
click at [35, 153] on p "My Users" at bounding box center [37, 152] width 69 height 5
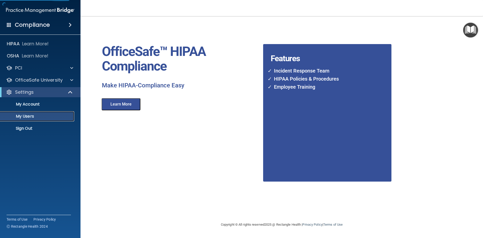
select select "20"
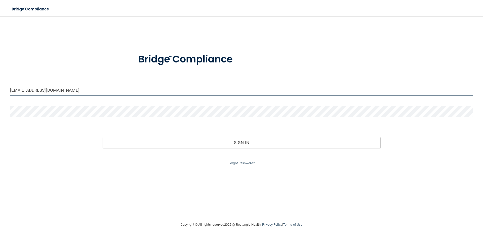
click at [63, 90] on input "[EMAIL_ADDRESS][DOMAIN_NAME]" at bounding box center [241, 90] width 463 height 11
drag, startPoint x: 75, startPoint y: 88, endPoint x: 0, endPoint y: 82, distance: 75.3
click at [0, 82] on main "[EMAIL_ADDRESS][DOMAIN_NAME] Invalid email/password. You don't have permission …" at bounding box center [241, 127] width 483 height 222
type input "[EMAIL_ADDRESS][DOMAIN_NAME]"
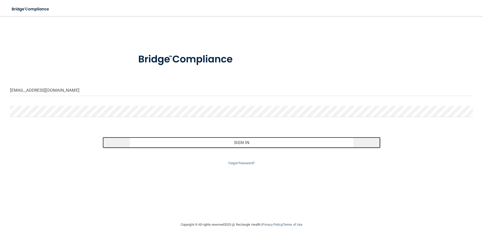
click at [239, 141] on button "Sign In" at bounding box center [242, 142] width 278 height 11
click at [239, 143] on button "Sign In" at bounding box center [242, 142] width 278 height 11
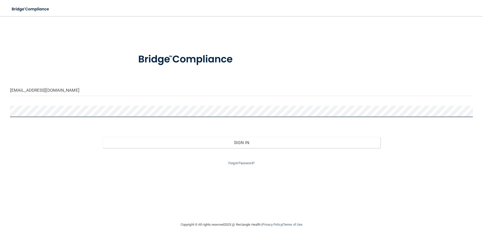
click at [0, 103] on main "[EMAIL_ADDRESS][DOMAIN_NAME] Invalid email/password. You don't have permission …" at bounding box center [241, 127] width 483 height 222
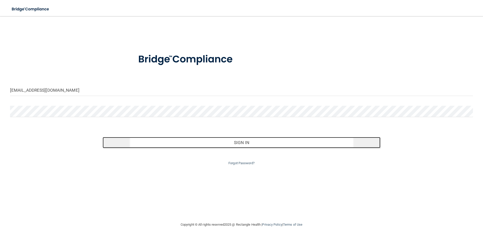
click at [244, 143] on button "Sign In" at bounding box center [242, 142] width 278 height 11
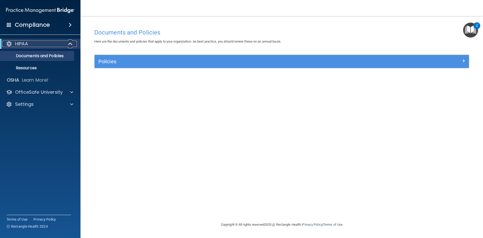
click at [70, 45] on span at bounding box center [71, 44] width 4 height 6
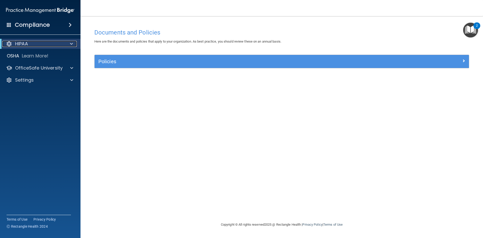
click at [70, 46] on span at bounding box center [71, 44] width 3 height 6
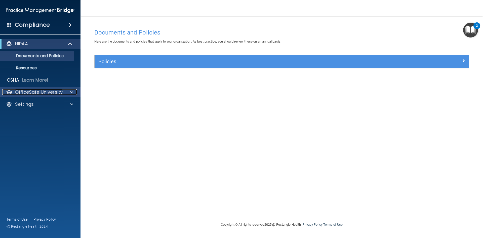
click at [71, 89] on span at bounding box center [71, 92] width 3 height 6
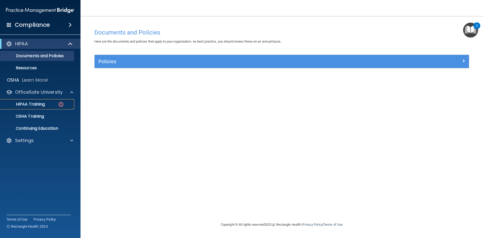
click at [60, 102] on img at bounding box center [61, 104] width 6 height 6
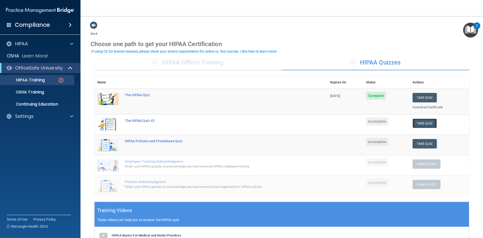
click at [426, 121] on button "Take Quiz" at bounding box center [425, 123] width 24 height 9
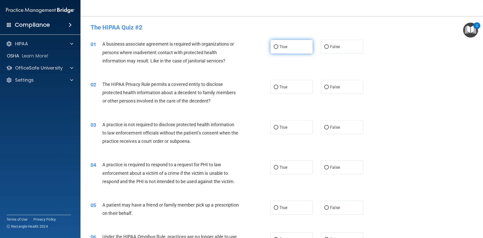
click at [275, 47] on input "True" at bounding box center [276, 47] width 5 height 4
radio input "true"
click at [325, 49] on label "False" at bounding box center [342, 47] width 42 height 14
click at [325, 47] on input "False" at bounding box center [326, 47] width 5 height 4
radio input "true"
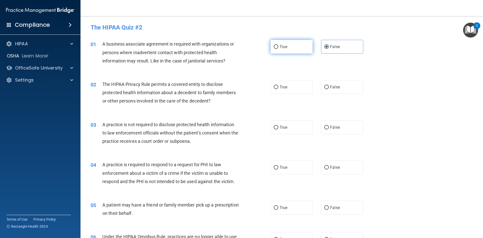
click at [276, 47] on input "True" at bounding box center [276, 47] width 5 height 4
radio input "true"
radio input "false"
click at [324, 86] on input "False" at bounding box center [326, 87] width 5 height 4
radio input "true"
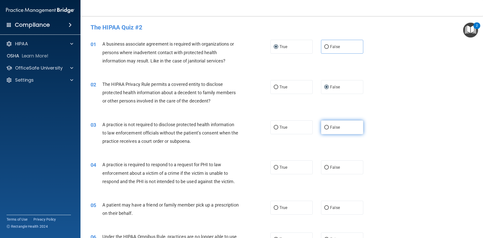
click at [324, 126] on input "False" at bounding box center [326, 128] width 5 height 4
radio input "true"
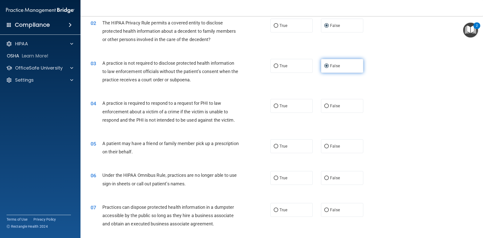
scroll to position [76, 0]
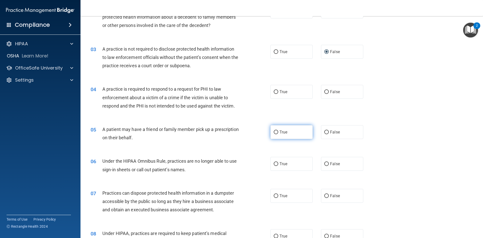
click at [277, 132] on label "True" at bounding box center [292, 132] width 42 height 14
click at [277, 132] on input "True" at bounding box center [276, 132] width 5 height 4
radio input "true"
click at [280, 93] on span "True" at bounding box center [284, 91] width 8 height 5
click at [278, 93] on input "True" at bounding box center [276, 92] width 5 height 4
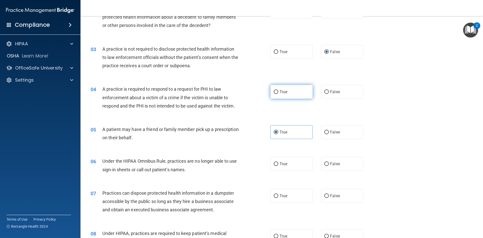
radio input "true"
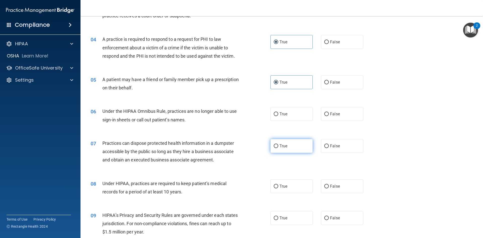
scroll to position [126, 0]
click at [274, 115] on input "True" at bounding box center [276, 114] width 5 height 4
radio input "true"
click at [326, 144] on input "False" at bounding box center [326, 146] width 5 height 4
radio input "true"
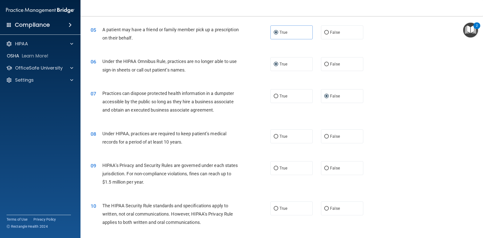
scroll to position [176, 0]
click at [275, 137] on input "True" at bounding box center [276, 136] width 5 height 4
radio input "true"
click at [274, 165] on input "True" at bounding box center [276, 167] width 5 height 4
radio input "true"
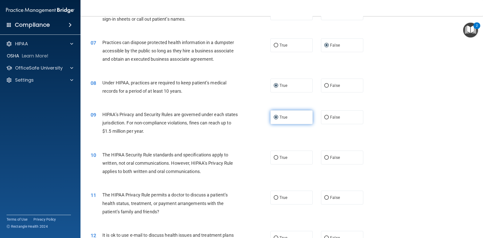
scroll to position [227, 0]
click at [330, 159] on span "False" at bounding box center [335, 157] width 10 height 5
click at [329, 159] on input "False" at bounding box center [326, 157] width 5 height 4
radio input "true"
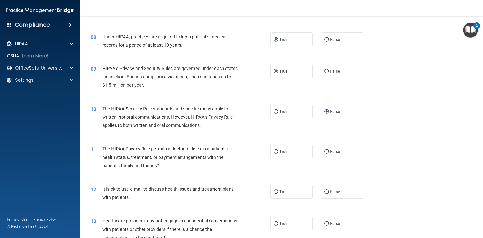
scroll to position [277, 0]
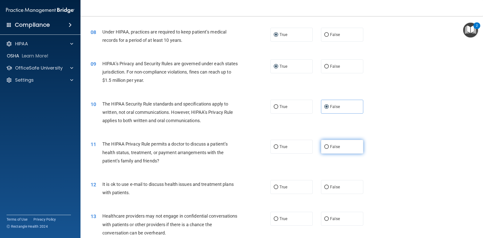
click at [325, 147] on input "False" at bounding box center [326, 147] width 5 height 4
radio input "true"
click at [324, 188] on input "False" at bounding box center [326, 187] width 5 height 4
radio input "true"
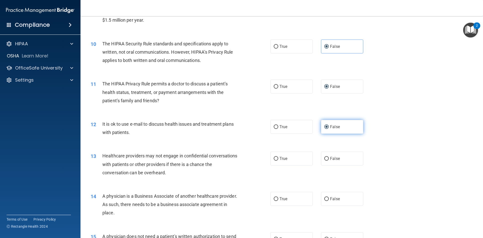
scroll to position [352, 0]
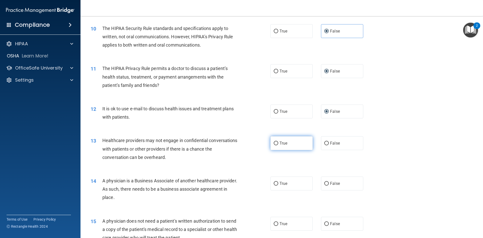
click at [276, 143] on input "True" at bounding box center [276, 143] width 5 height 4
radio input "true"
click at [326, 184] on input "False" at bounding box center [326, 184] width 5 height 4
radio input "true"
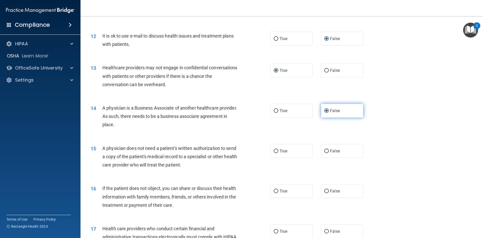
scroll to position [428, 0]
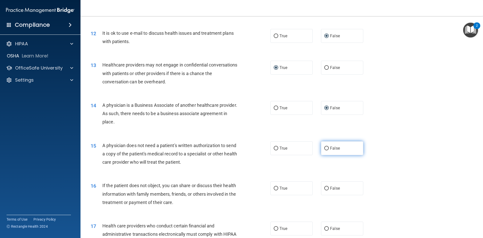
click at [326, 149] on input "False" at bounding box center [326, 149] width 5 height 4
radio input "true"
click at [281, 186] on label "True" at bounding box center [292, 188] width 42 height 14
click at [278, 187] on input "True" at bounding box center [276, 189] width 5 height 4
radio input "true"
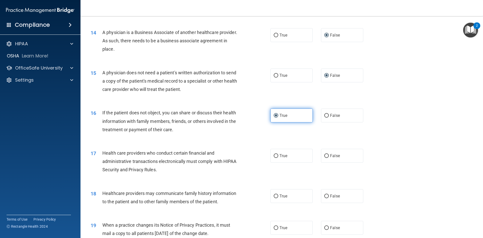
scroll to position [503, 0]
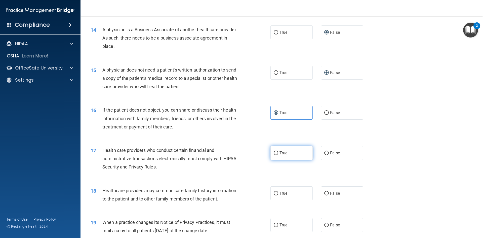
click at [275, 152] on input "True" at bounding box center [276, 153] width 5 height 4
radio input "true"
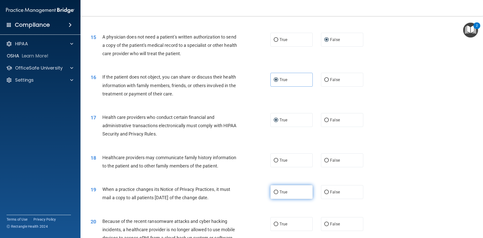
scroll to position [554, 0]
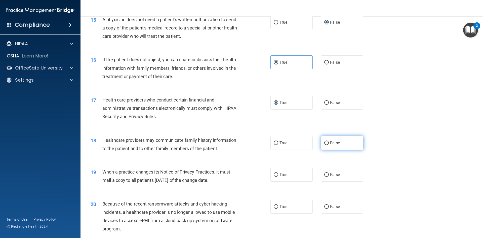
click at [325, 142] on input "False" at bounding box center [326, 143] width 5 height 4
radio input "true"
click at [276, 173] on input "True" at bounding box center [276, 175] width 5 height 4
radio input "true"
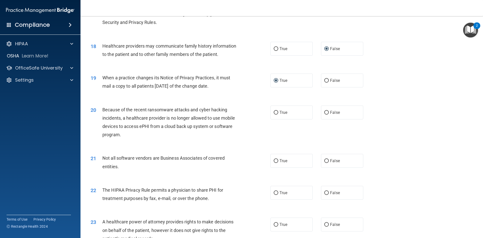
scroll to position [654, 0]
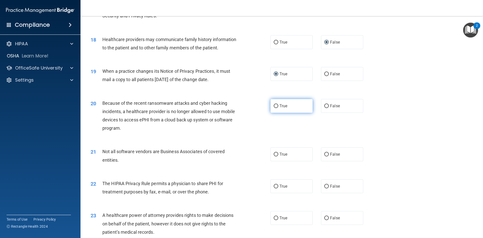
click at [274, 106] on input "True" at bounding box center [276, 106] width 5 height 4
radio input "true"
click at [282, 154] on span "True" at bounding box center [284, 154] width 8 height 5
click at [278, 154] on input "True" at bounding box center [276, 155] width 5 height 4
radio input "true"
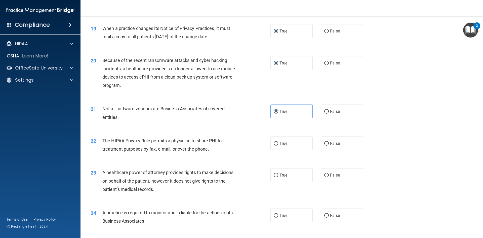
scroll to position [705, 0]
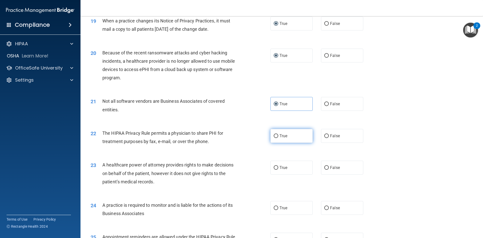
click at [280, 134] on span "True" at bounding box center [284, 135] width 8 height 5
click at [278, 134] on input "True" at bounding box center [276, 136] width 5 height 4
radio input "true"
click at [330, 166] on span "False" at bounding box center [335, 167] width 10 height 5
click at [329, 166] on input "False" at bounding box center [326, 168] width 5 height 4
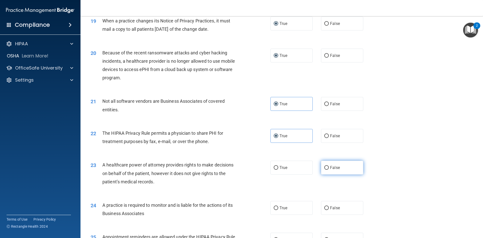
radio input "true"
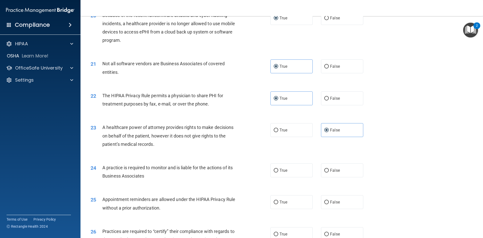
scroll to position [755, 0]
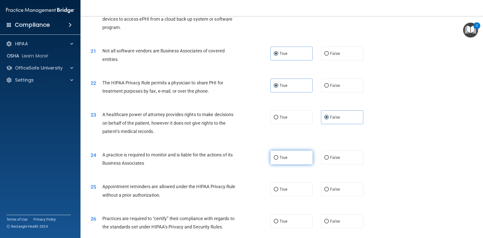
click at [283, 160] on label "True" at bounding box center [292, 158] width 42 height 14
click at [278, 160] on input "True" at bounding box center [276, 158] width 5 height 4
radio input "true"
click at [281, 187] on span "True" at bounding box center [284, 189] width 8 height 5
click at [278, 188] on input "True" at bounding box center [276, 190] width 5 height 4
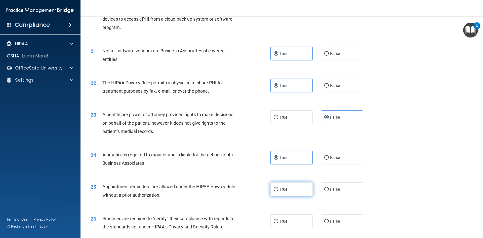
radio input "true"
click at [331, 191] on span "False" at bounding box center [335, 189] width 10 height 5
click at [329, 191] on input "False" at bounding box center [326, 190] width 5 height 4
radio input "true"
radio input "false"
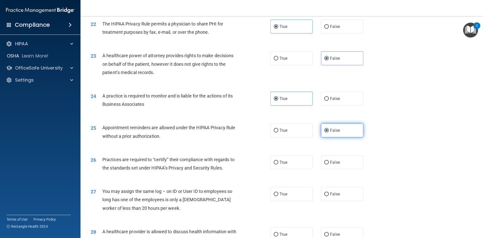
scroll to position [831, 0]
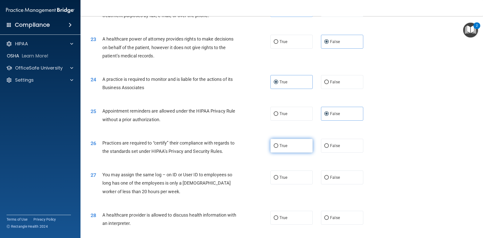
click at [280, 145] on span "True" at bounding box center [284, 145] width 8 height 5
click at [278, 145] on input "True" at bounding box center [276, 146] width 5 height 4
radio input "true"
click at [324, 177] on input "False" at bounding box center [326, 178] width 5 height 4
radio input "true"
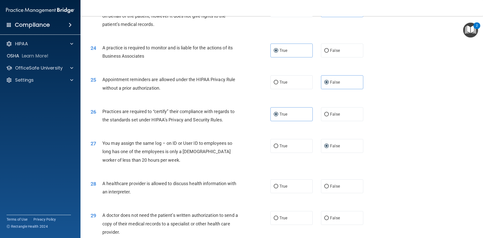
scroll to position [906, 0]
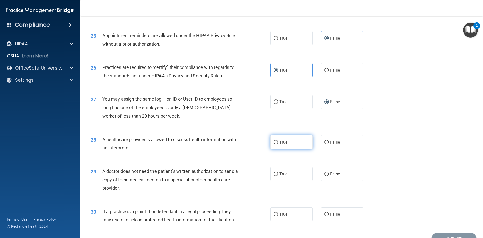
click at [280, 143] on span "True" at bounding box center [284, 142] width 8 height 5
click at [278, 143] on input "True" at bounding box center [276, 142] width 5 height 4
radio input "true"
click at [324, 173] on input "False" at bounding box center [326, 174] width 5 height 4
radio input "true"
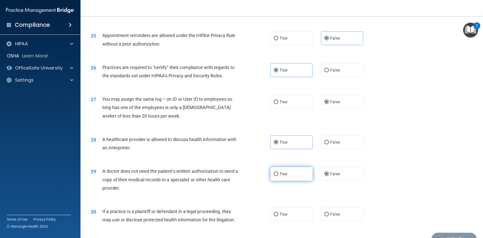
scroll to position [931, 0]
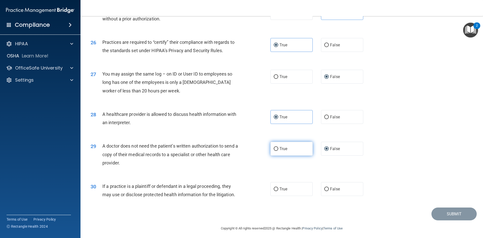
click at [274, 148] on input "True" at bounding box center [276, 149] width 5 height 4
radio input "true"
radio input "false"
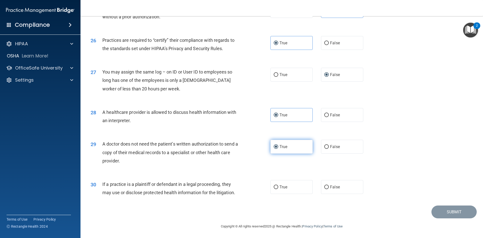
scroll to position [934, 0]
click at [333, 189] on span "False" at bounding box center [335, 186] width 10 height 5
click at [329, 189] on input "False" at bounding box center [326, 187] width 5 height 4
radio input "true"
click at [439, 209] on button "Submit" at bounding box center [454, 211] width 45 height 13
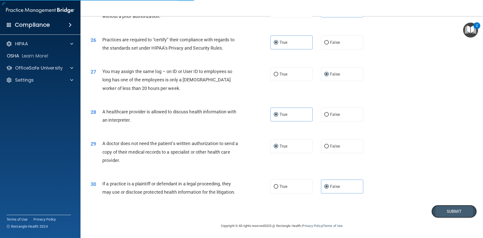
click at [453, 211] on button "Submit" at bounding box center [454, 211] width 45 height 13
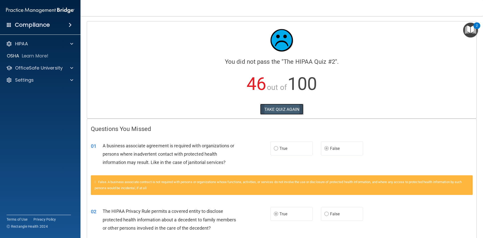
click at [281, 112] on button "TAKE QUIZ AGAIN" at bounding box center [282, 109] width 44 height 11
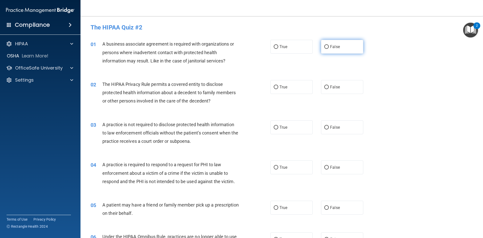
click at [327, 46] on label "False" at bounding box center [342, 47] width 42 height 14
click at [327, 46] on input "False" at bounding box center [326, 47] width 5 height 4
radio input "true"
click at [277, 87] on label "True" at bounding box center [292, 87] width 42 height 14
click at [277, 87] on input "True" at bounding box center [276, 87] width 5 height 4
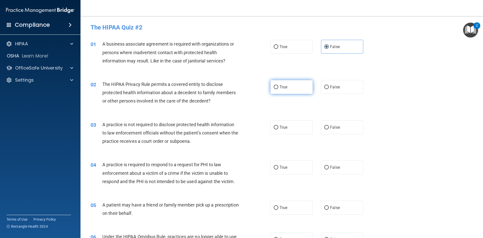
radio input "true"
drag, startPoint x: 325, startPoint y: 122, endPoint x: 325, endPoint y: 125, distance: 2.8
click at [325, 124] on label "False" at bounding box center [342, 127] width 42 height 14
click at [325, 126] on input "False" at bounding box center [326, 128] width 5 height 4
radio input "true"
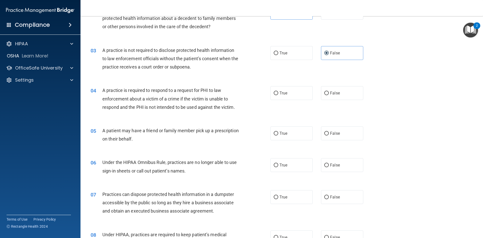
scroll to position [76, 0]
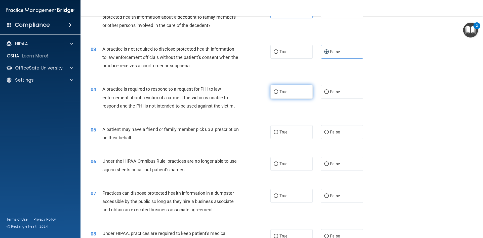
click at [274, 90] on input "True" at bounding box center [276, 92] width 5 height 4
radio input "true"
click at [280, 130] on span "True" at bounding box center [284, 132] width 8 height 5
click at [278, 130] on input "True" at bounding box center [276, 132] width 5 height 4
radio input "true"
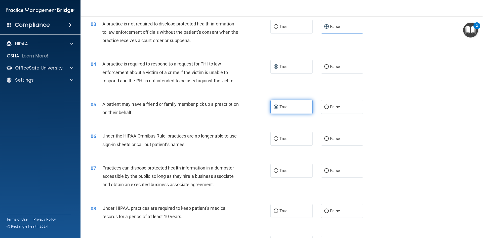
scroll to position [126, 0]
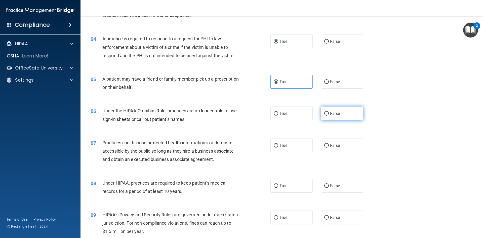
click at [325, 114] on input "False" at bounding box center [326, 114] width 5 height 4
radio input "true"
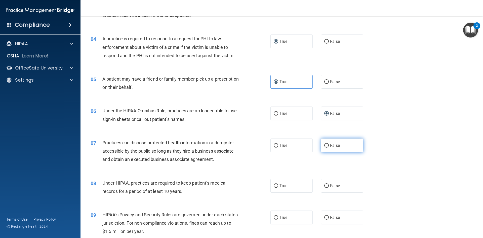
click at [324, 146] on input "False" at bounding box center [326, 146] width 5 height 4
radio input "true"
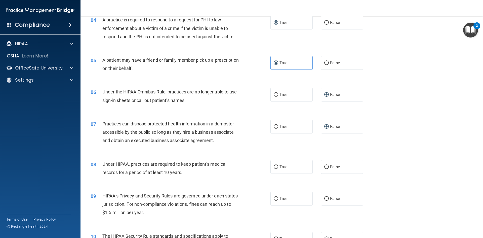
scroll to position [176, 0]
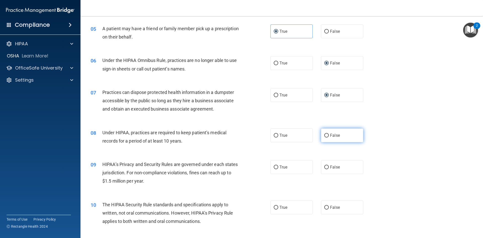
click at [324, 136] on input "False" at bounding box center [326, 136] width 5 height 4
radio input "true"
click at [324, 166] on input "False" at bounding box center [326, 167] width 5 height 4
radio input "true"
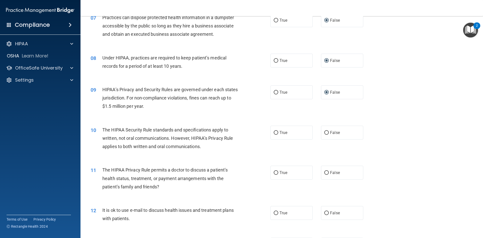
scroll to position [252, 0]
click at [277, 133] on label "True" at bounding box center [292, 132] width 42 height 14
click at [277, 133] on input "True" at bounding box center [276, 132] width 5 height 4
radio input "true"
click at [276, 172] on input "True" at bounding box center [276, 172] width 5 height 4
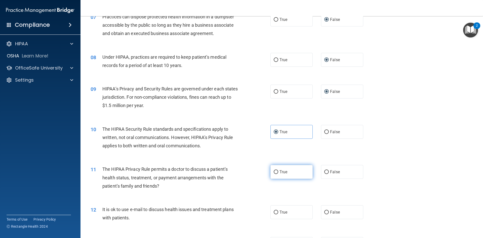
radio input "true"
click at [275, 213] on input "True" at bounding box center [276, 212] width 5 height 4
radio input "true"
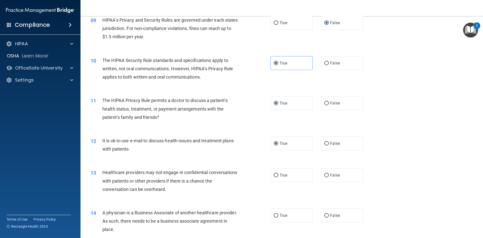
scroll to position [327, 0]
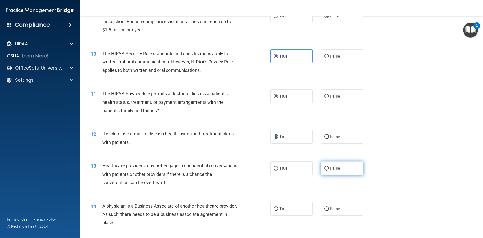
click at [326, 169] on input "False" at bounding box center [326, 169] width 5 height 4
radio input "true"
click at [324, 207] on input "False" at bounding box center [326, 209] width 5 height 4
radio input "true"
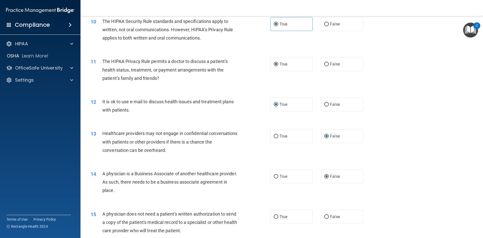
scroll to position [403, 0]
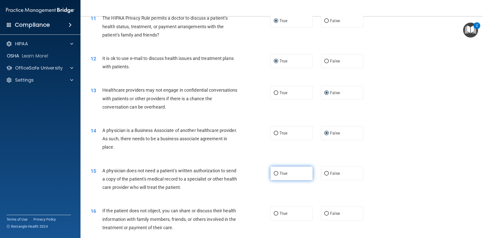
click at [275, 172] on input "True" at bounding box center [276, 174] width 5 height 4
radio input "true"
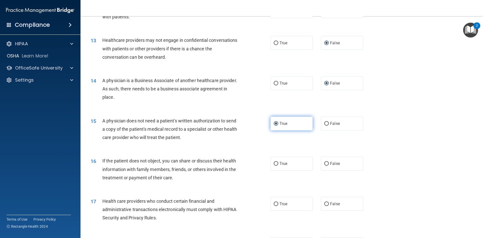
scroll to position [478, 0]
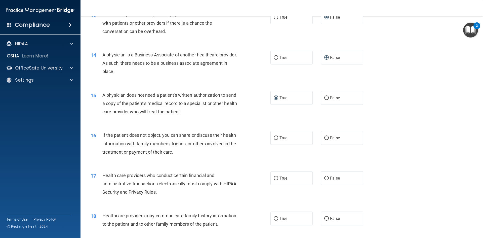
drag, startPoint x: 276, startPoint y: 137, endPoint x: 273, endPoint y: 162, distance: 24.3
click at [276, 138] on input "True" at bounding box center [276, 138] width 5 height 4
radio input "true"
click at [275, 179] on input "True" at bounding box center [276, 178] width 5 height 4
radio input "true"
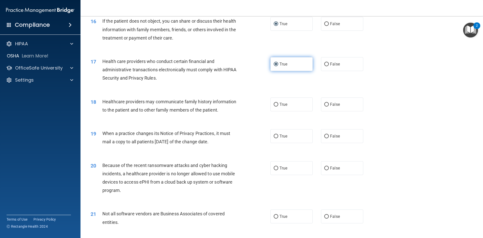
scroll to position [604, 0]
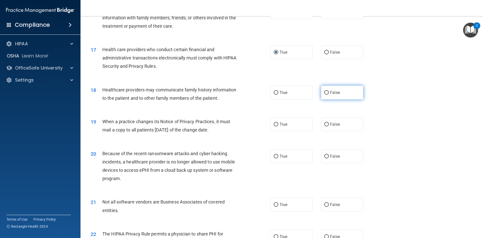
click at [326, 93] on input "False" at bounding box center [326, 93] width 5 height 4
radio input "true"
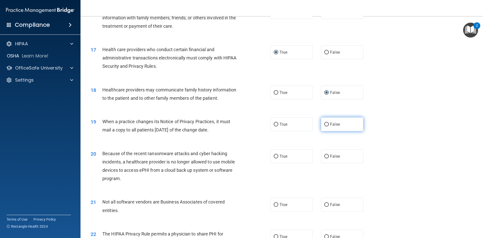
click at [326, 124] on input "False" at bounding box center [326, 125] width 5 height 4
radio input "true"
click at [325, 156] on input "False" at bounding box center [326, 157] width 5 height 4
radio input "true"
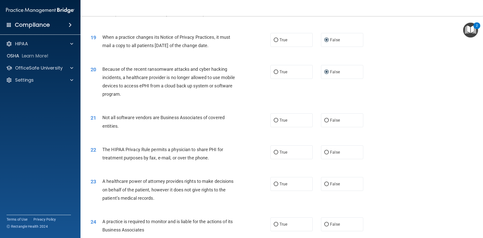
scroll to position [705, 0]
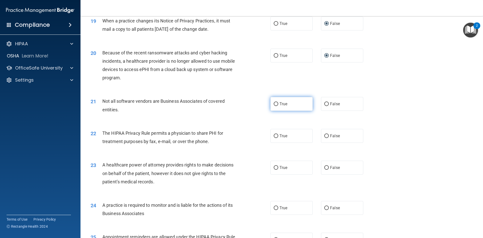
click at [274, 102] on input "True" at bounding box center [276, 104] width 5 height 4
radio input "true"
click at [275, 136] on input "True" at bounding box center [276, 136] width 5 height 4
radio input "true"
click at [326, 168] on input "False" at bounding box center [326, 168] width 5 height 4
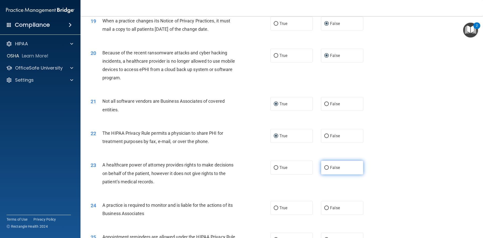
radio input "true"
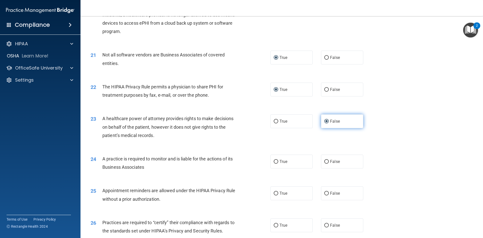
scroll to position [755, 0]
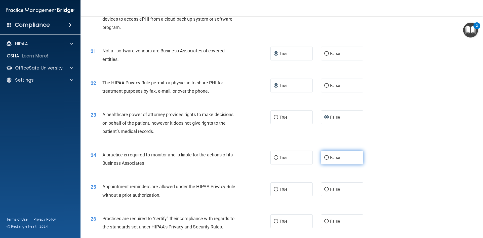
click at [324, 157] on input "False" at bounding box center [326, 158] width 5 height 4
radio input "true"
click at [277, 187] on label "True" at bounding box center [292, 189] width 42 height 14
click at [277, 188] on input "True" at bounding box center [276, 190] width 5 height 4
radio input "true"
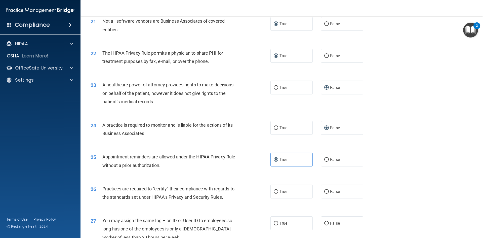
scroll to position [831, 0]
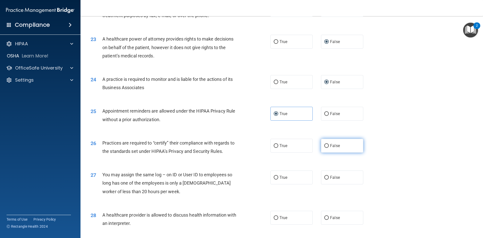
click at [324, 146] on input "False" at bounding box center [326, 146] width 5 height 4
radio input "true"
click at [325, 178] on input "False" at bounding box center [326, 178] width 5 height 4
radio input "true"
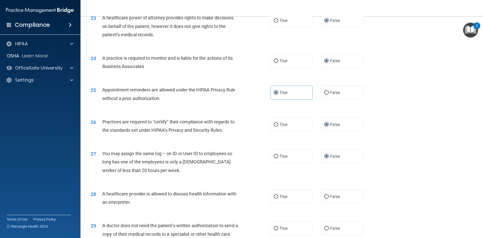
scroll to position [881, 0]
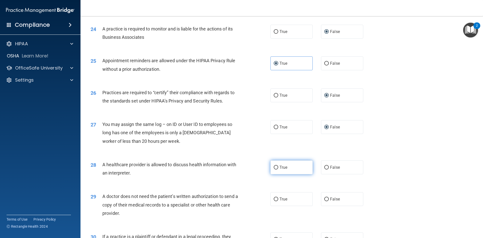
click at [280, 167] on span "True" at bounding box center [284, 167] width 8 height 5
click at [278, 167] on input "True" at bounding box center [276, 168] width 5 height 4
radio input "true"
click at [275, 198] on input "True" at bounding box center [276, 199] width 5 height 4
radio input "true"
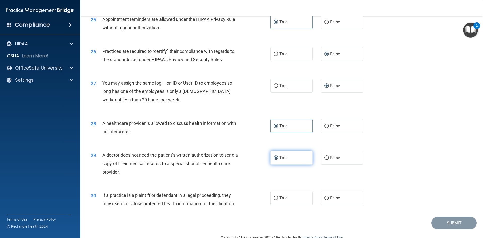
scroll to position [934, 0]
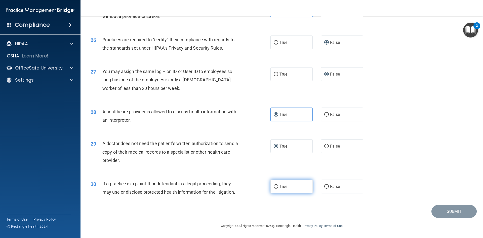
click at [277, 188] on label "True" at bounding box center [292, 186] width 42 height 14
click at [277, 188] on input "True" at bounding box center [276, 187] width 5 height 4
radio input "true"
click at [443, 213] on button "Submit" at bounding box center [454, 211] width 45 height 13
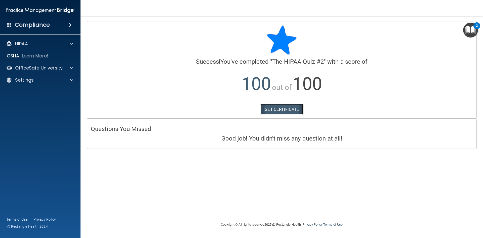
click at [274, 108] on link "GET CERTIFICATE" at bounding box center [282, 109] width 43 height 11
click at [71, 66] on span at bounding box center [71, 68] width 3 height 6
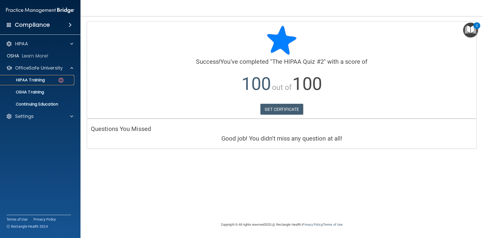
click at [58, 79] on img at bounding box center [61, 80] width 6 height 6
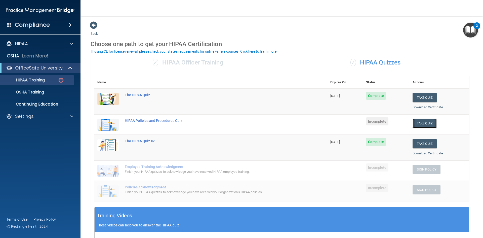
click at [419, 122] on button "Take Quiz" at bounding box center [425, 123] width 24 height 9
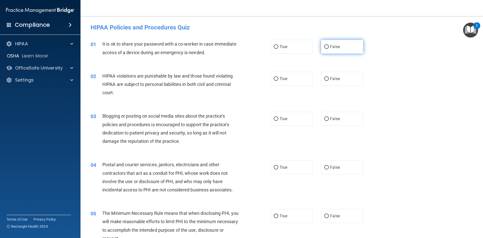
click at [326, 48] on input "False" at bounding box center [326, 47] width 5 height 4
radio input "true"
click at [276, 79] on input "True" at bounding box center [276, 79] width 5 height 4
radio input "true"
click at [324, 119] on input "False" at bounding box center [326, 119] width 5 height 4
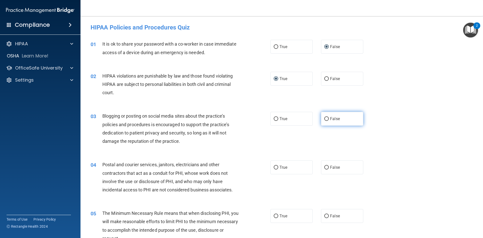
radio input "true"
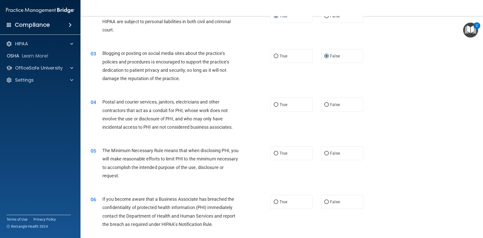
scroll to position [76, 0]
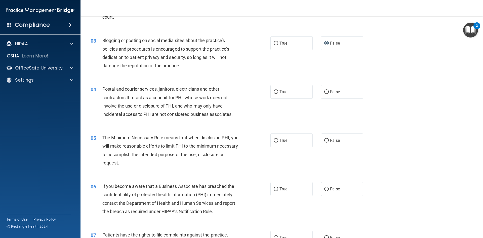
drag, startPoint x: 275, startPoint y: 91, endPoint x: 271, endPoint y: 112, distance: 21.2
click at [275, 91] on input "True" at bounding box center [276, 92] width 5 height 4
radio input "true"
click at [274, 140] on input "True" at bounding box center [276, 141] width 5 height 4
radio input "true"
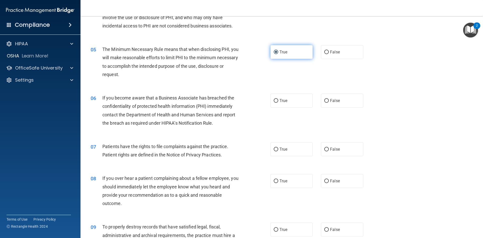
scroll to position [176, 0]
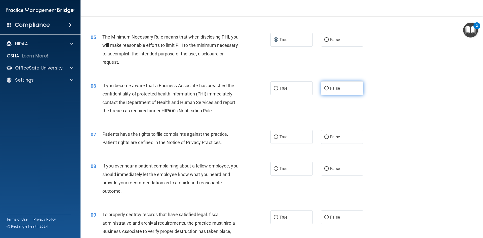
click at [326, 87] on input "False" at bounding box center [326, 89] width 5 height 4
radio input "true"
click at [274, 136] on input "True" at bounding box center [276, 137] width 5 height 4
radio input "true"
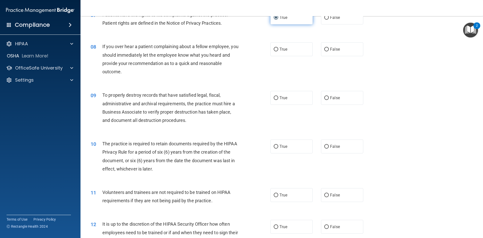
scroll to position [302, 0]
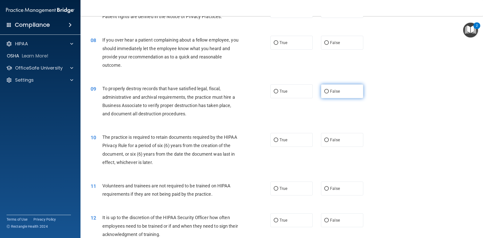
click at [325, 92] on input "False" at bounding box center [326, 92] width 5 height 4
radio input "true"
click at [324, 139] on input "False" at bounding box center [326, 140] width 5 height 4
radio input "true"
drag, startPoint x: 327, startPoint y: 138, endPoint x: 325, endPoint y: 117, distance: 21.3
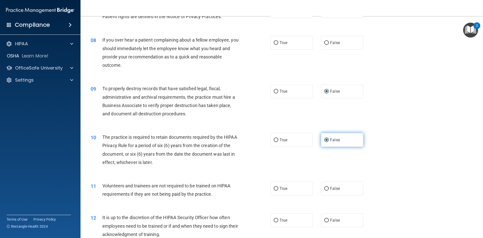
click at [327, 138] on label "False" at bounding box center [342, 140] width 42 height 14
click at [327, 138] on input "False" at bounding box center [326, 140] width 5 height 4
click at [325, 139] on input "False" at bounding box center [326, 140] width 5 height 4
drag, startPoint x: 274, startPoint y: 140, endPoint x: 301, endPoint y: 118, distance: 34.8
click at [274, 140] on input "True" at bounding box center [276, 140] width 5 height 4
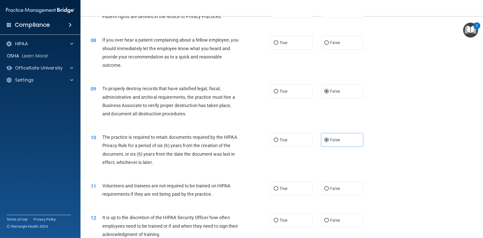
radio input "true"
radio input "false"
click at [325, 41] on label "False" at bounding box center [342, 43] width 42 height 14
click at [325, 42] on input "False" at bounding box center [326, 43] width 5 height 4
radio input "true"
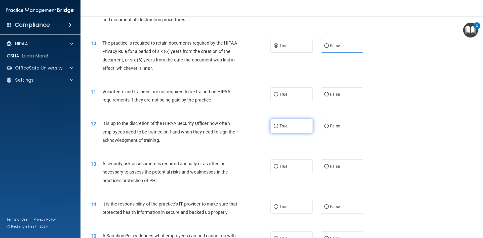
scroll to position [403, 0]
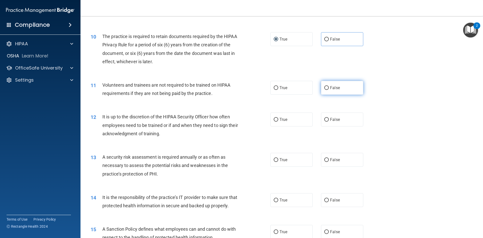
click at [325, 87] on input "False" at bounding box center [326, 88] width 5 height 4
radio input "true"
click at [326, 120] on input "False" at bounding box center [326, 120] width 5 height 4
radio input "true"
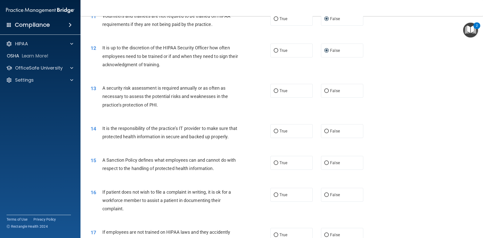
scroll to position [478, 0]
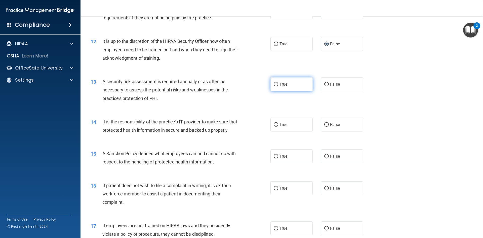
click at [275, 83] on input "True" at bounding box center [276, 85] width 5 height 4
radio input "true"
click at [326, 126] on input "False" at bounding box center [326, 125] width 5 height 4
radio input "true"
click at [324, 158] on input "False" at bounding box center [326, 157] width 5 height 4
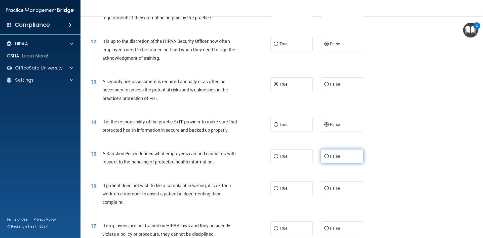
radio input "true"
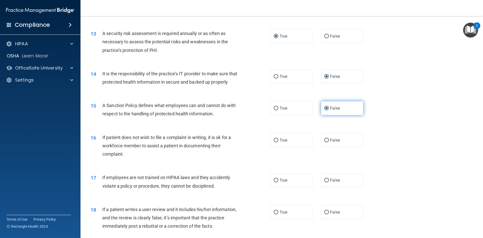
scroll to position [529, 0]
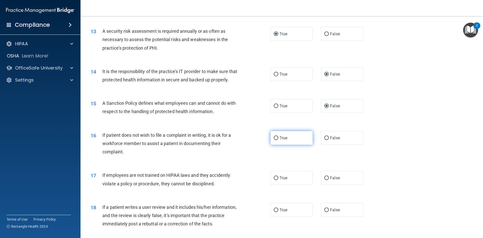
click at [274, 140] on input "True" at bounding box center [276, 138] width 5 height 4
radio input "true"
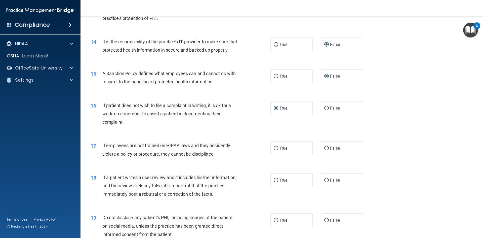
scroll to position [604, 0]
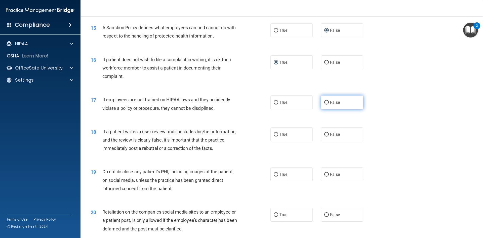
click at [324, 104] on input "False" at bounding box center [326, 103] width 5 height 4
radio input "true"
click at [324, 136] on input "False" at bounding box center [326, 135] width 5 height 4
radio input "true"
click at [274, 176] on input "True" at bounding box center [276, 175] width 5 height 4
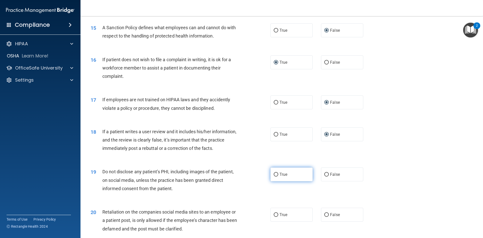
radio input "true"
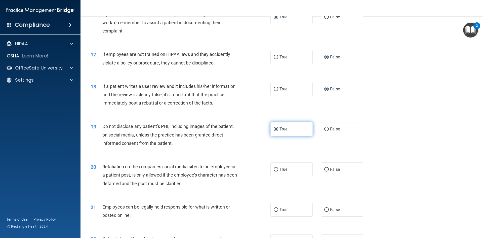
scroll to position [654, 0]
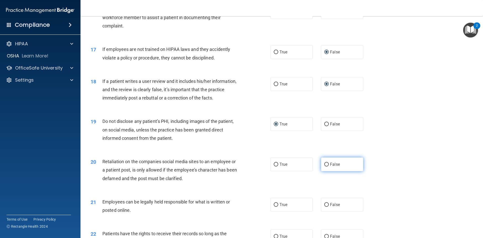
drag, startPoint x: 323, startPoint y: 173, endPoint x: 321, endPoint y: 176, distance: 4.7
click at [324, 166] on input "False" at bounding box center [326, 165] width 5 height 4
radio input "true"
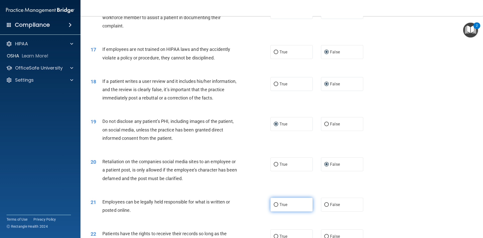
click at [274, 207] on input "True" at bounding box center [276, 205] width 5 height 4
radio input "true"
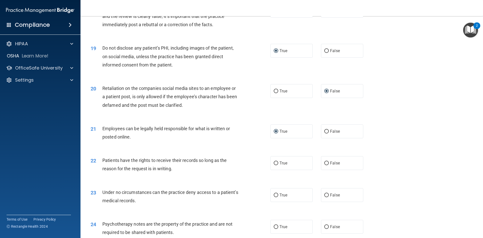
scroll to position [730, 0]
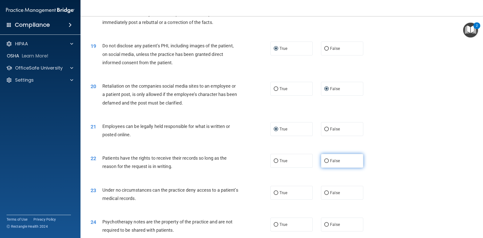
click at [324, 163] on input "False" at bounding box center [326, 161] width 5 height 4
radio input "true"
click at [324, 195] on input "False" at bounding box center [326, 193] width 5 height 4
radio input "true"
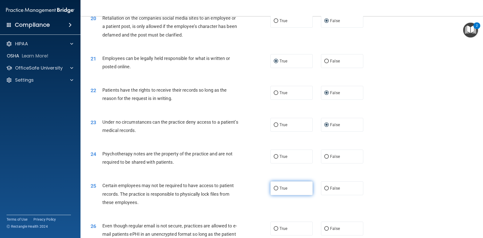
scroll to position [806, 0]
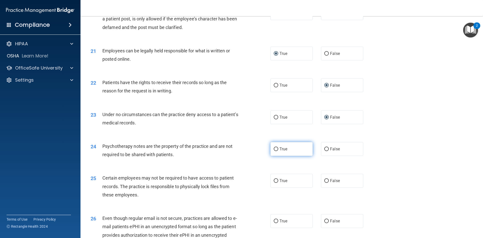
click at [274, 151] on input "True" at bounding box center [276, 149] width 5 height 4
radio input "true"
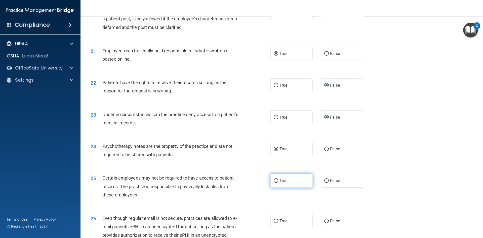
click at [276, 183] on input "True" at bounding box center [276, 181] width 5 height 4
radio input "true"
click at [277, 228] on label "True" at bounding box center [292, 221] width 42 height 14
click at [277, 223] on input "True" at bounding box center [276, 221] width 5 height 4
radio input "true"
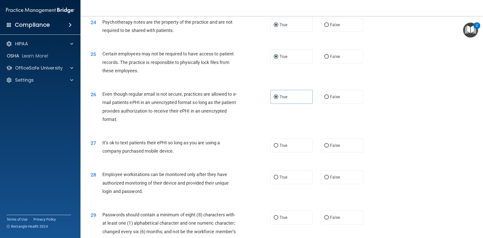
scroll to position [931, 0]
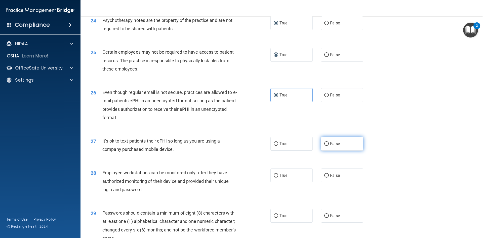
click at [324, 146] on input "False" at bounding box center [326, 144] width 5 height 4
radio input "true"
click at [324, 177] on input "False" at bounding box center [326, 176] width 5 height 4
radio input "true"
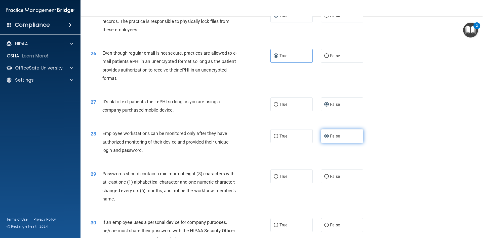
scroll to position [1007, 0]
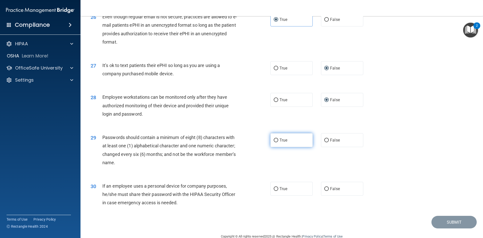
click at [274, 142] on input "True" at bounding box center [276, 140] width 5 height 4
radio input "true"
click at [325, 191] on input "False" at bounding box center [326, 189] width 5 height 4
radio input "true"
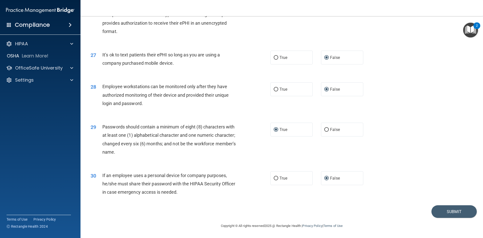
scroll to position [1026, 0]
click at [447, 212] on button "Submit" at bounding box center [454, 211] width 45 height 13
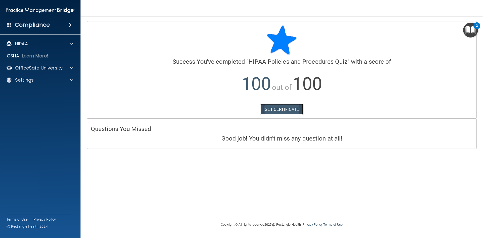
click at [268, 111] on link "GET CERTIFICATE" at bounding box center [282, 109] width 43 height 11
click at [57, 69] on p "OfficeSafe University" at bounding box center [39, 68] width 48 height 6
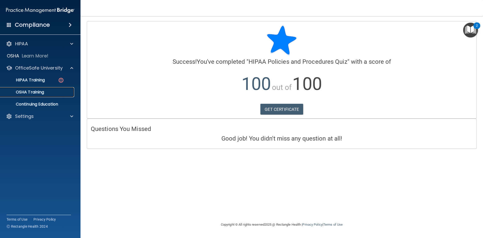
click at [50, 93] on div "OSHA Training" at bounding box center [37, 92] width 69 height 5
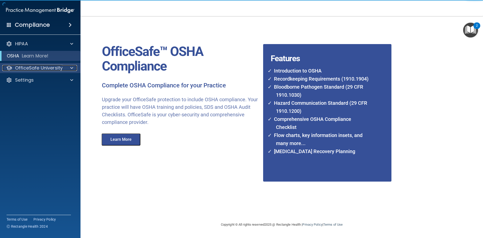
click at [69, 67] on div at bounding box center [71, 68] width 13 height 6
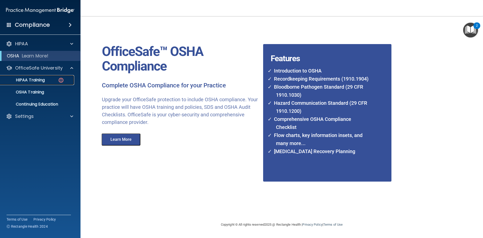
click at [54, 78] on div "HIPAA Training" at bounding box center [37, 80] width 69 height 5
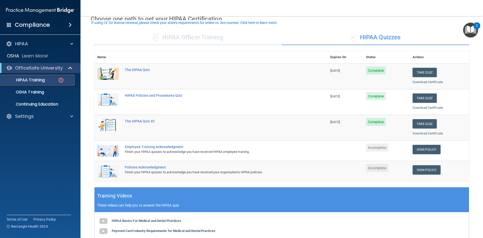
scroll to position [50, 0]
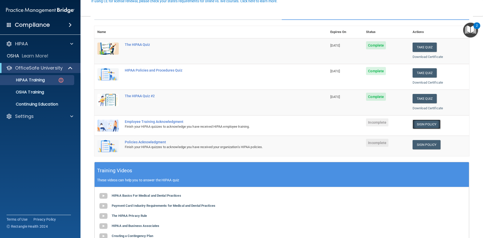
click at [417, 125] on link "Sign Policy" at bounding box center [427, 124] width 28 height 9
click at [421, 143] on link "Sign Policy" at bounding box center [427, 144] width 28 height 9
click at [468, 28] on img "Open Resource Center, 2 new notifications" at bounding box center [470, 30] width 15 height 15
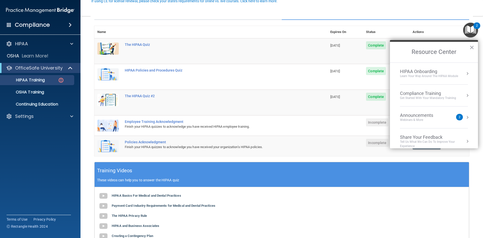
click at [417, 117] on div "Announcements" at bounding box center [421, 116] width 43 height 6
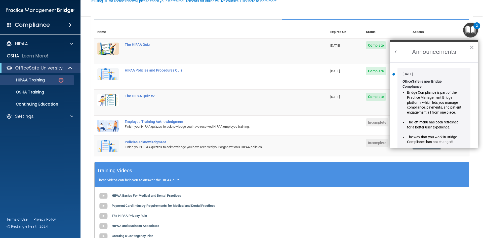
scroll to position [0, 0]
click at [471, 44] on button "×" at bounding box center [472, 47] width 5 height 8
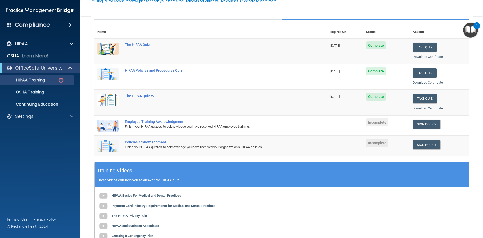
click at [467, 29] on img "Open Resource Center, 1 new notification" at bounding box center [470, 30] width 15 height 15
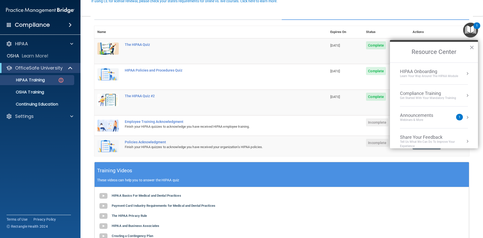
click at [424, 118] on div "Webinars & More" at bounding box center [421, 120] width 43 height 4
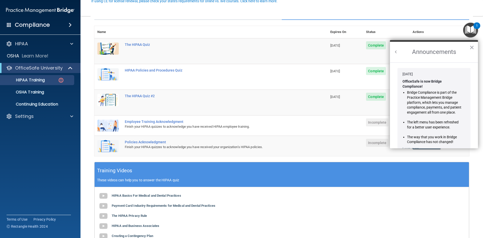
click at [474, 47] on button "×" at bounding box center [472, 47] width 5 height 8
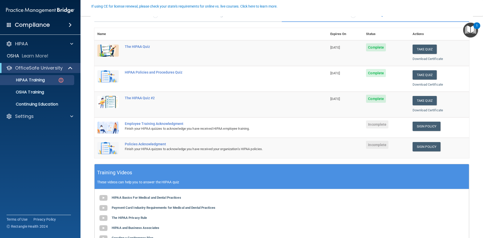
scroll to position [50, 0]
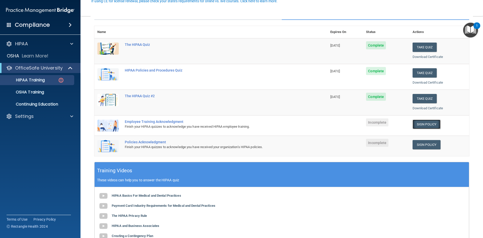
click at [421, 122] on link "Sign Policy" at bounding box center [427, 124] width 28 height 9
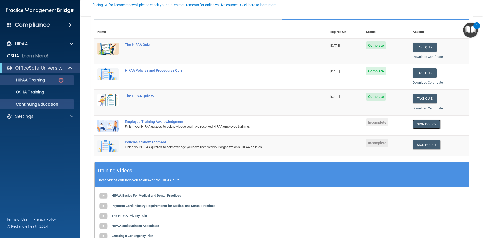
scroll to position [0, 0]
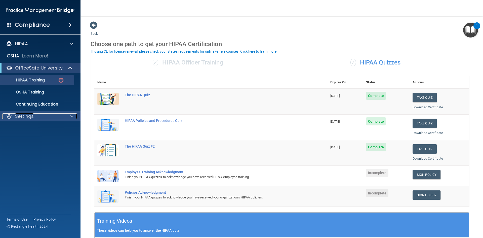
click at [60, 117] on div "Settings" at bounding box center [33, 116] width 62 height 6
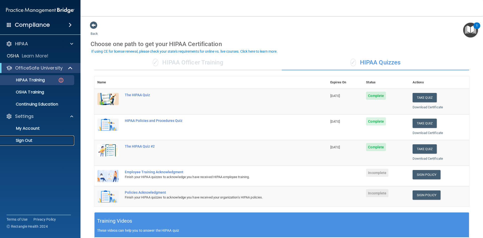
click at [38, 137] on link "Sign Out" at bounding box center [34, 140] width 79 height 10
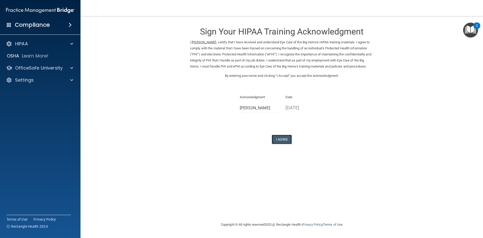
click at [282, 144] on button "I Agree" at bounding box center [282, 139] width 20 height 9
click at [284, 144] on button "I Agree" at bounding box center [282, 139] width 20 height 9
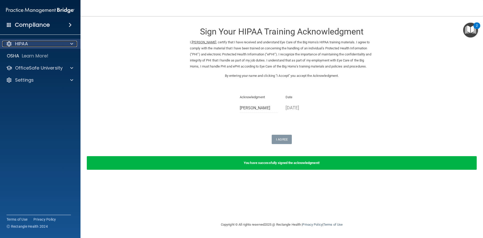
click at [68, 45] on div at bounding box center [71, 44] width 13 height 6
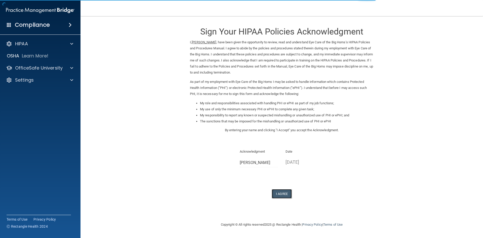
click at [280, 193] on button "I Agree" at bounding box center [282, 193] width 20 height 9
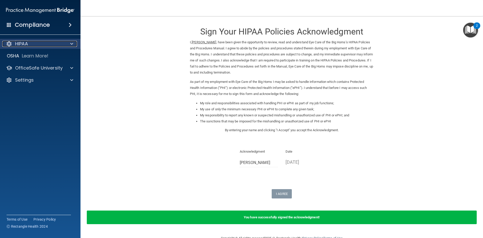
click at [67, 44] on div at bounding box center [71, 44] width 13 height 6
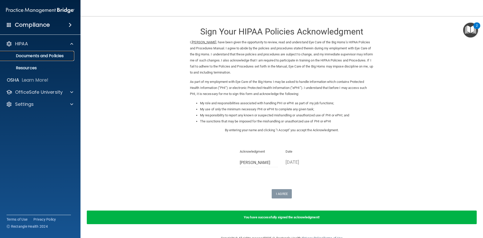
click at [50, 55] on p "Documents and Policies" at bounding box center [37, 55] width 69 height 5
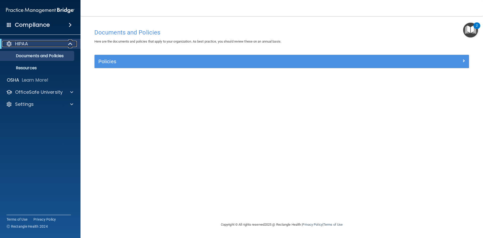
click at [35, 42] on div "HIPAA" at bounding box center [33, 44] width 62 height 6
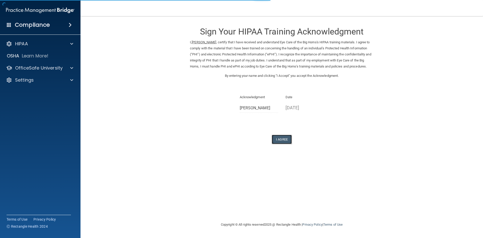
click at [283, 144] on button "I Agree" at bounding box center [282, 139] width 20 height 9
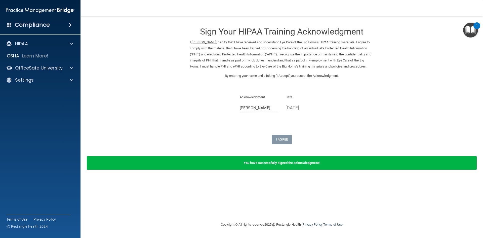
click at [299, 165] on b "You have successfully signed the acknowledgment!" at bounding box center [282, 163] width 76 height 4
click at [477, 26] on div "1" at bounding box center [477, 29] width 2 height 7
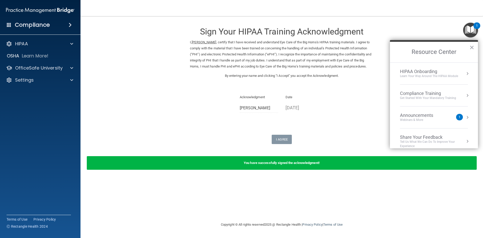
click at [435, 116] on div "Announcements" at bounding box center [421, 116] width 43 height 6
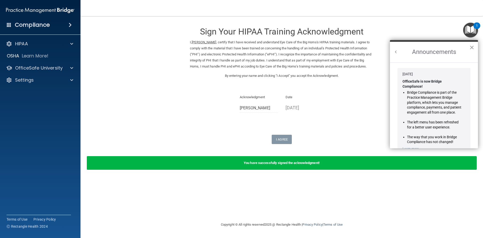
click at [473, 45] on button "×" at bounding box center [472, 47] width 5 height 8
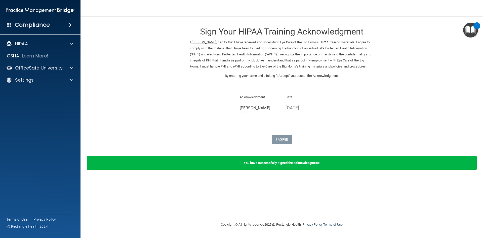
click at [61, 28] on div "Compliance" at bounding box center [40, 24] width 81 height 11
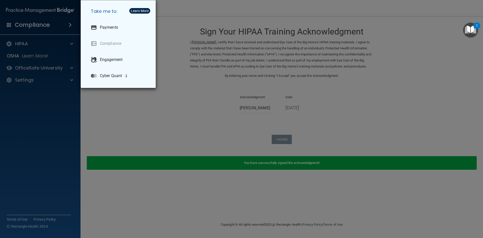
click at [164, 70] on div "Take me to: Payments Compliance Engagement Cyber Quant" at bounding box center [241, 119] width 483 height 238
